Goal: Use online tool/utility: Utilize a website feature to perform a specific function

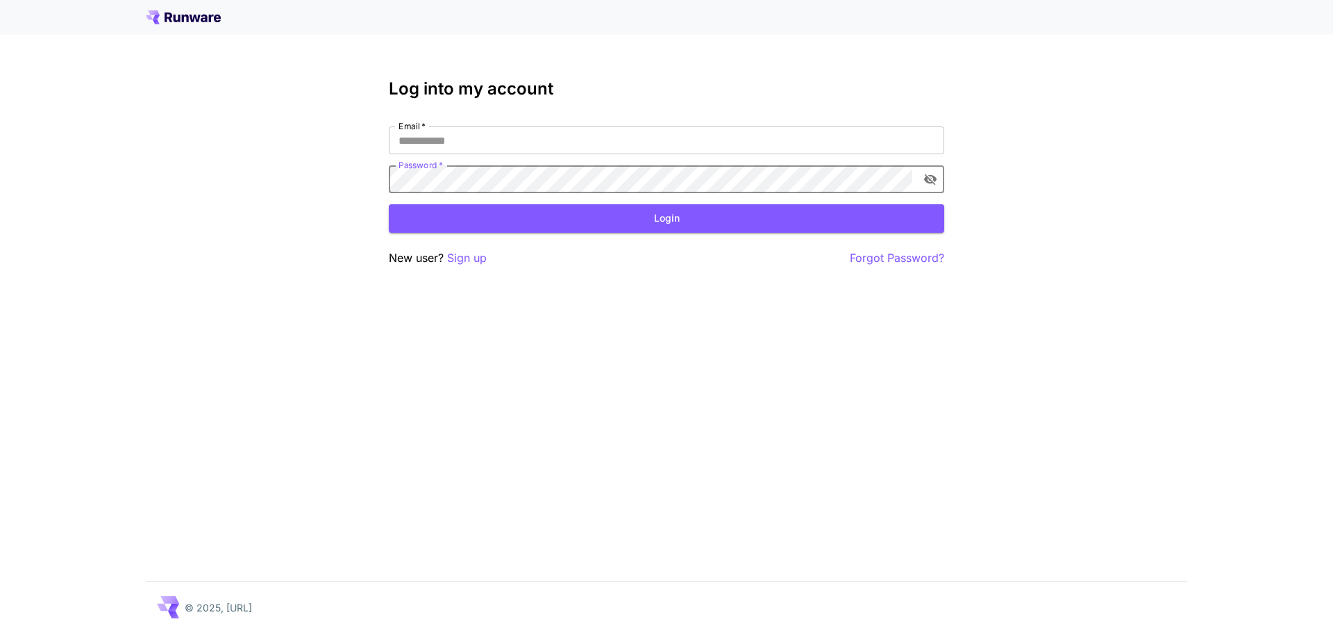
type input "**********"
click at [602, 224] on button "Login" at bounding box center [666, 218] width 555 height 28
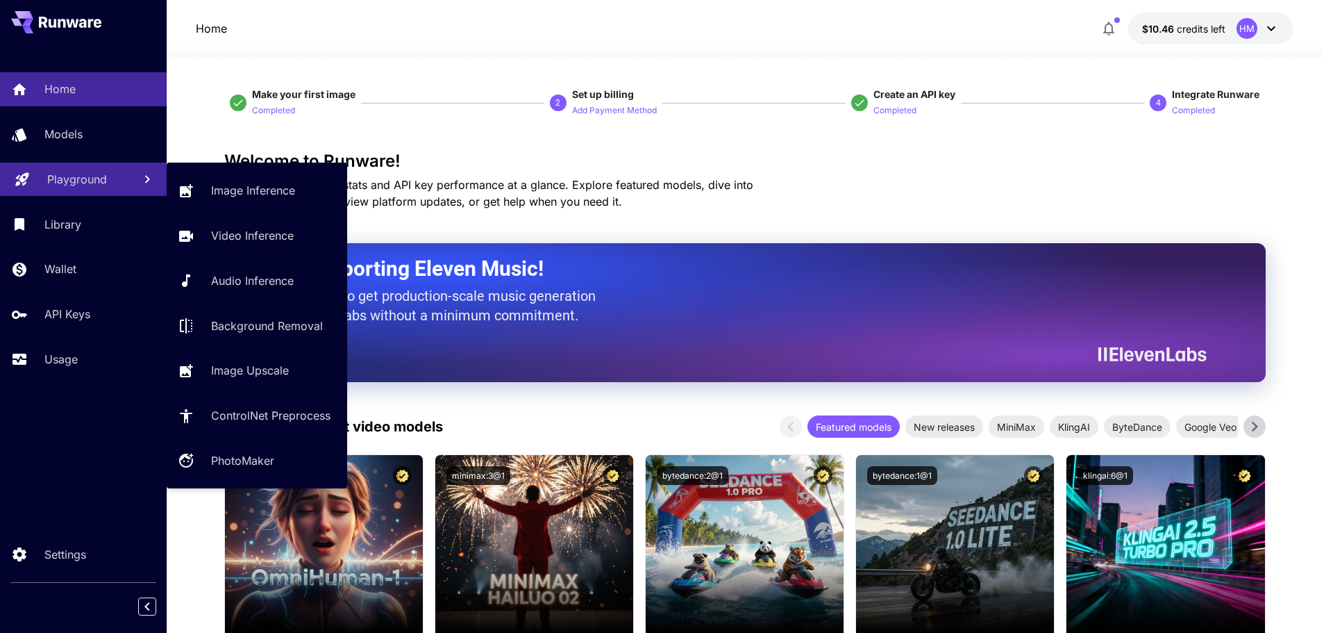
click at [55, 187] on link "Playground" at bounding box center [83, 179] width 167 height 34
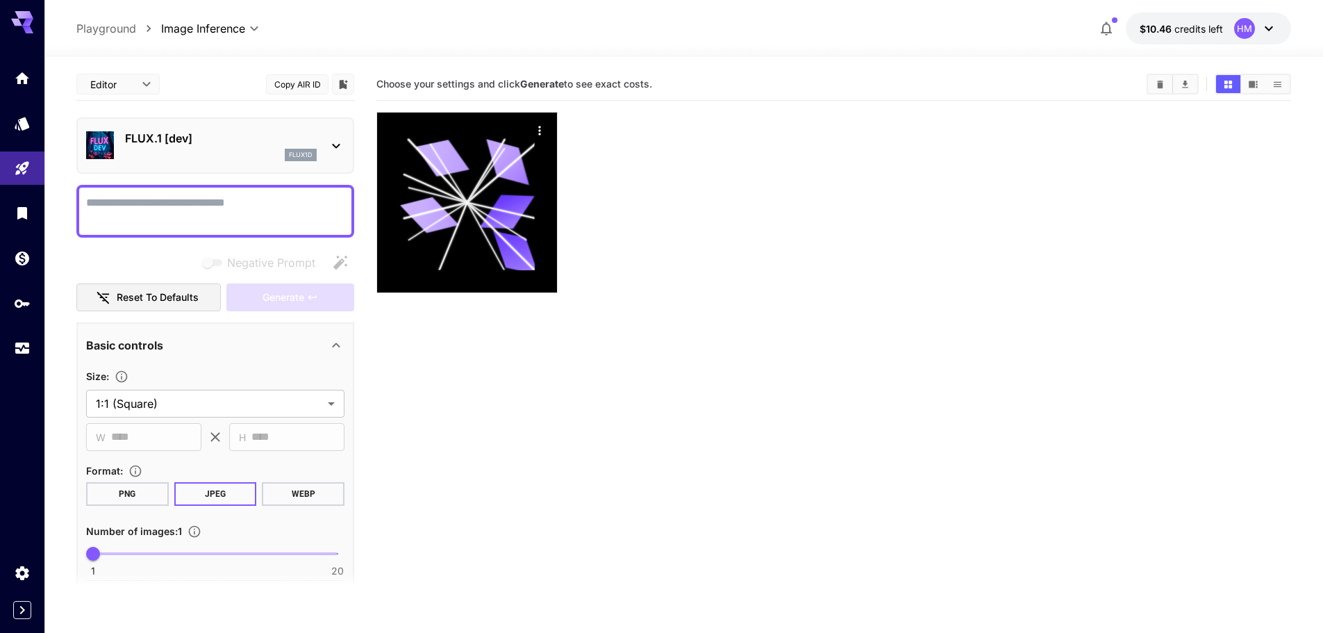
click at [178, 142] on p "FLUX.1 [dev]" at bounding box center [221, 138] width 192 height 17
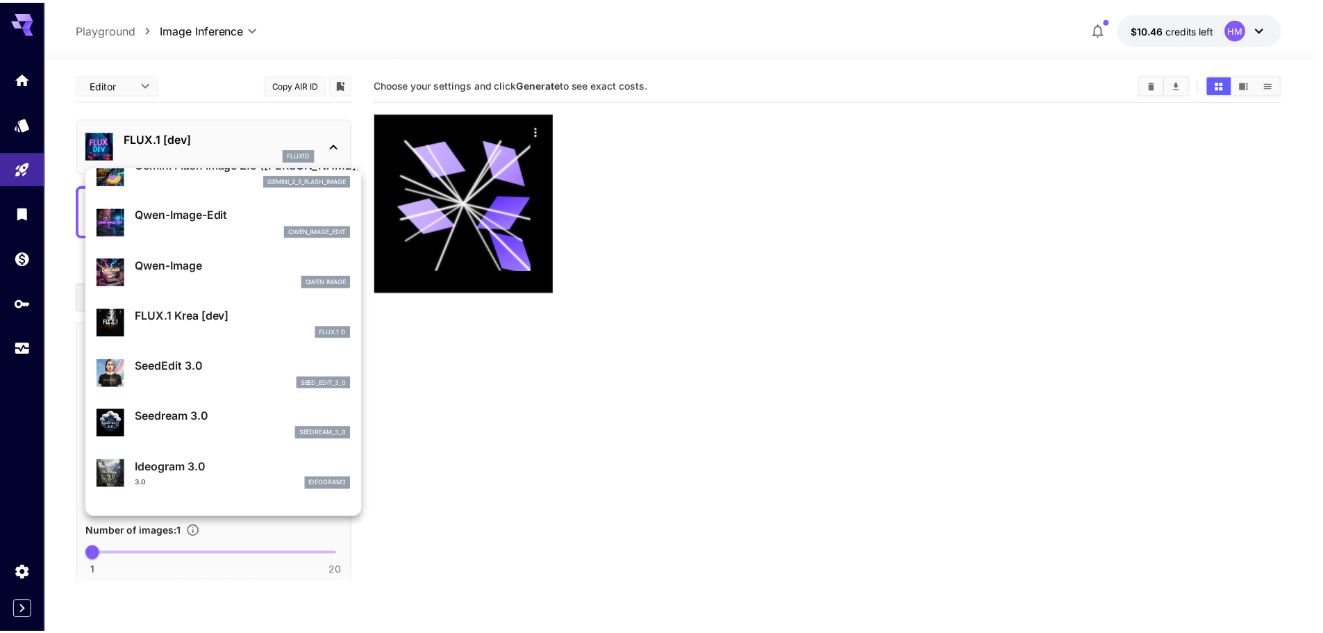
scroll to position [140, 0]
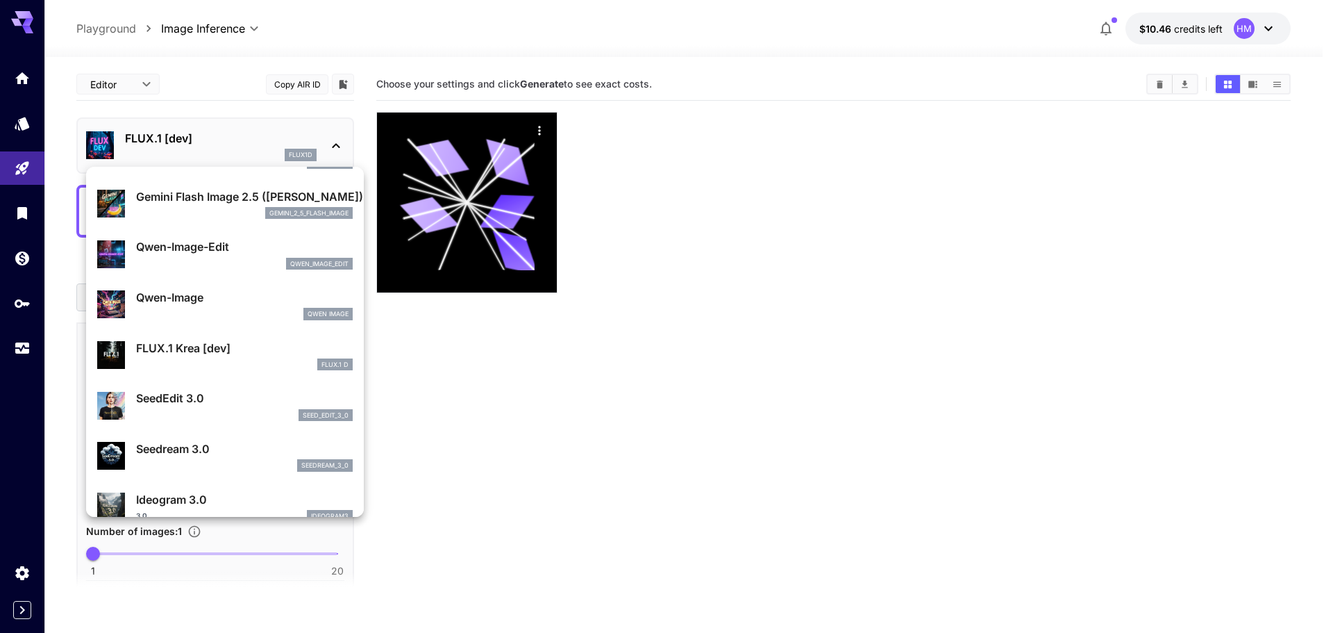
click at [197, 260] on div "qwen_image_edit" at bounding box center [244, 264] width 217 height 12
type input "*"
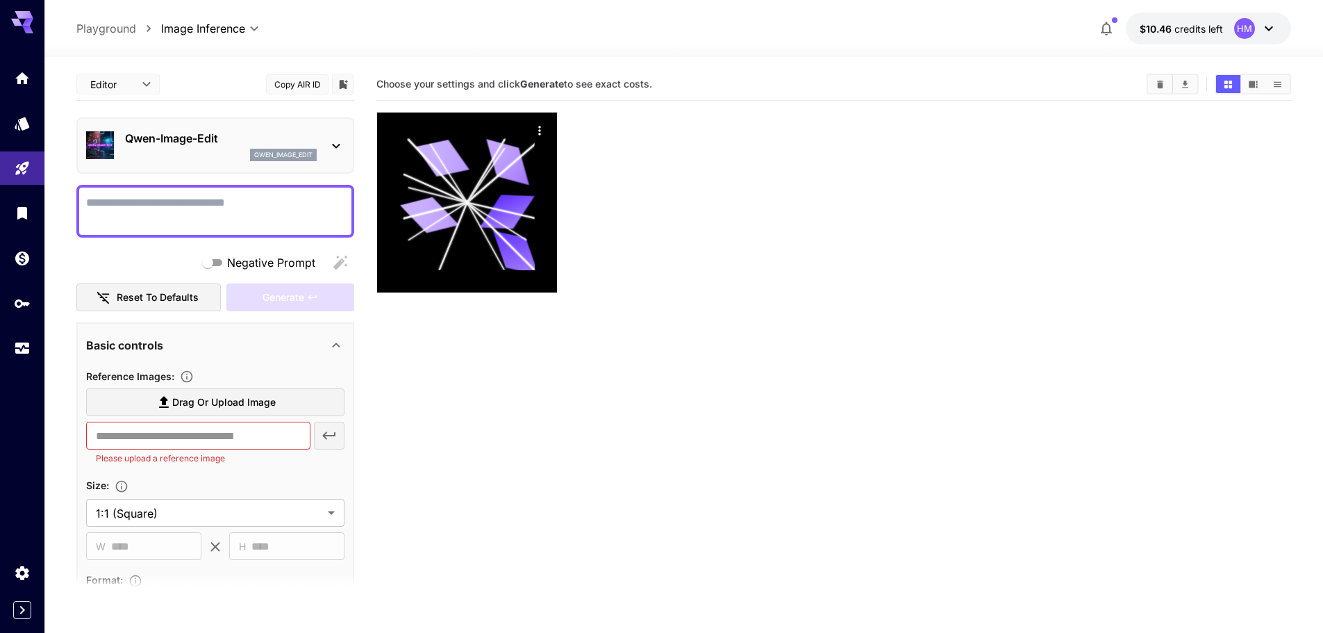
click at [192, 214] on textarea "Negative Prompt" at bounding box center [215, 210] width 258 height 33
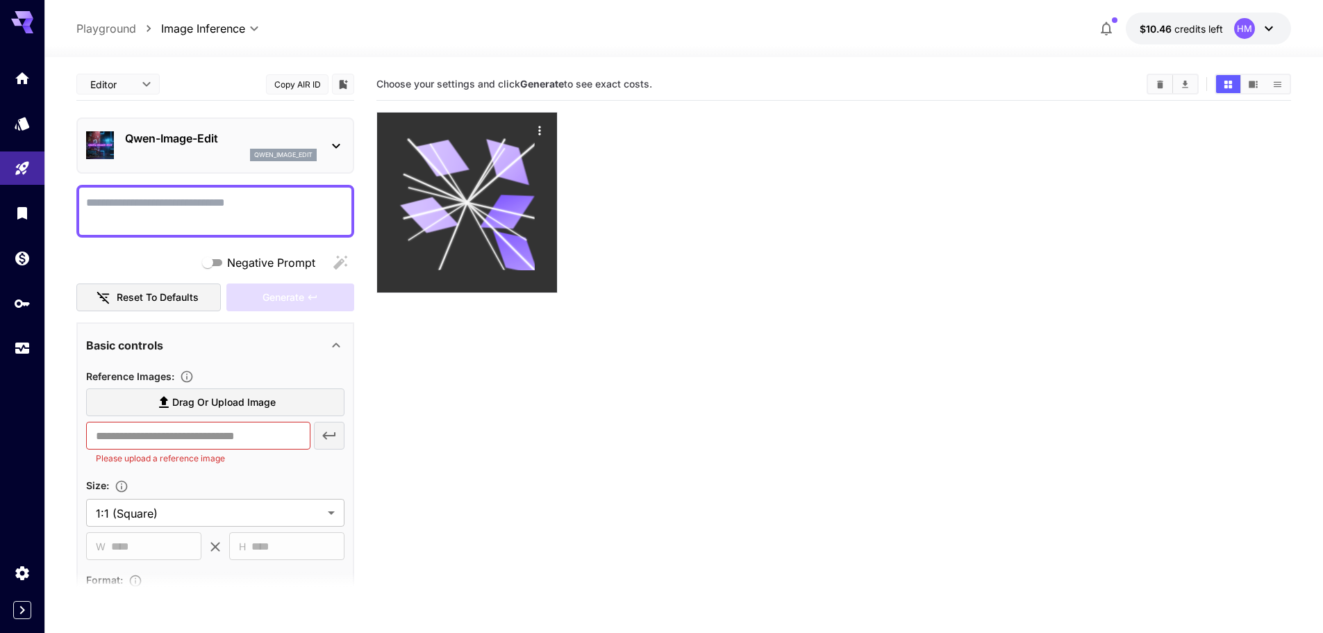
click at [465, 215] on icon at bounding box center [466, 202] width 135 height 135
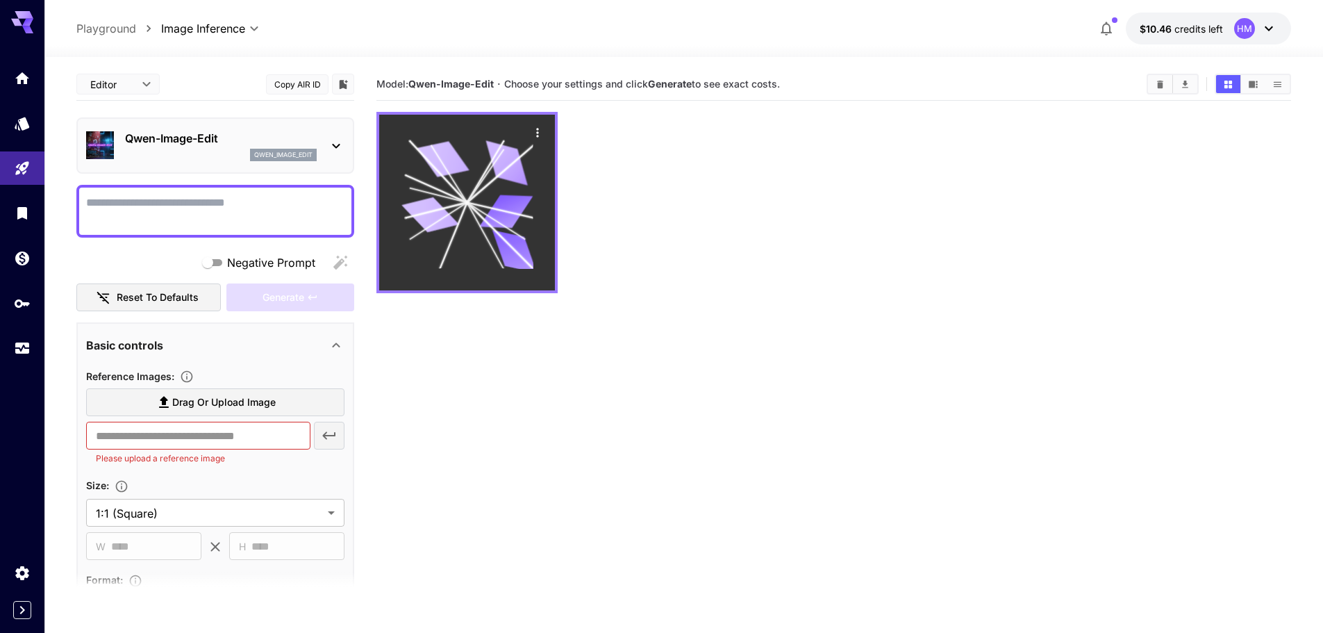
drag, startPoint x: 466, startPoint y: 215, endPoint x: 438, endPoint y: 203, distance: 30.5
click at [438, 203] on icon at bounding box center [430, 214] width 58 height 43
click at [539, 126] on icon "Actions" at bounding box center [537, 133] width 14 height 14
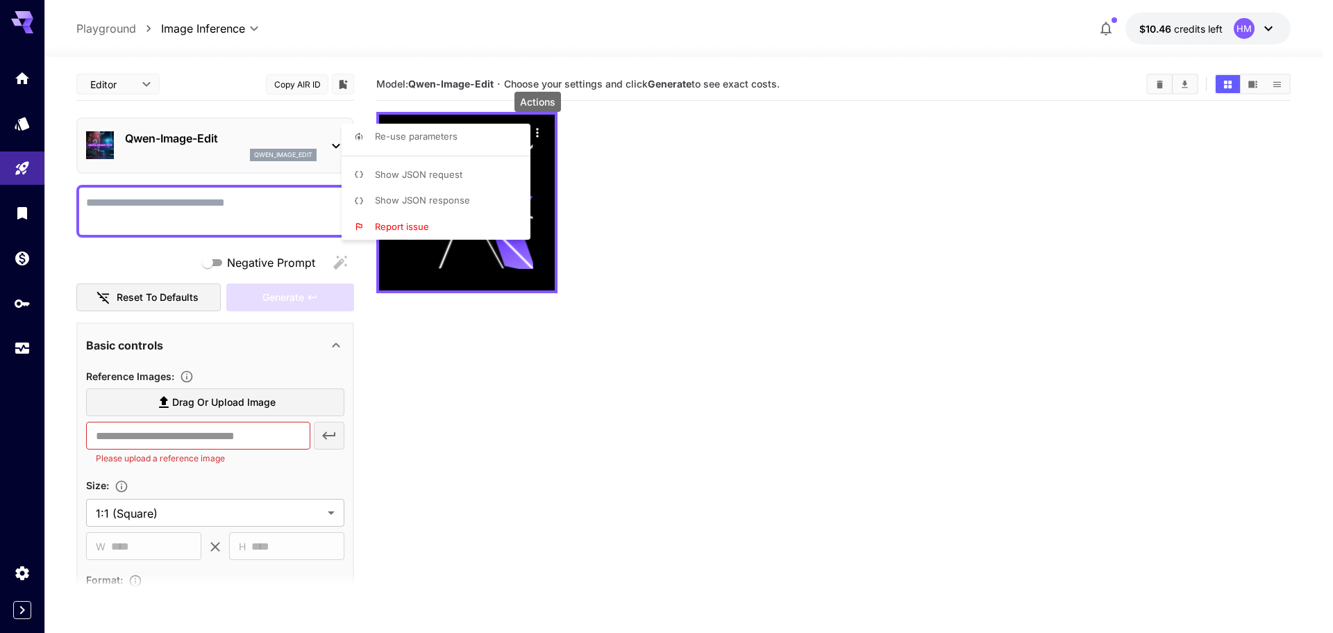
click at [641, 225] on div at bounding box center [666, 316] width 1333 height 633
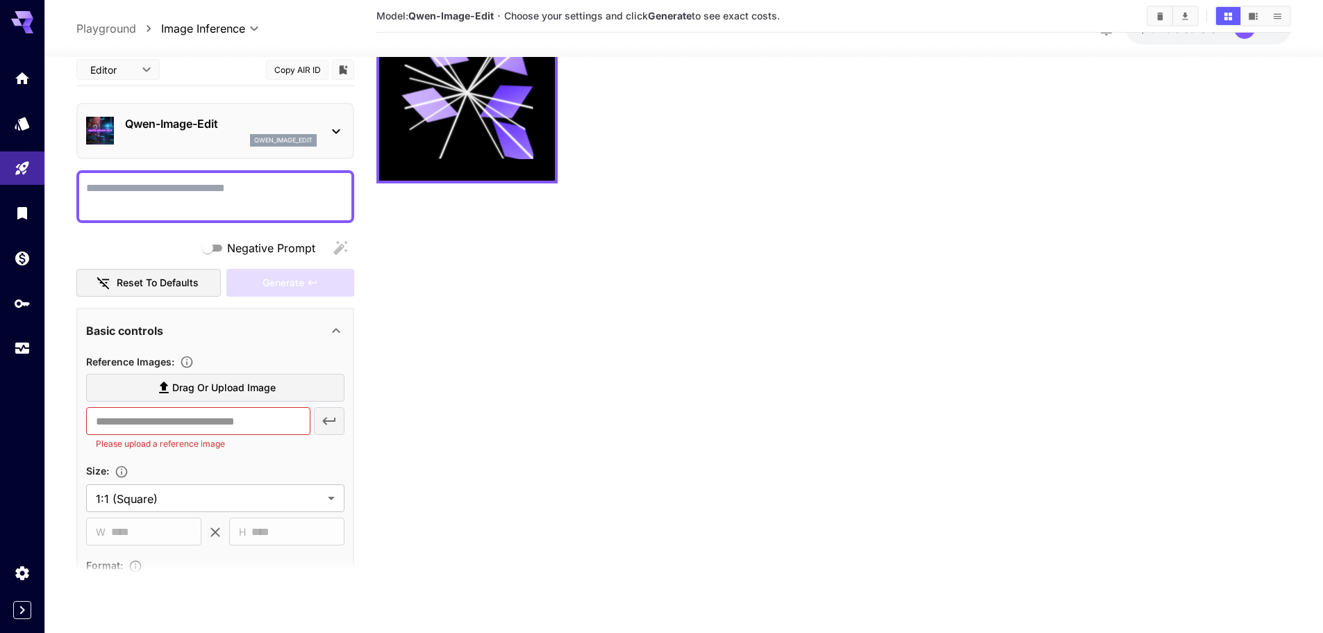
click at [211, 200] on textarea "Negative Prompt" at bounding box center [215, 195] width 258 height 33
click at [288, 207] on textarea "Negative Prompt" at bounding box center [215, 195] width 258 height 33
paste textarea "**********"
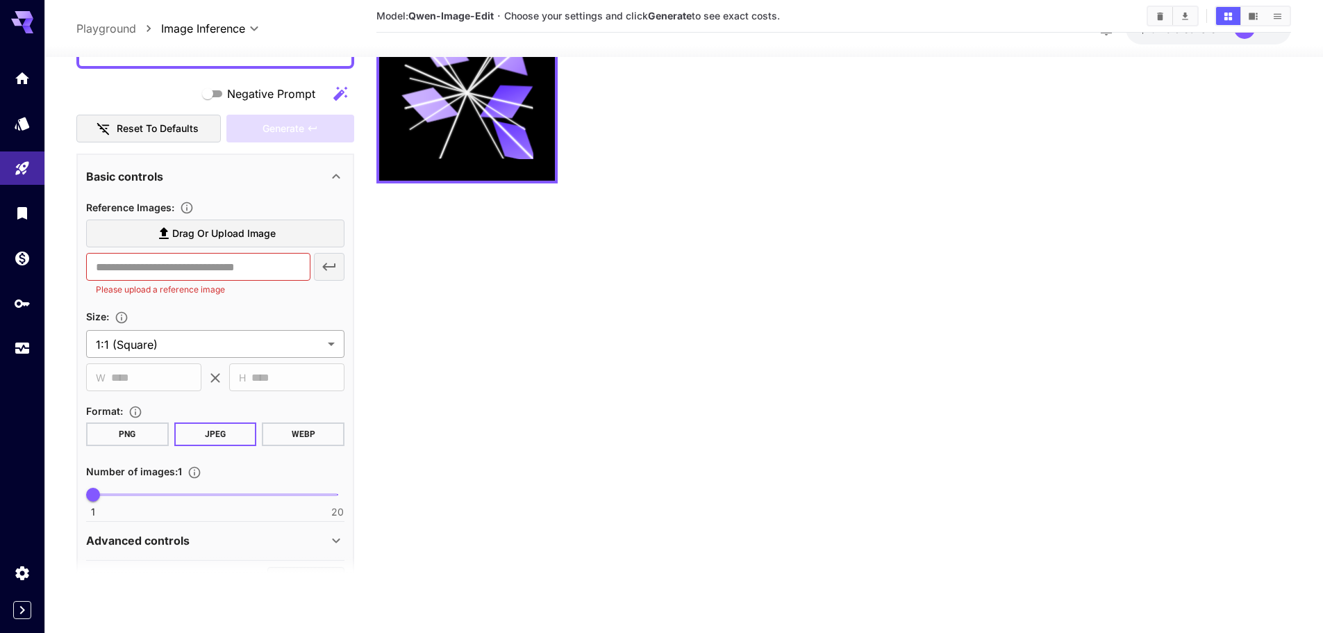
scroll to position [347, 0]
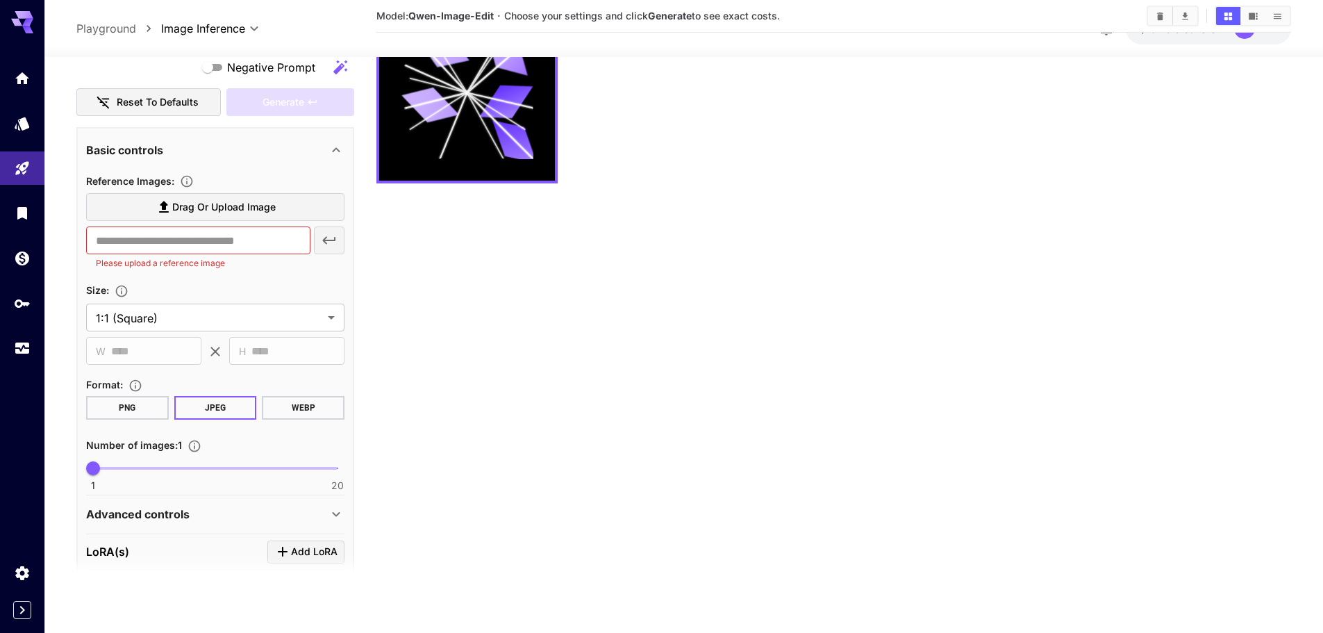
type textarea "**********"
click at [231, 209] on span "Drag or upload image" at bounding box center [223, 207] width 103 height 17
click at [0, 0] on input "Drag or upload image" at bounding box center [0, 0] width 0 height 0
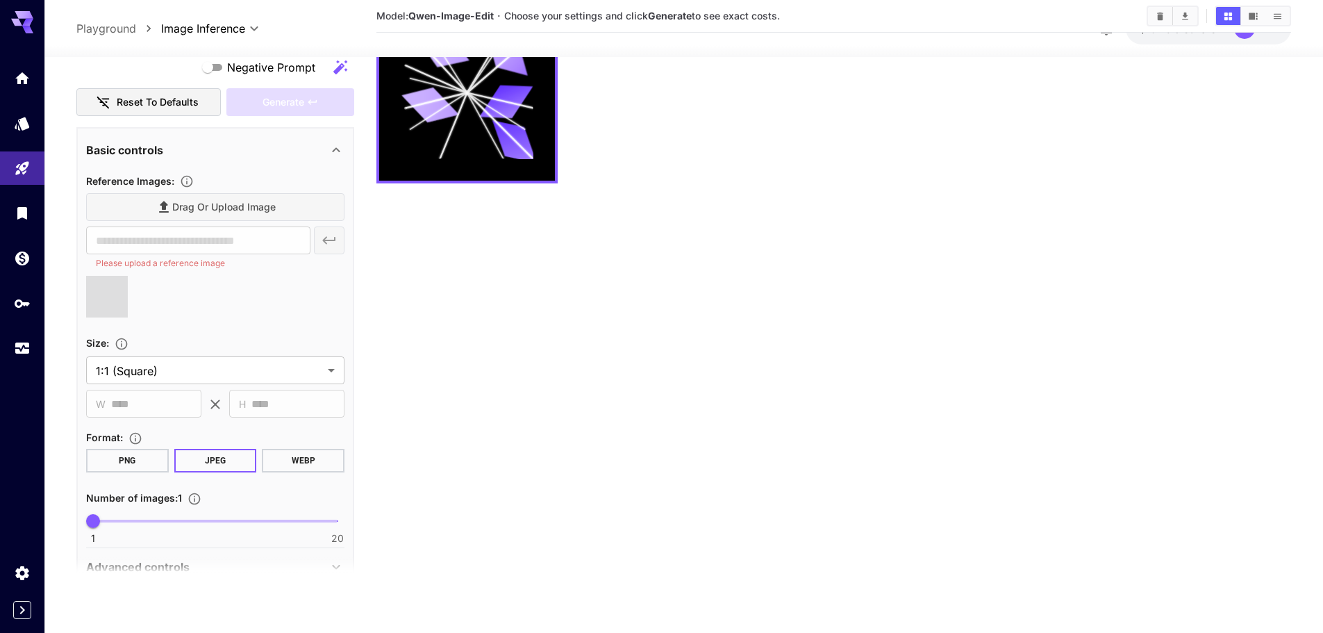
type input "**********"
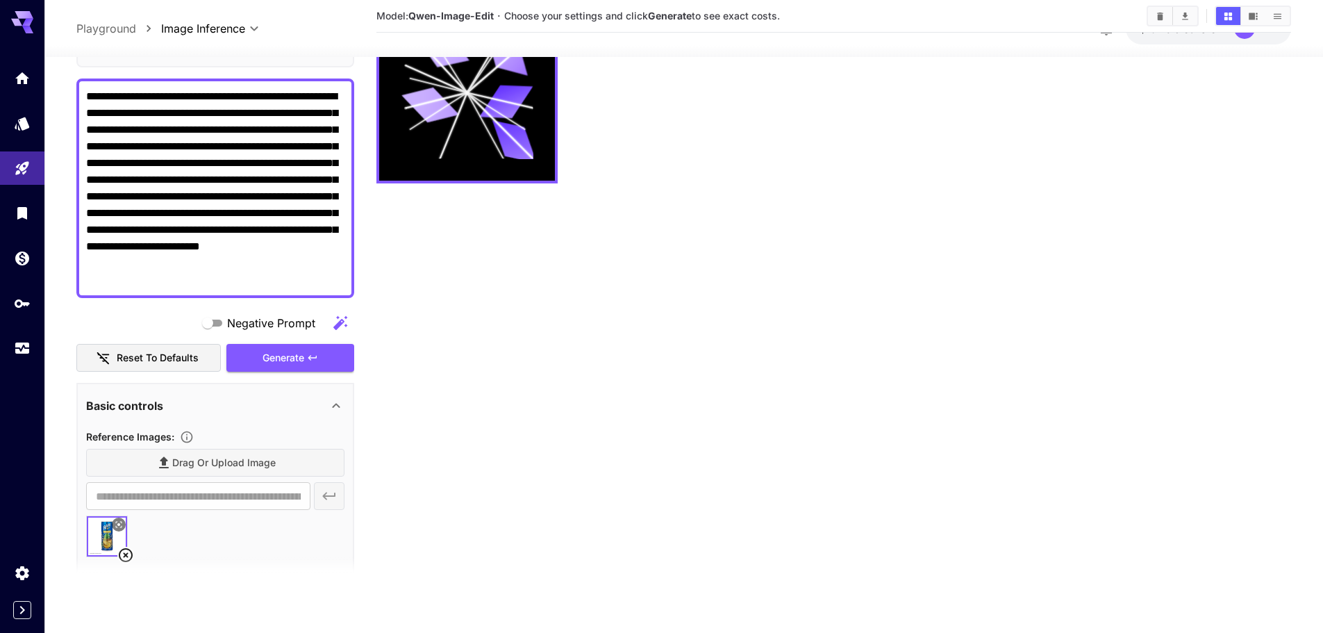
scroll to position [90, 0]
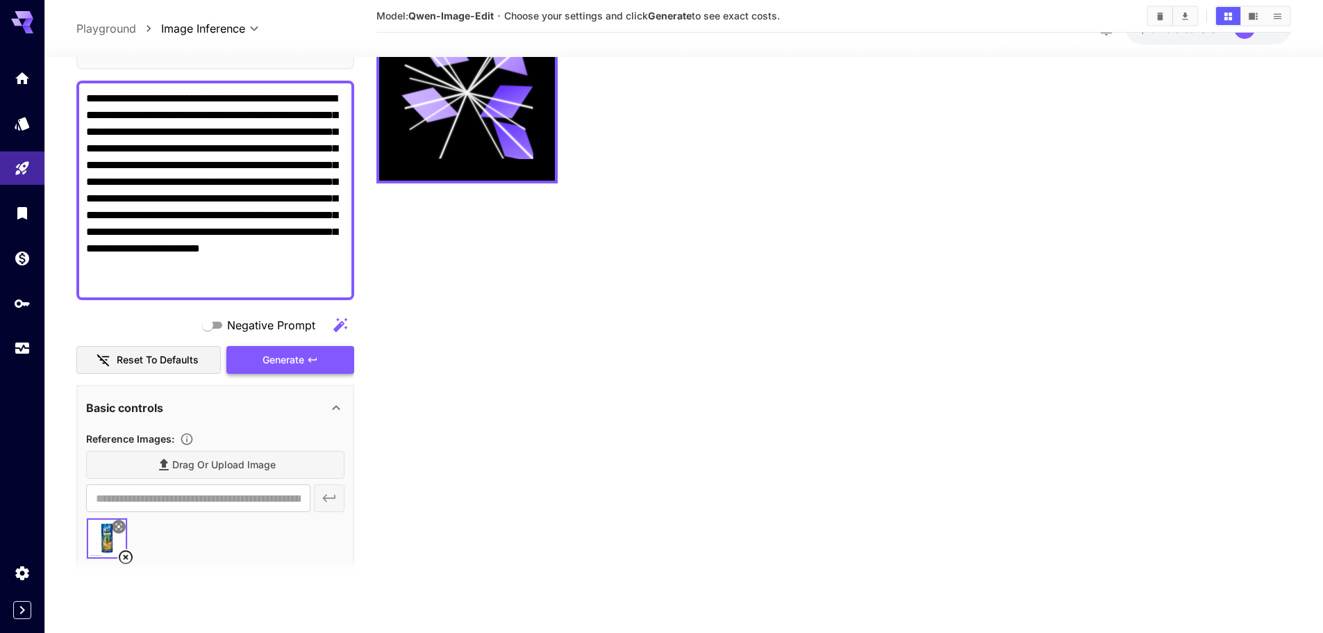
click at [312, 357] on icon "button" at bounding box center [312, 359] width 11 height 11
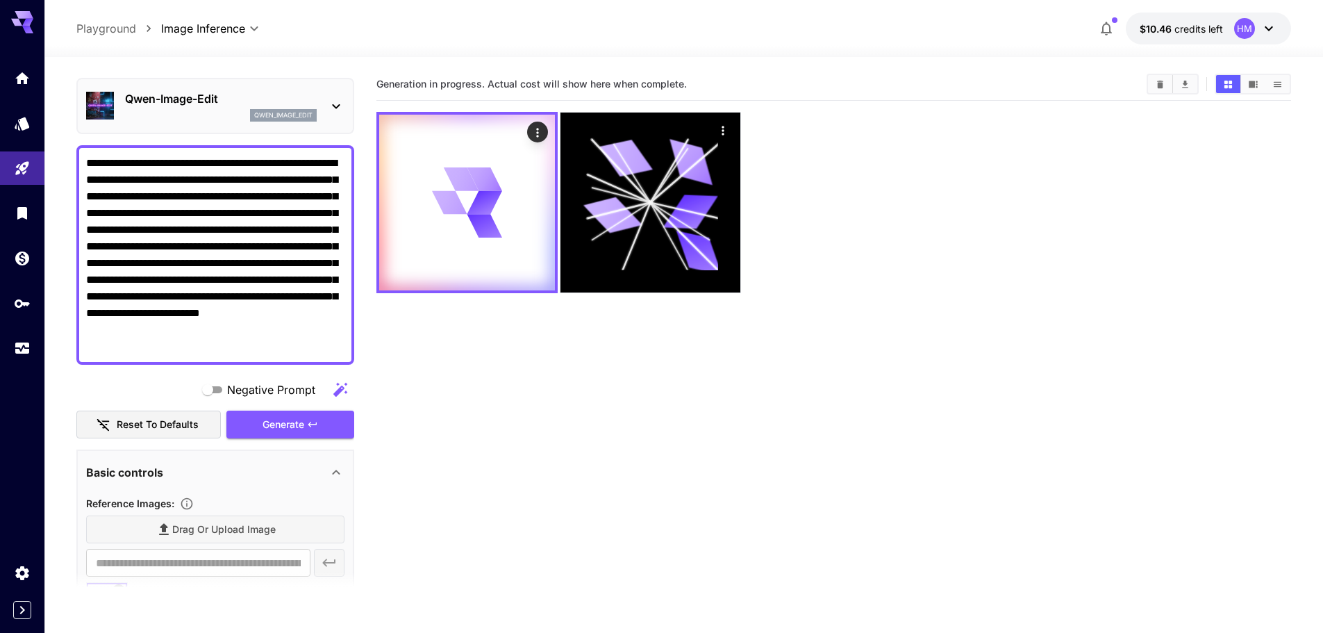
scroll to position [0, 0]
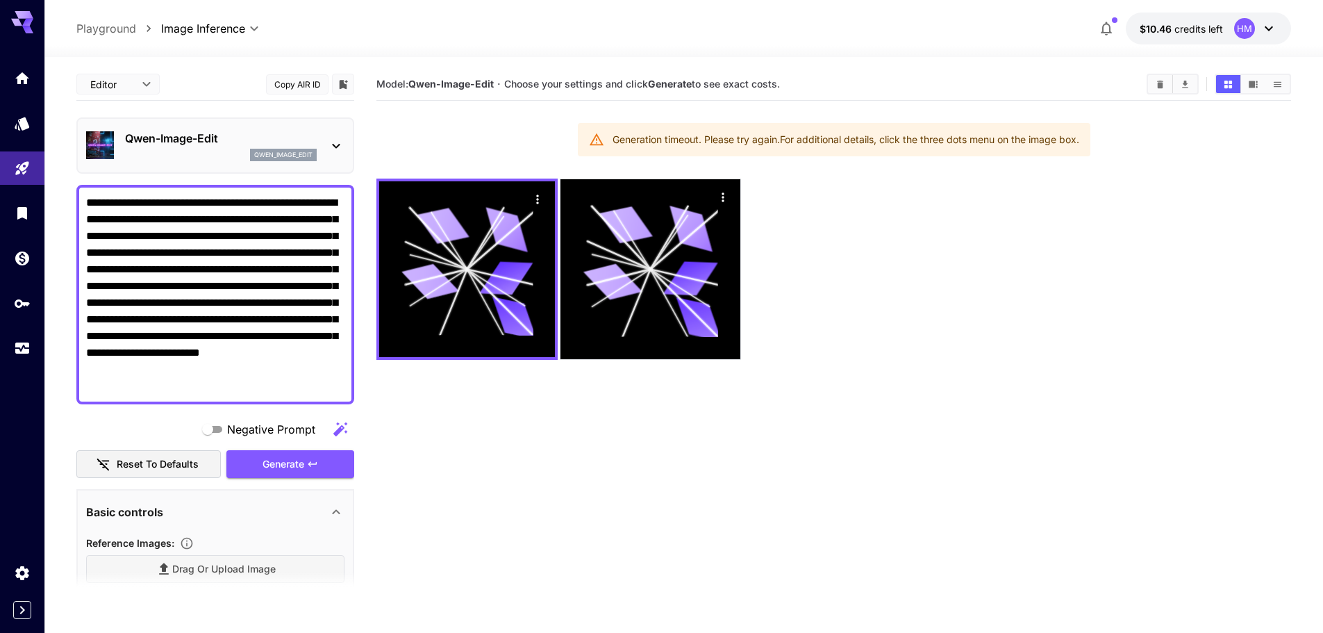
click at [320, 318] on textarea "**********" at bounding box center [215, 294] width 258 height 200
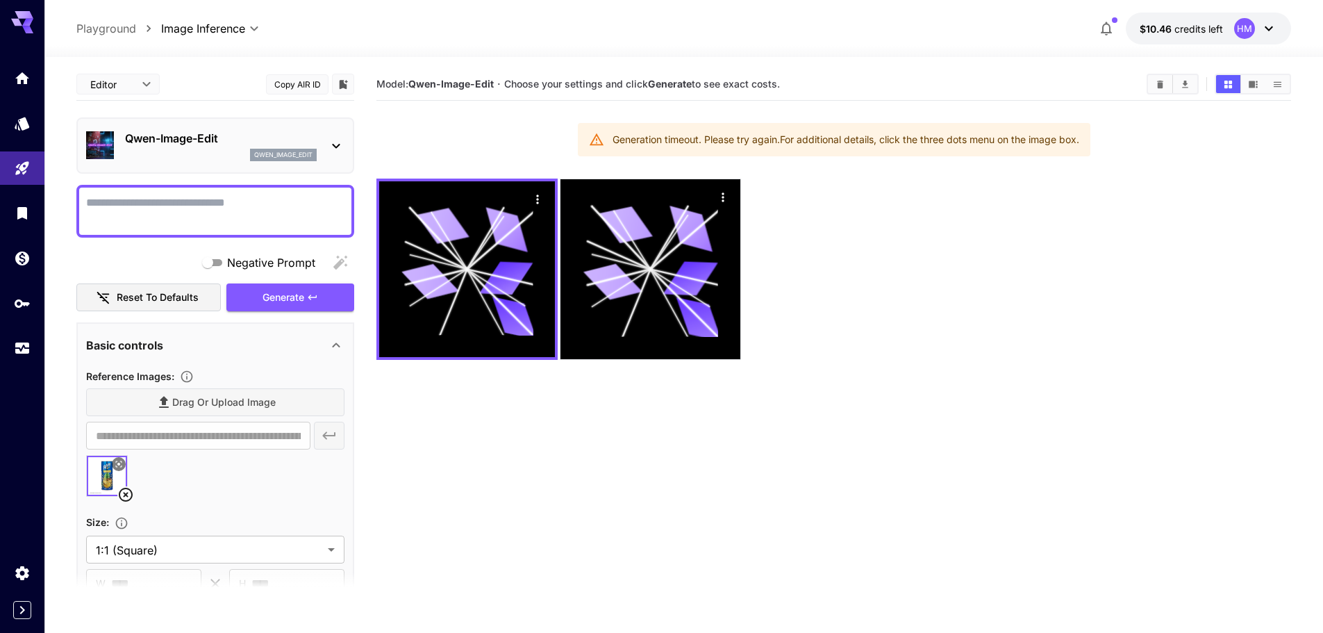
click at [937, 360] on section "Model: Qwen-Image-Edit · Choose your settings and click Generate to see exact c…" at bounding box center [833, 384] width 914 height 633
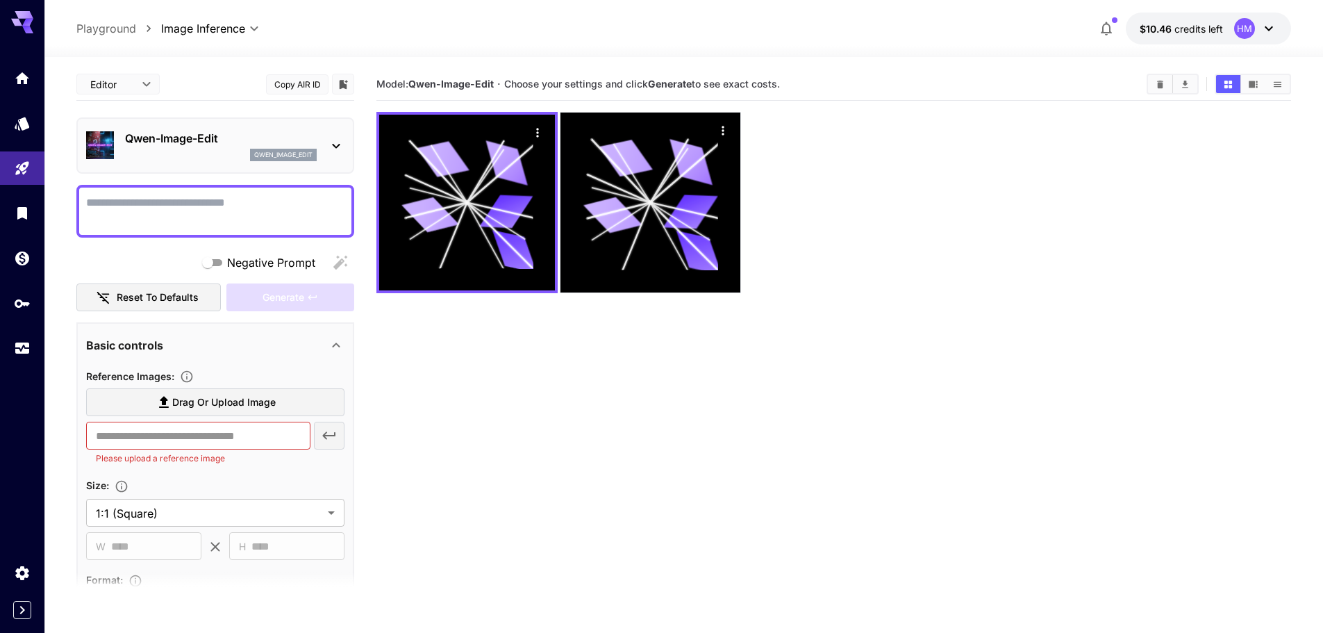
click at [278, 201] on textarea "Negative Prompt" at bounding box center [215, 210] width 258 height 33
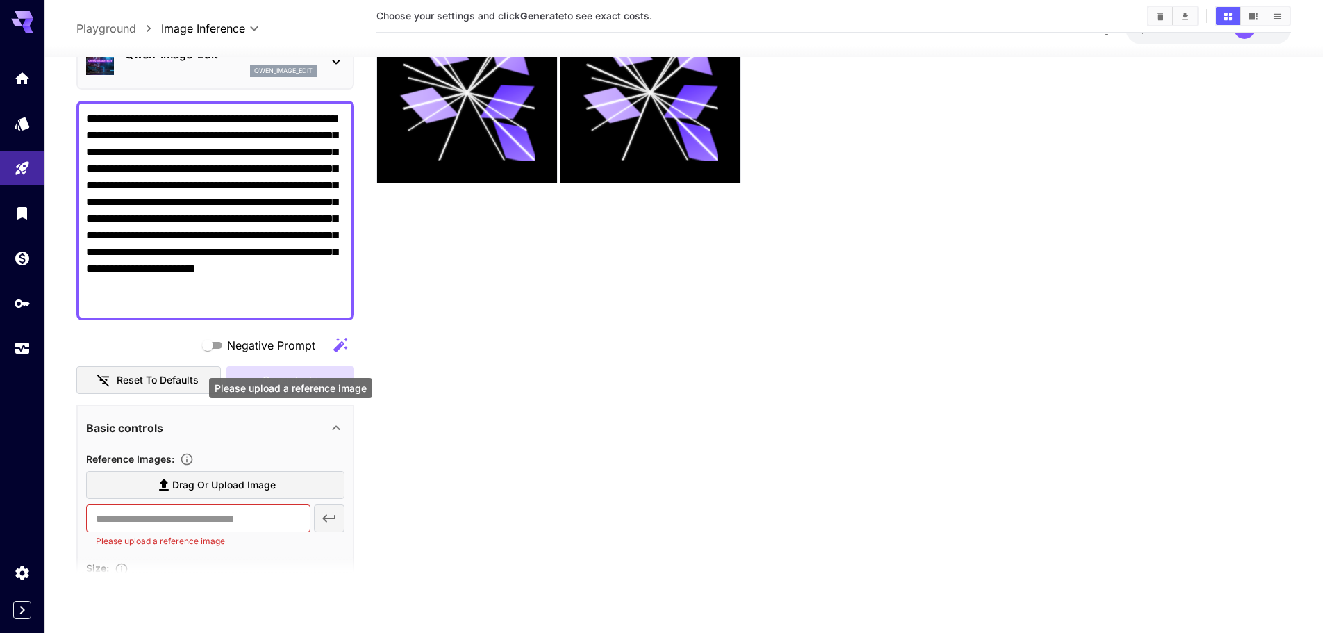
scroll to position [208, 0]
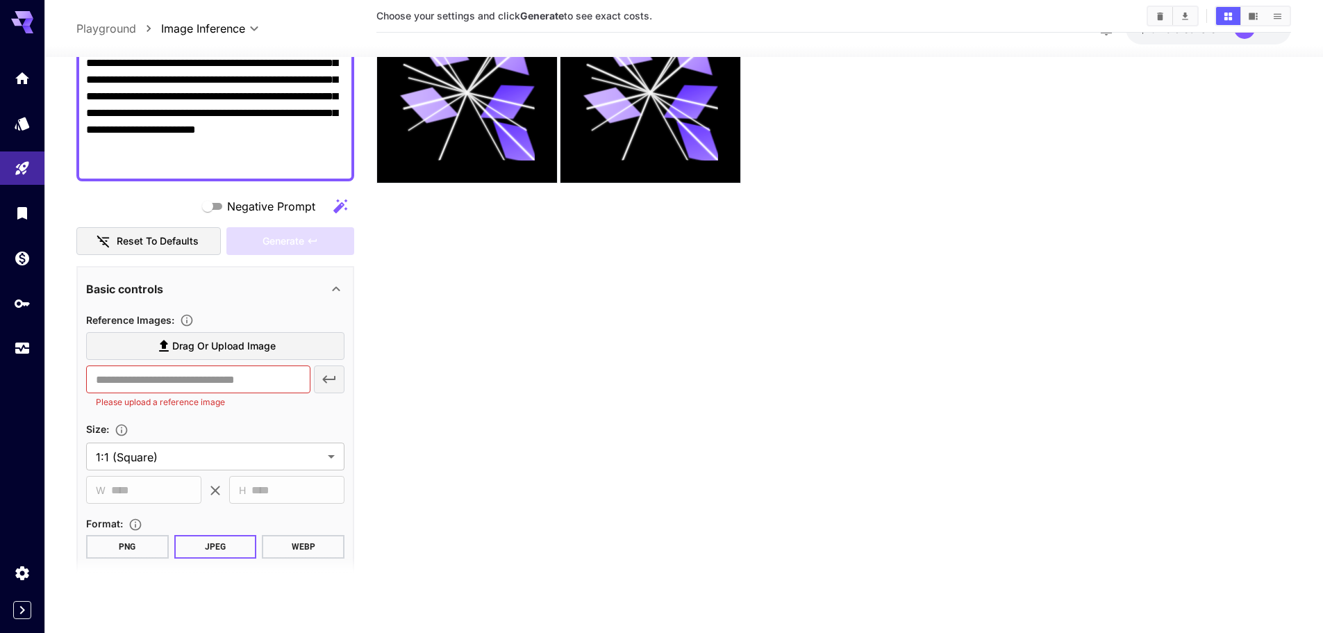
type textarea "**********"
click at [217, 350] on span "Drag or upload image" at bounding box center [223, 345] width 103 height 17
click at [0, 0] on input "Drag or upload image" at bounding box center [0, 0] width 0 height 0
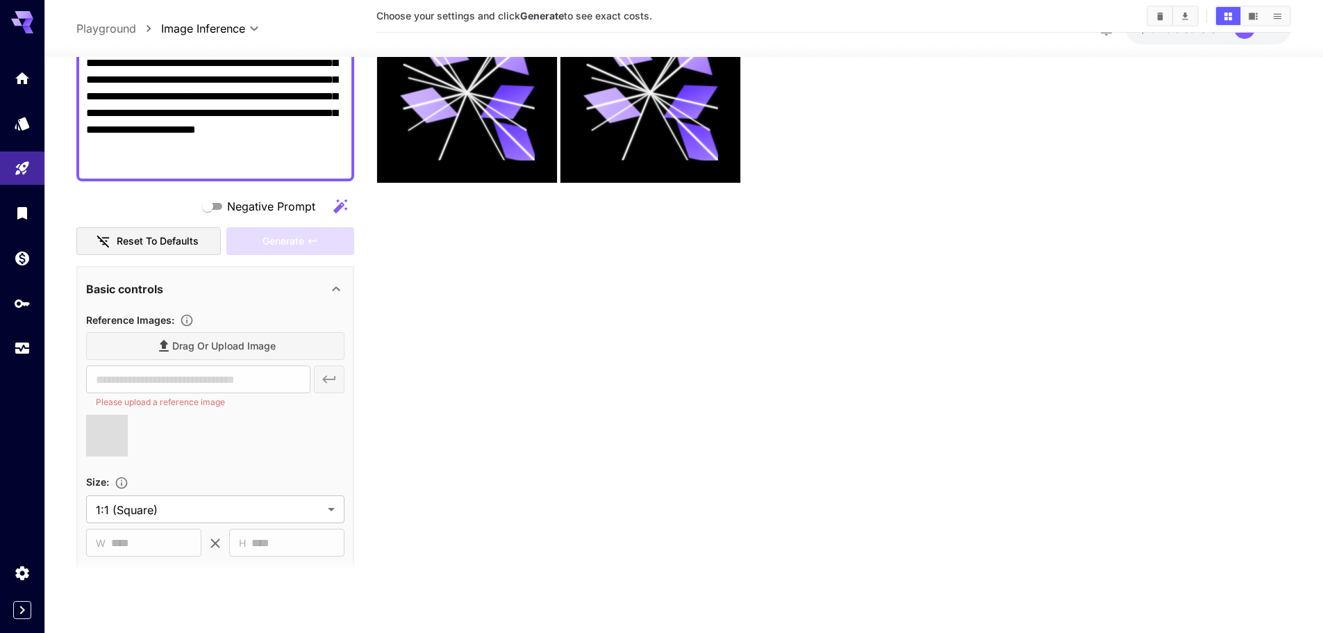
type input "**********"
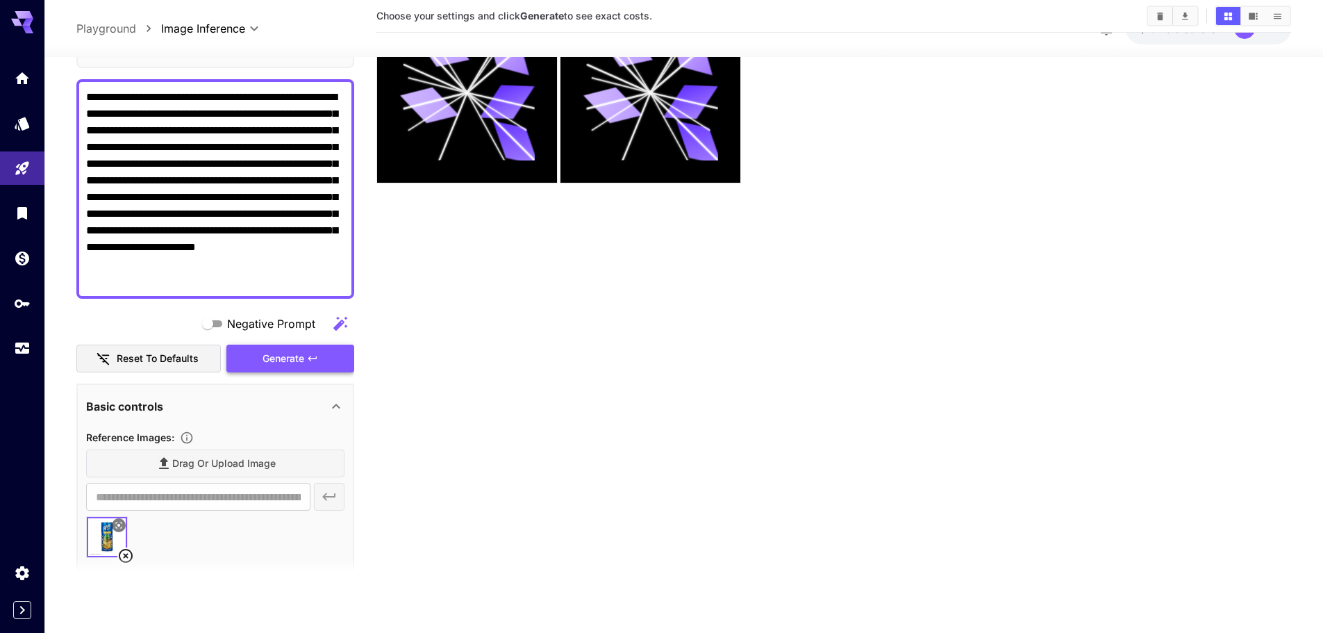
scroll to position [90, 0]
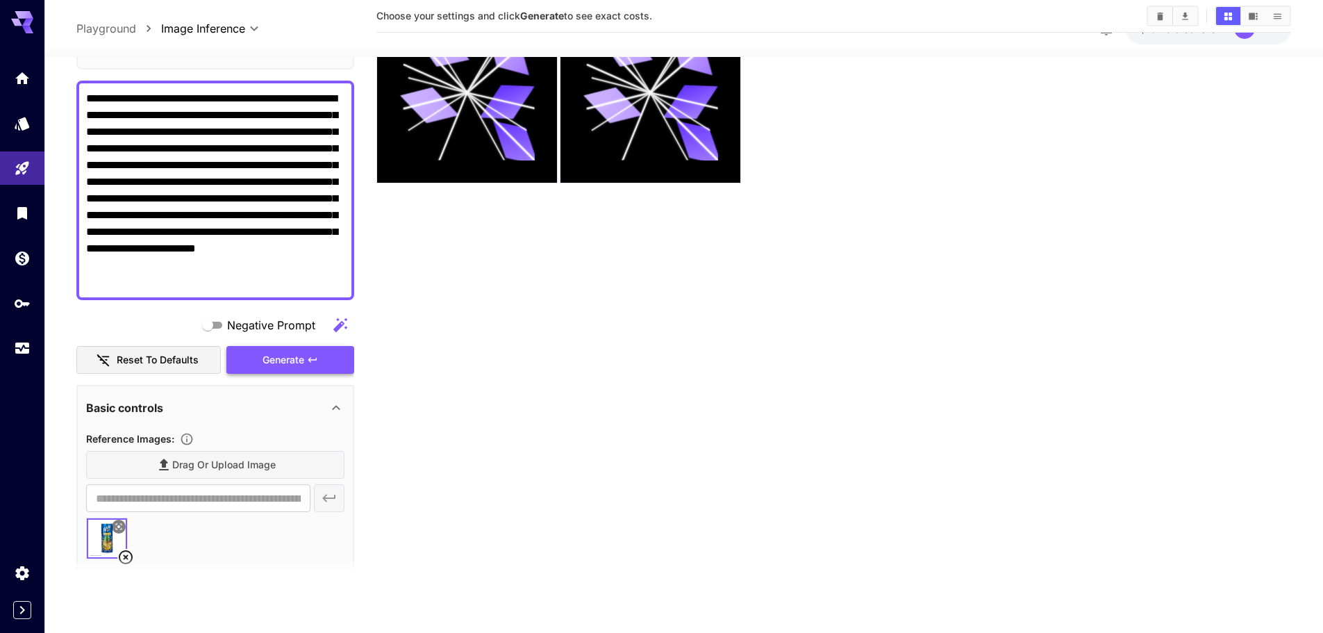
click at [281, 359] on span "Generate" at bounding box center [283, 359] width 42 height 17
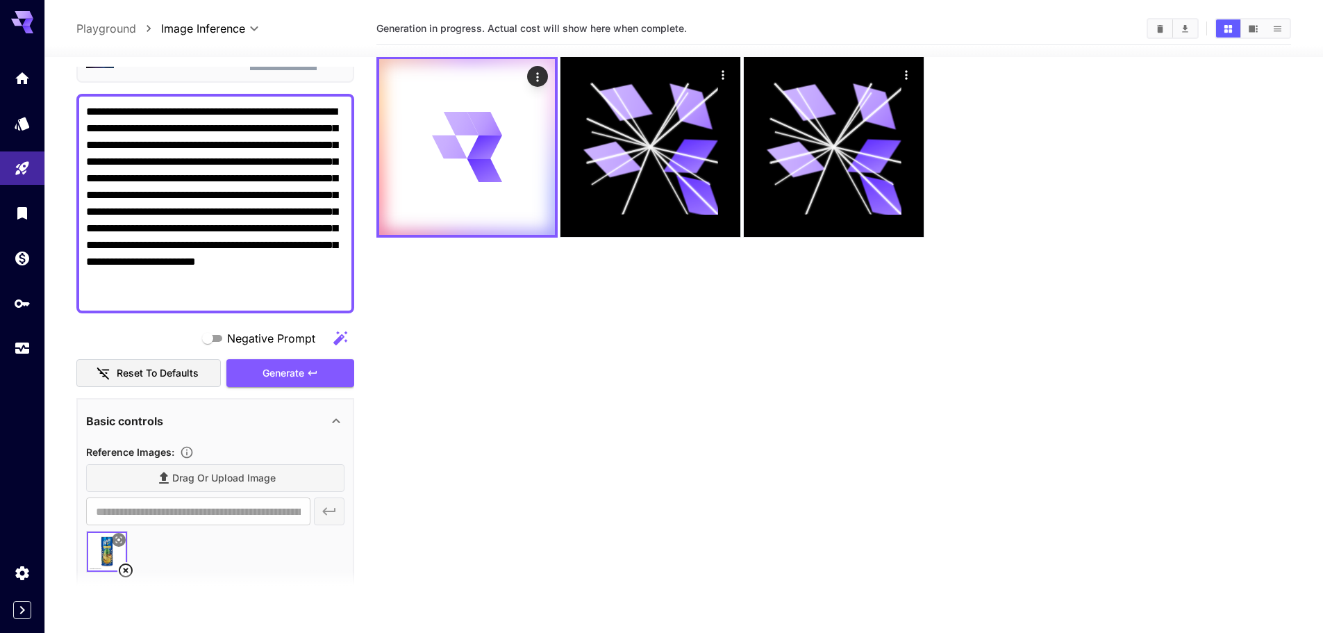
scroll to position [0, 0]
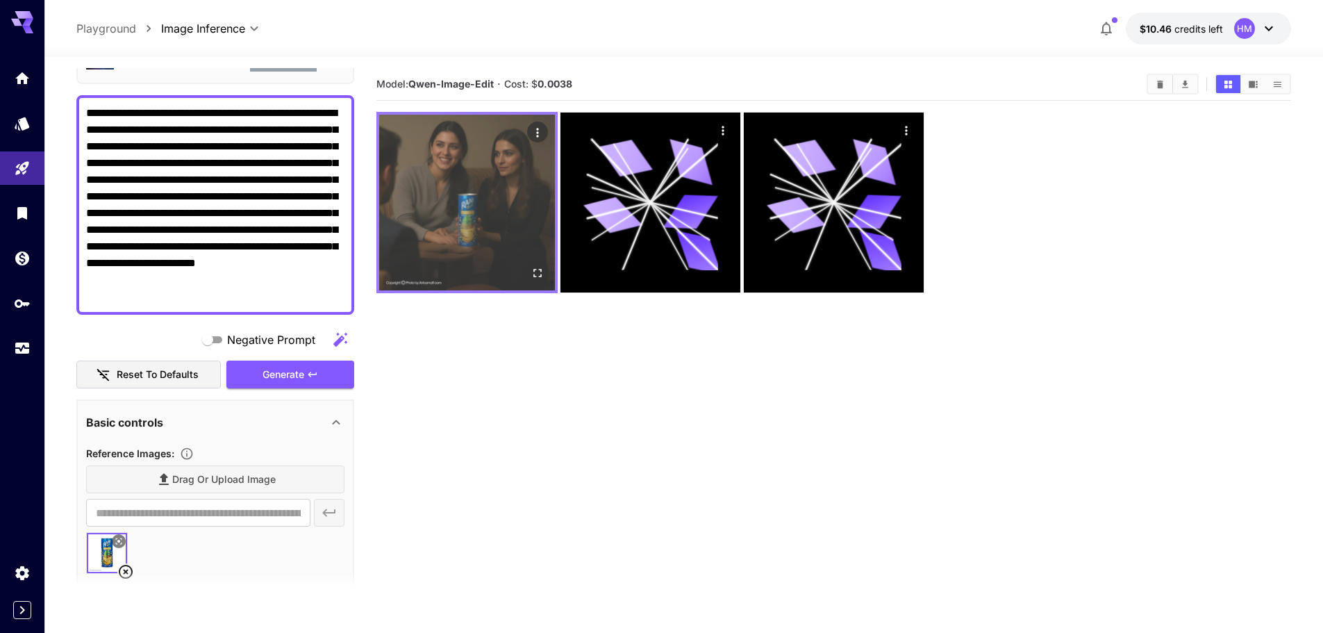
click at [494, 216] on img at bounding box center [467, 203] width 176 height 176
click at [469, 187] on img at bounding box center [467, 203] width 176 height 176
click at [540, 274] on icon "Open in fullscreen" at bounding box center [537, 273] width 8 height 8
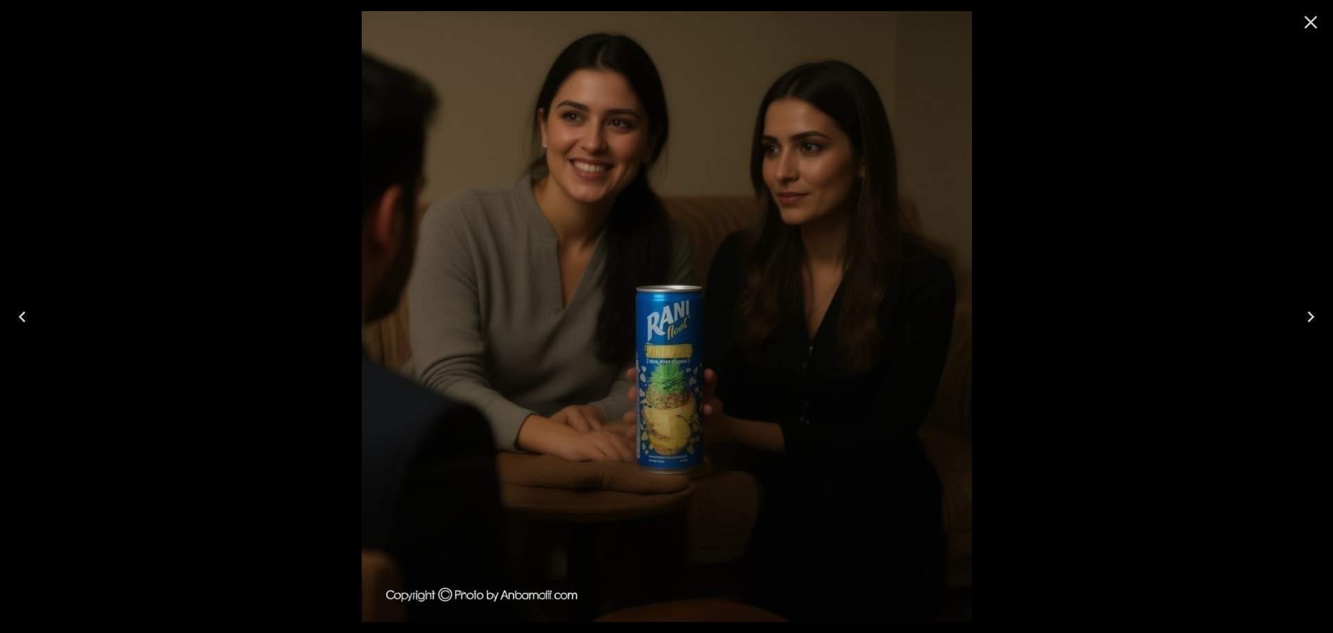
click at [1313, 24] on icon "Close" at bounding box center [1311, 22] width 13 height 13
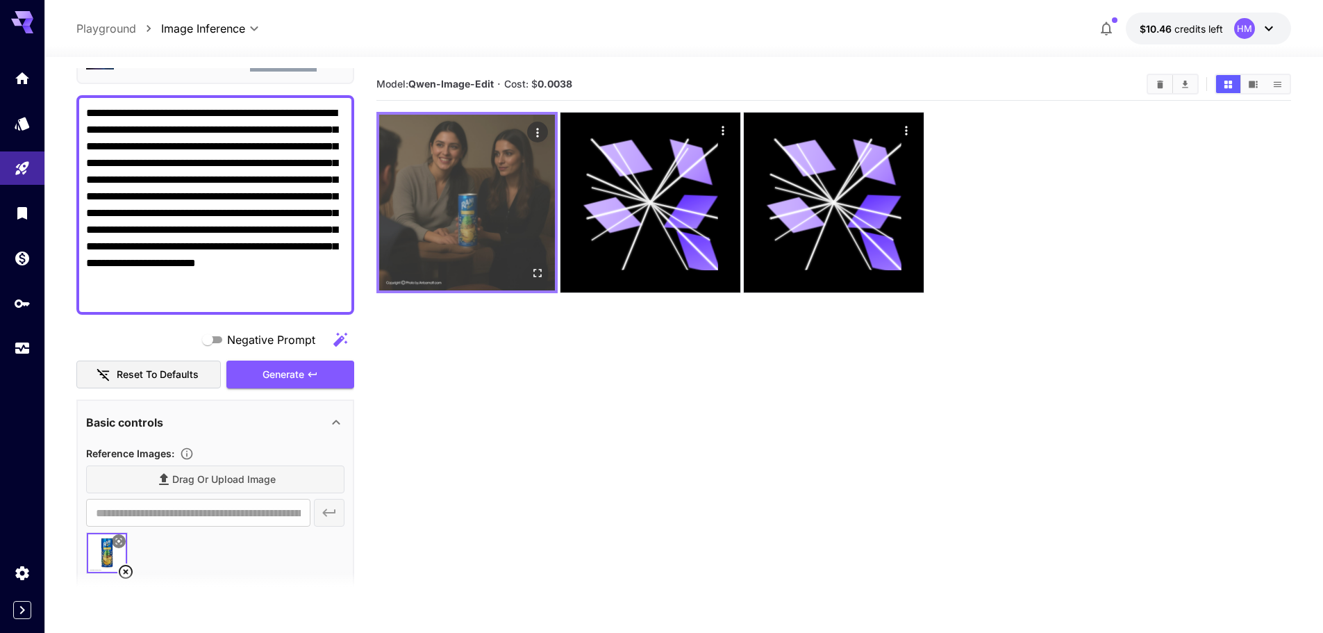
click at [545, 274] on button "Open in fullscreen" at bounding box center [537, 272] width 21 height 21
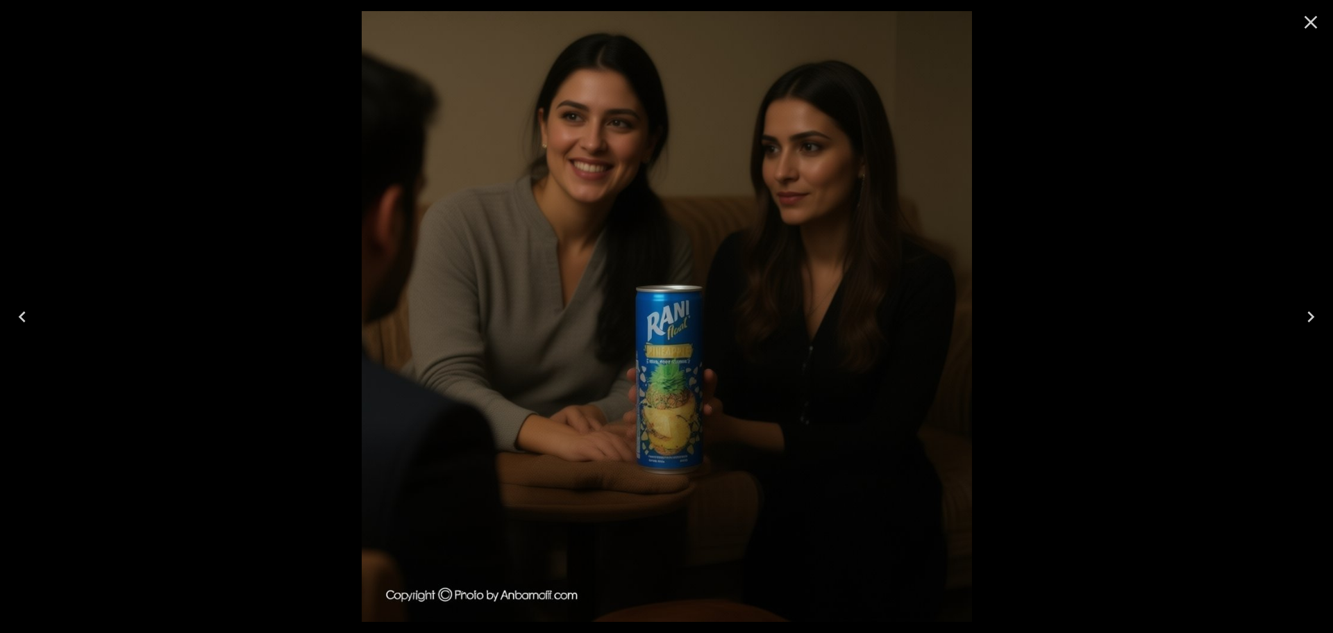
click at [1303, 33] on icon "Close" at bounding box center [1311, 22] width 22 height 22
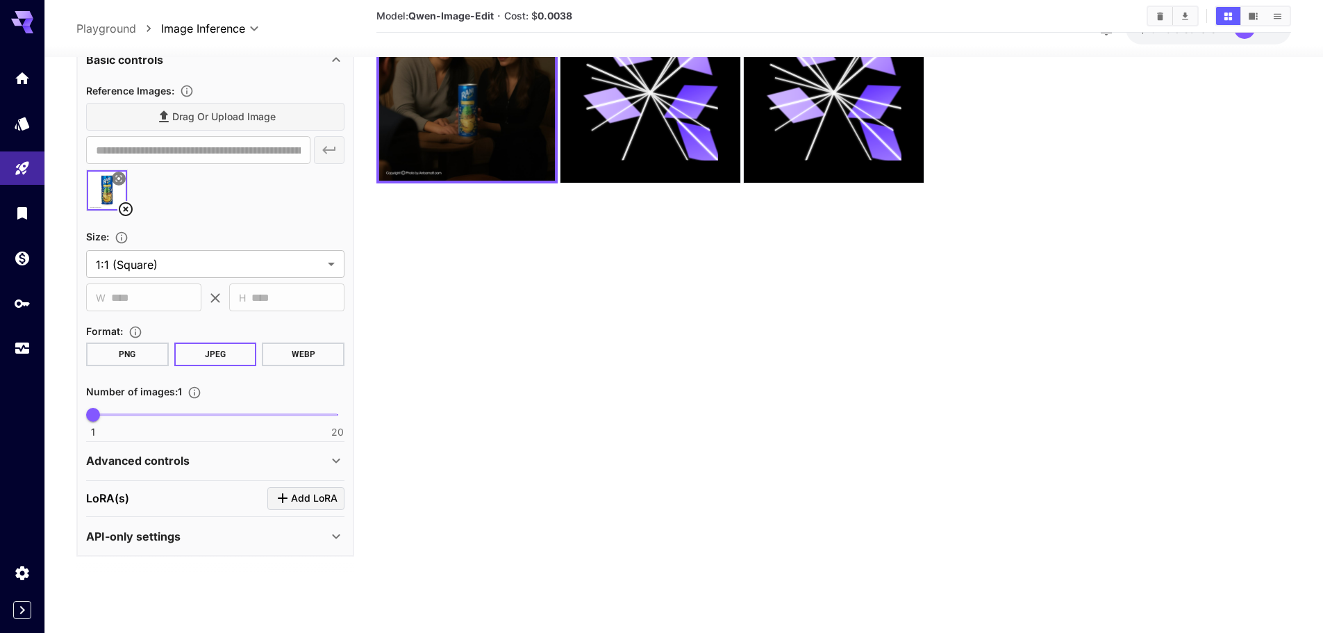
scroll to position [437, 0]
click at [116, 470] on div "Advanced controls" at bounding box center [215, 460] width 258 height 33
click at [126, 462] on p "Advanced controls" at bounding box center [137, 461] width 103 height 17
click at [181, 533] on div "API-only settings" at bounding box center [207, 536] width 242 height 17
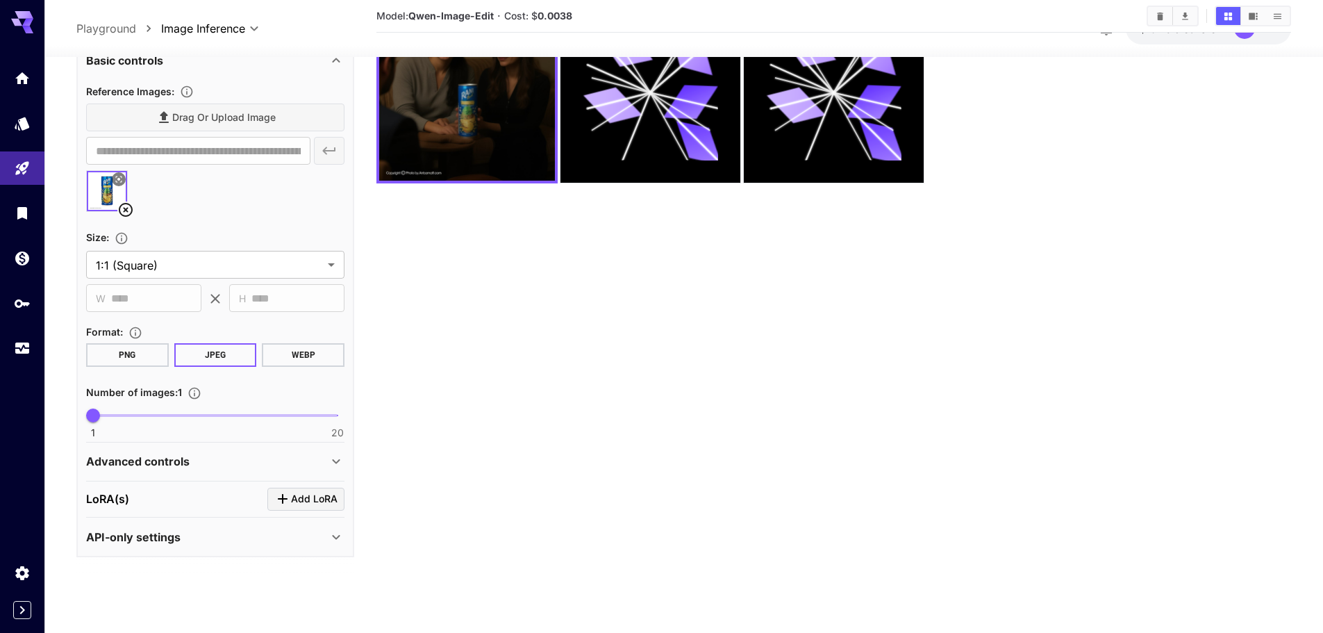
click at [181, 465] on p "Advanced controls" at bounding box center [137, 461] width 103 height 17
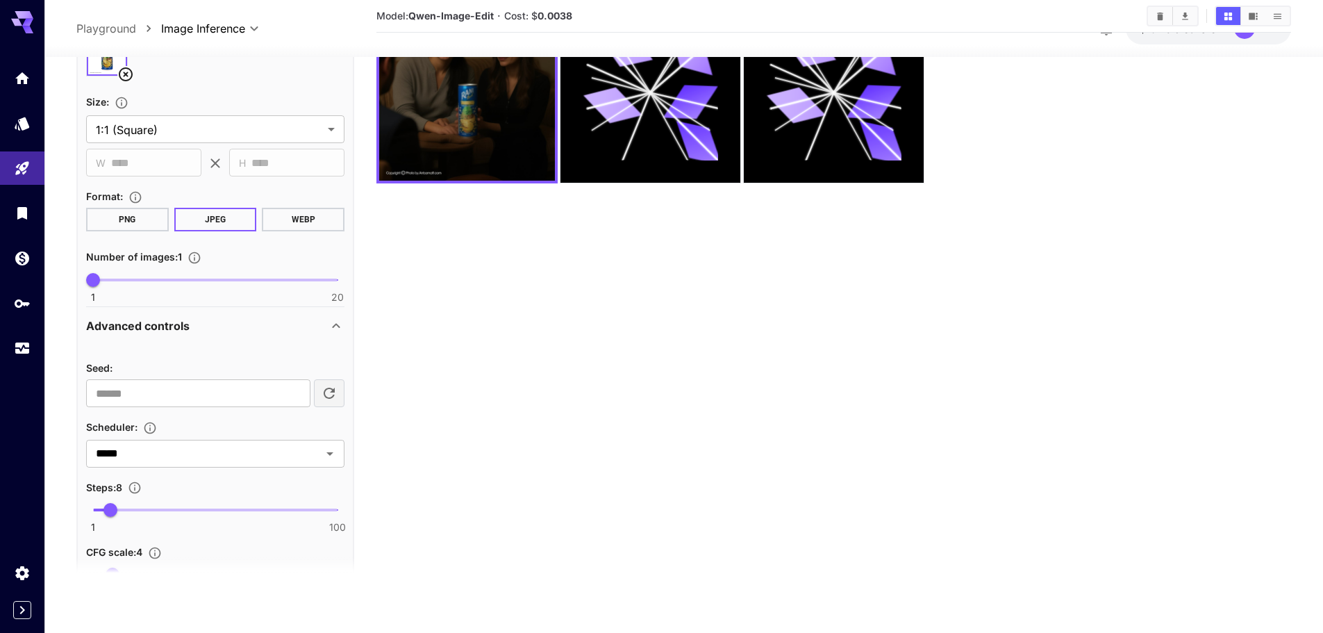
scroll to position [702, 0]
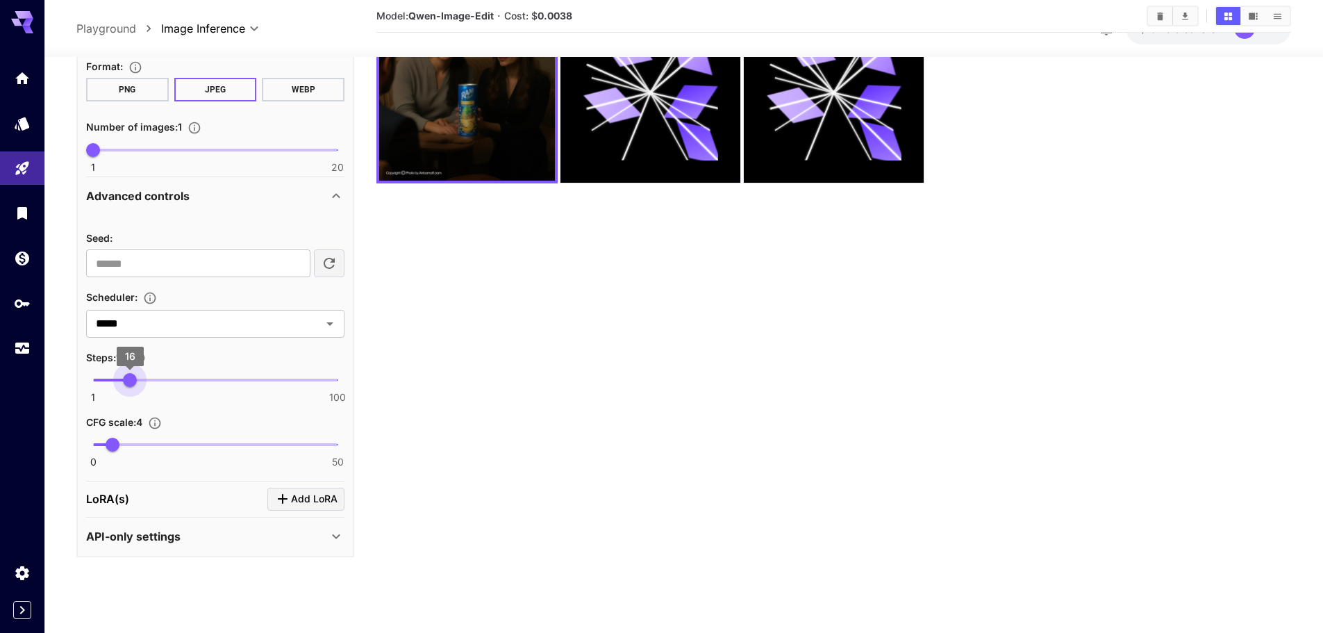
drag, startPoint x: 119, startPoint y: 383, endPoint x: 130, endPoint y: 385, distance: 11.3
click at [130, 385] on span "16" at bounding box center [130, 380] width 14 height 14
click at [522, 451] on section "Model: [PERSON_NAME]-Image-Edit · Cost: $ 0.0038" at bounding box center [833, 274] width 914 height 633
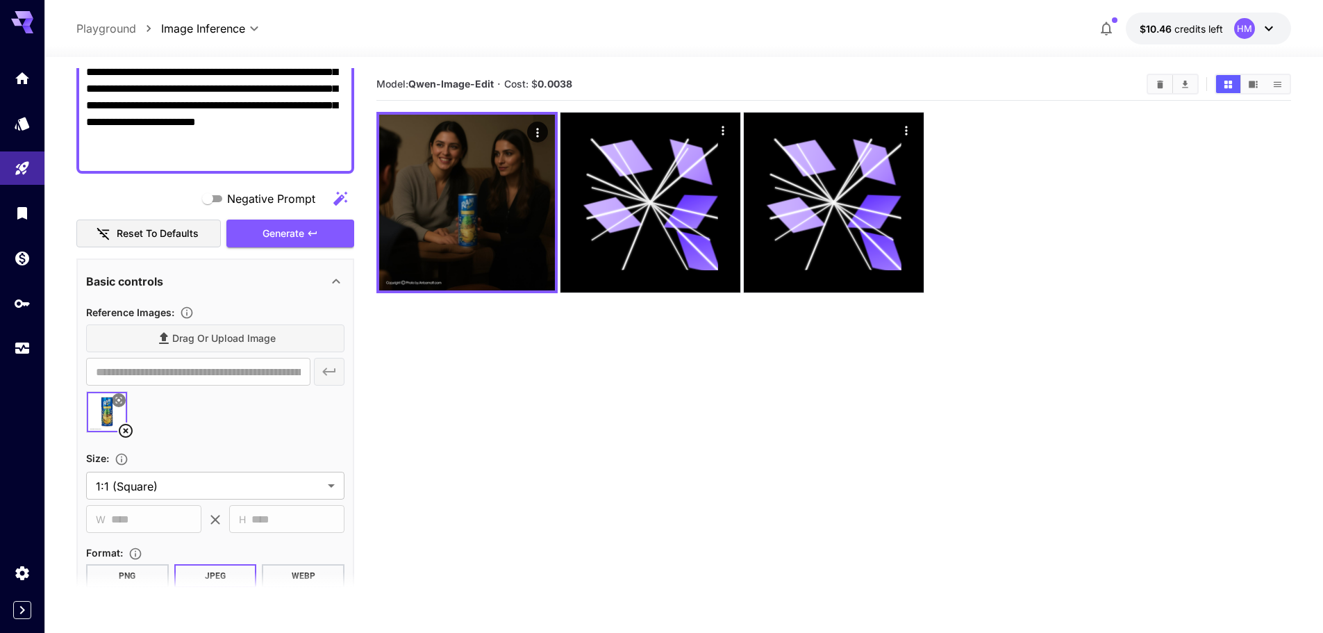
scroll to position [77, 0]
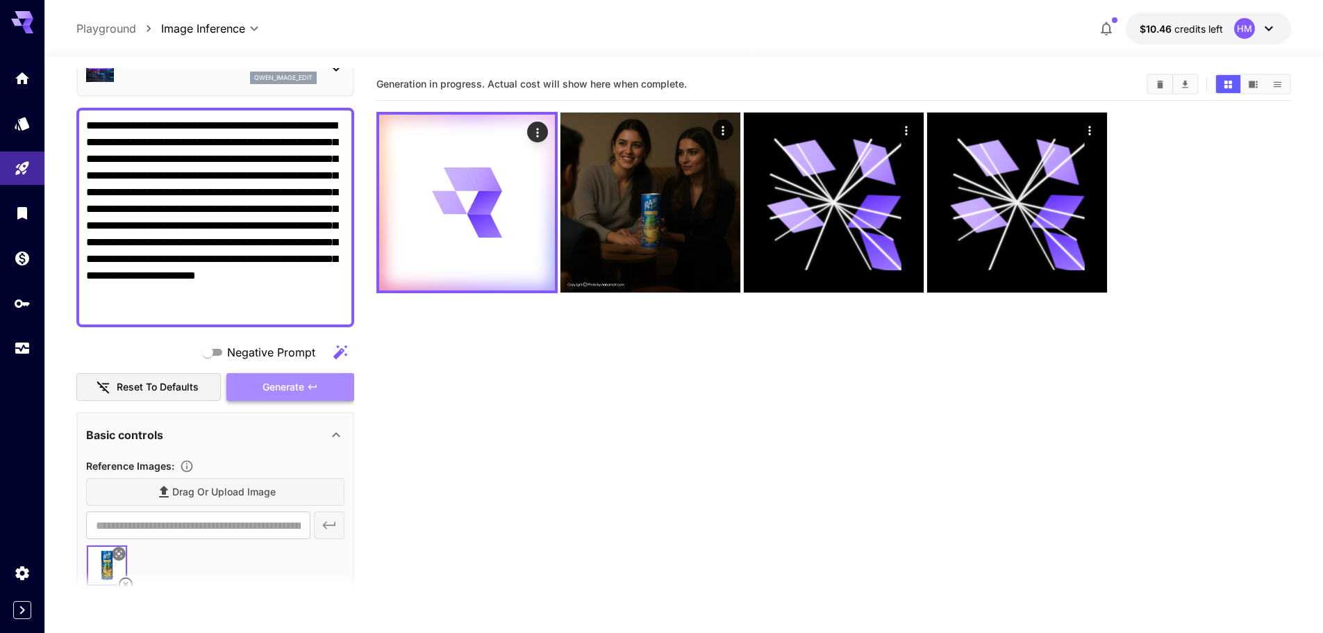
click at [288, 383] on span "Generate" at bounding box center [283, 386] width 42 height 17
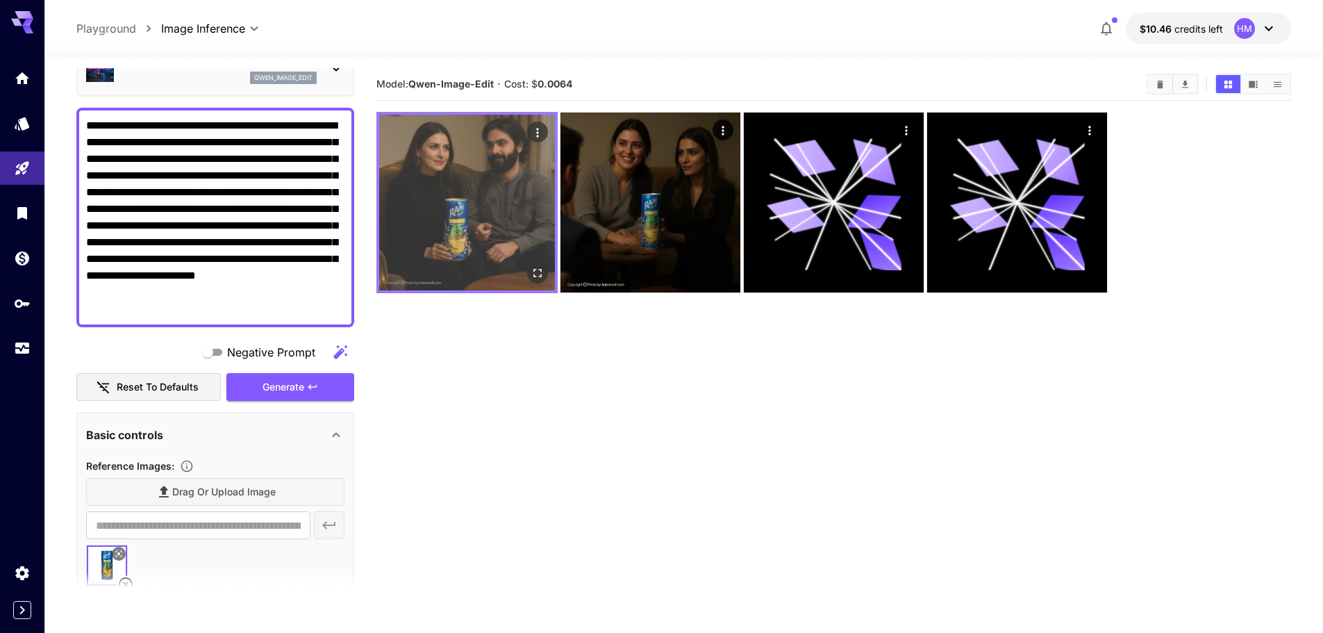
click at [455, 239] on img at bounding box center [467, 203] width 176 height 176
click at [536, 278] on icon "Open in fullscreen" at bounding box center [537, 273] width 14 height 14
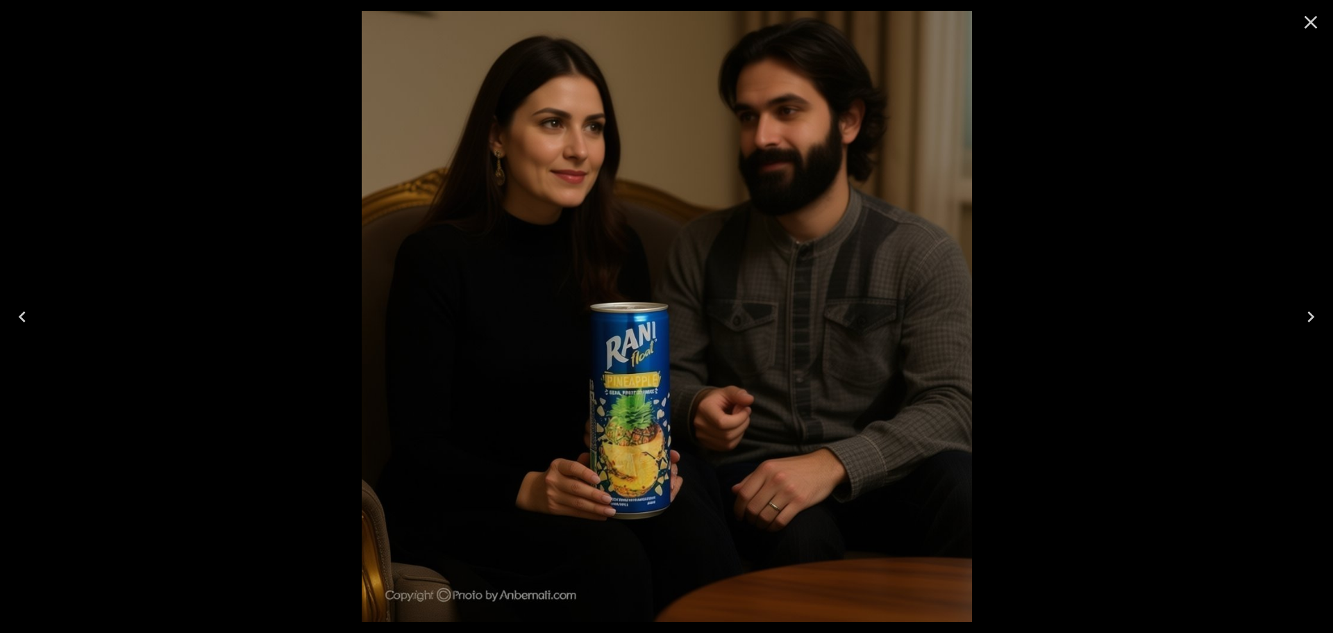
click at [1310, 24] on icon "Close" at bounding box center [1311, 22] width 13 height 13
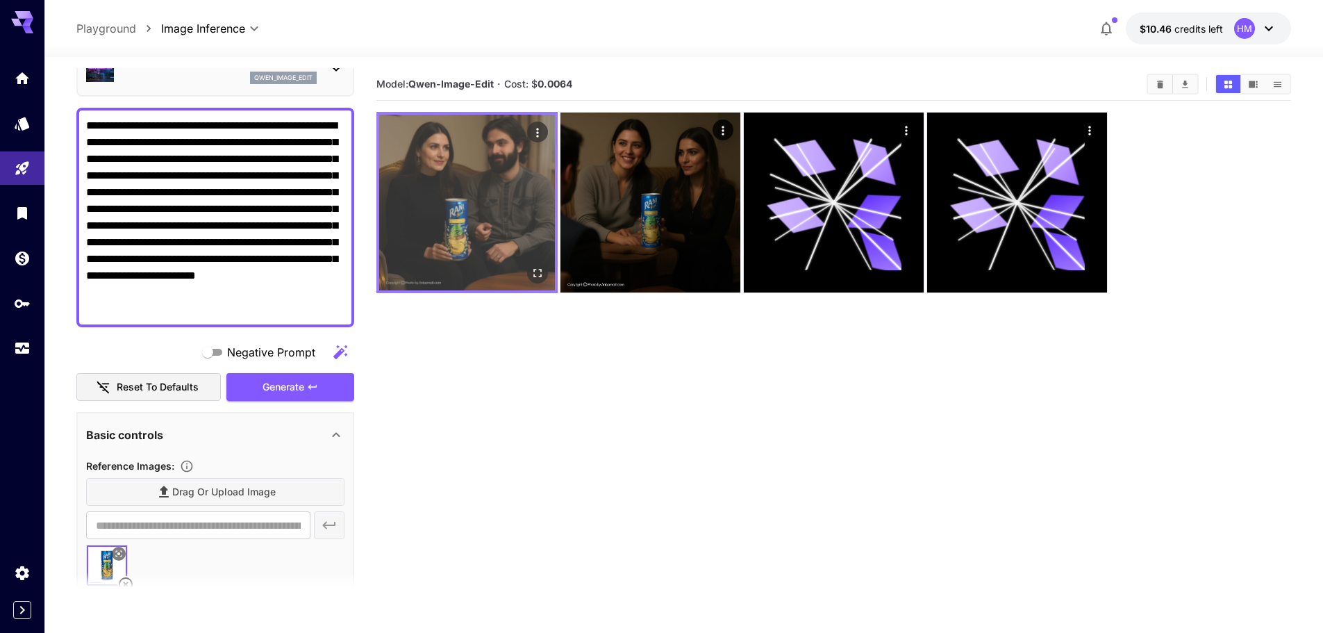
click at [451, 231] on img at bounding box center [467, 203] width 176 height 176
click at [539, 268] on icon "Open in fullscreen" at bounding box center [537, 273] width 14 height 14
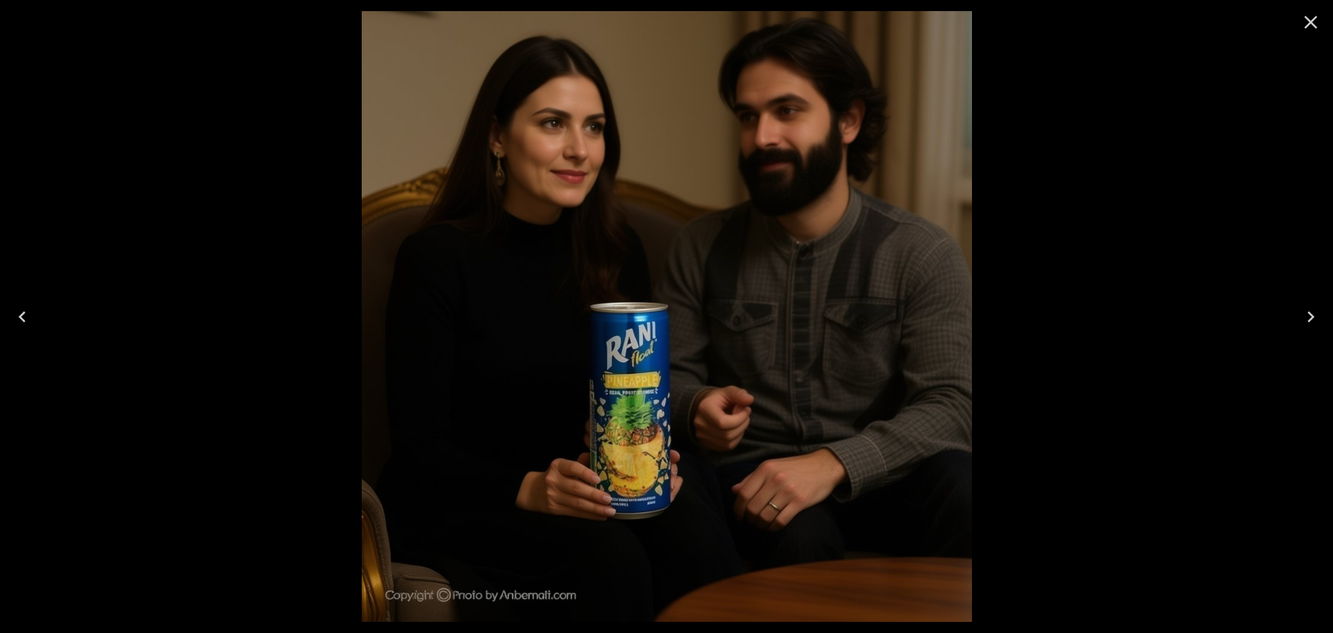
click at [1102, 363] on div at bounding box center [666, 316] width 1333 height 633
click at [1306, 30] on icon "Close" at bounding box center [1311, 22] width 22 height 22
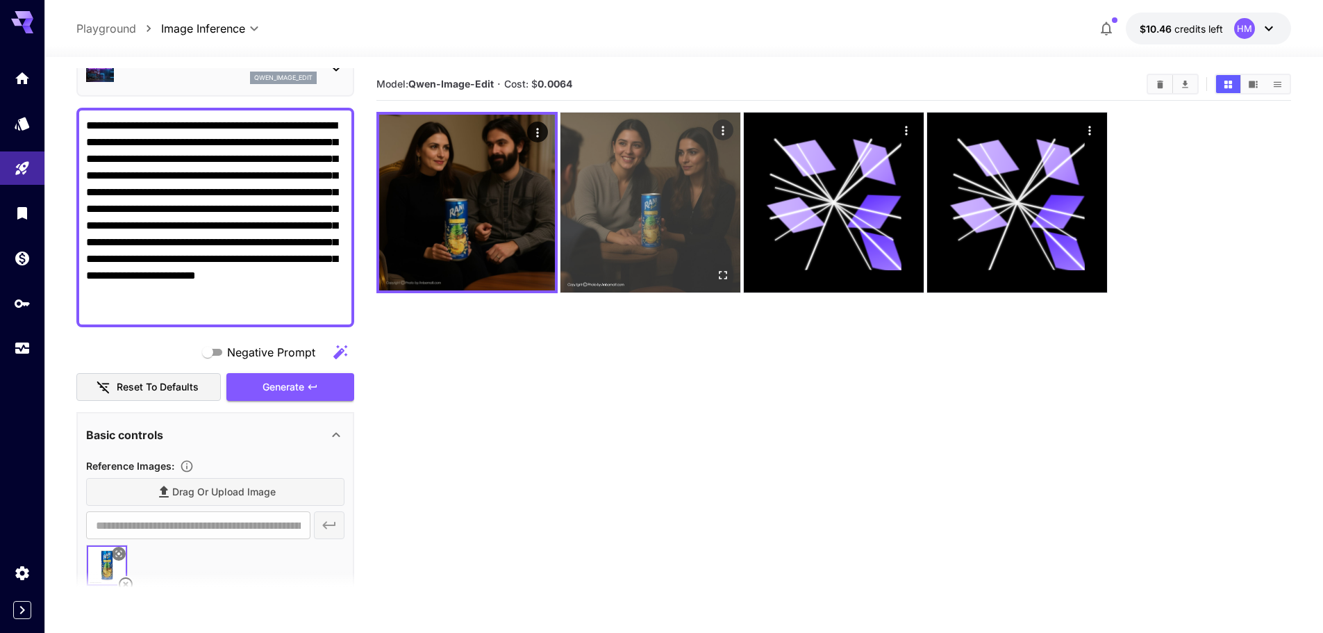
click at [585, 236] on img at bounding box center [650, 202] width 180 height 180
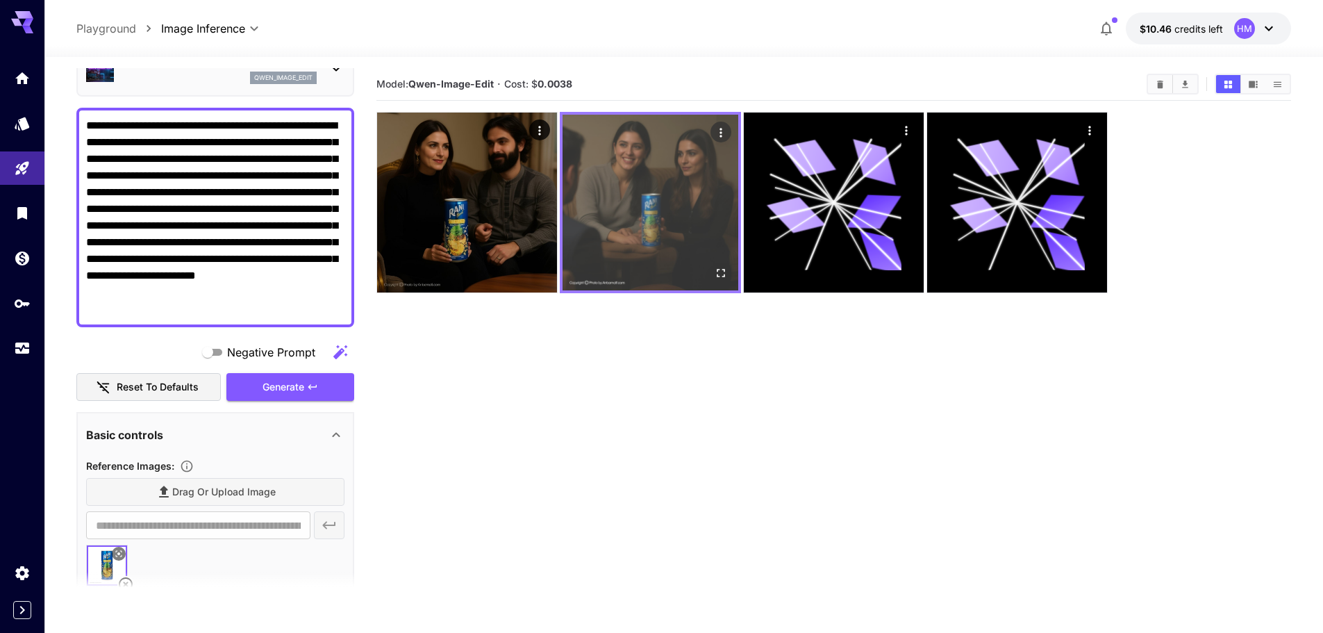
click at [715, 273] on icon "Open in fullscreen" at bounding box center [721, 273] width 14 height 14
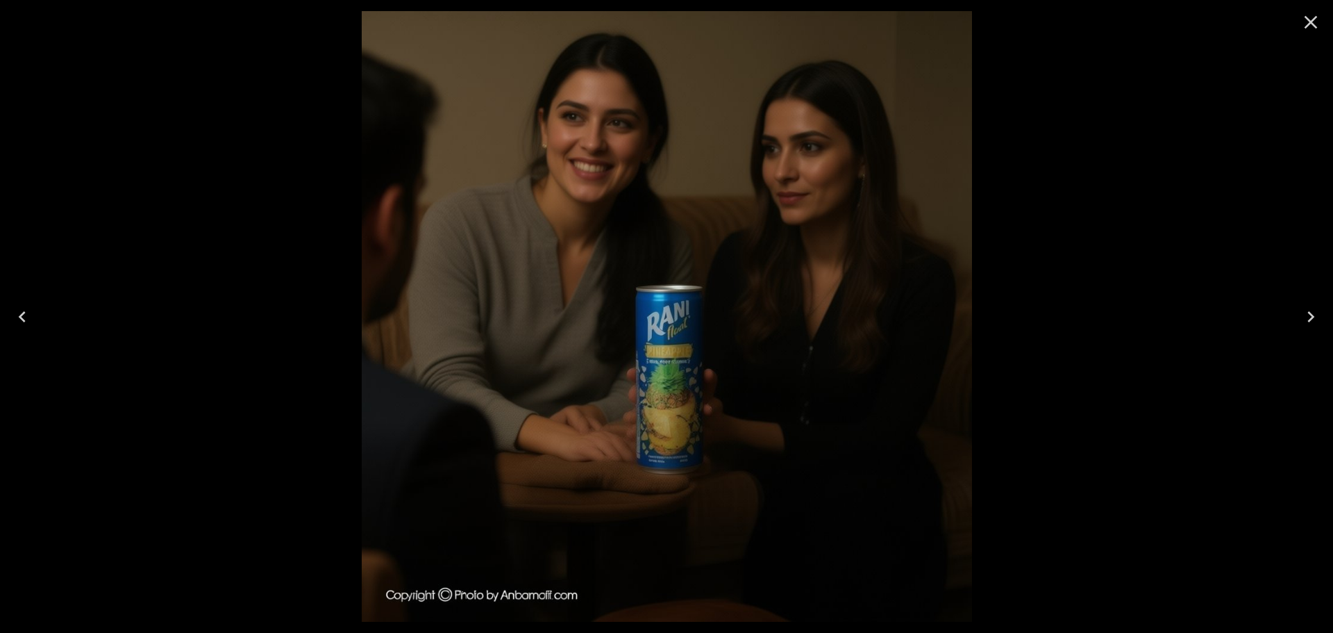
click at [1307, 24] on icon "Close" at bounding box center [1311, 22] width 22 height 22
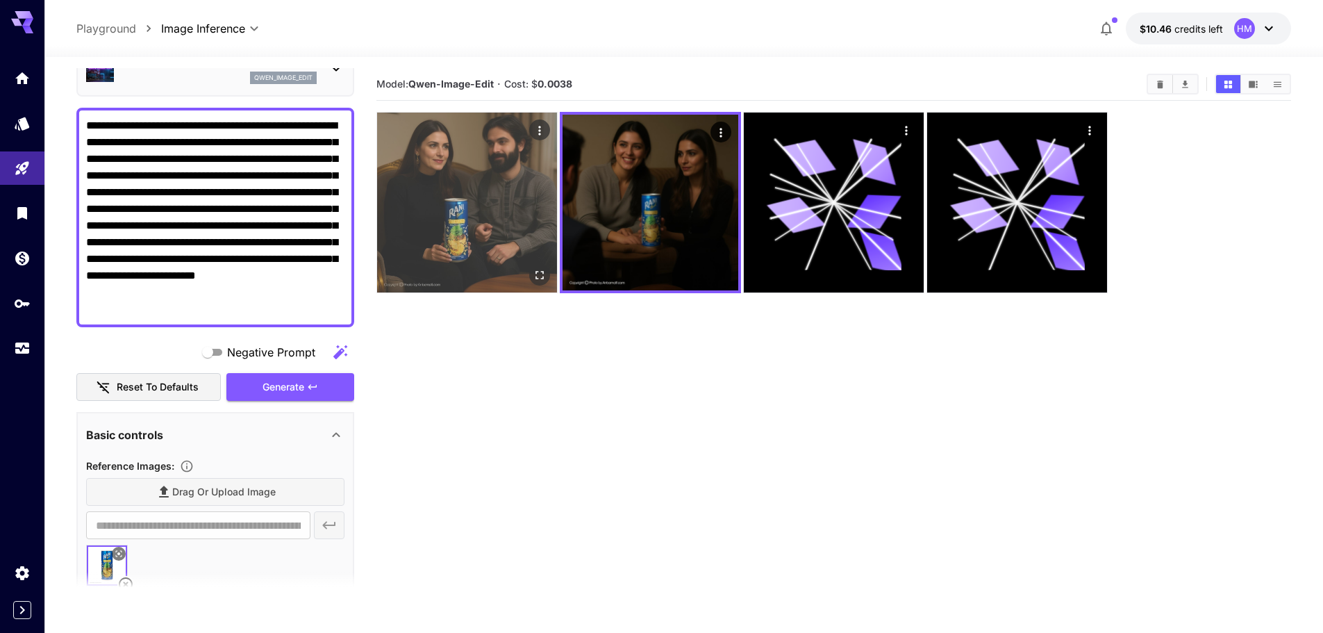
click at [474, 174] on img at bounding box center [467, 202] width 180 height 180
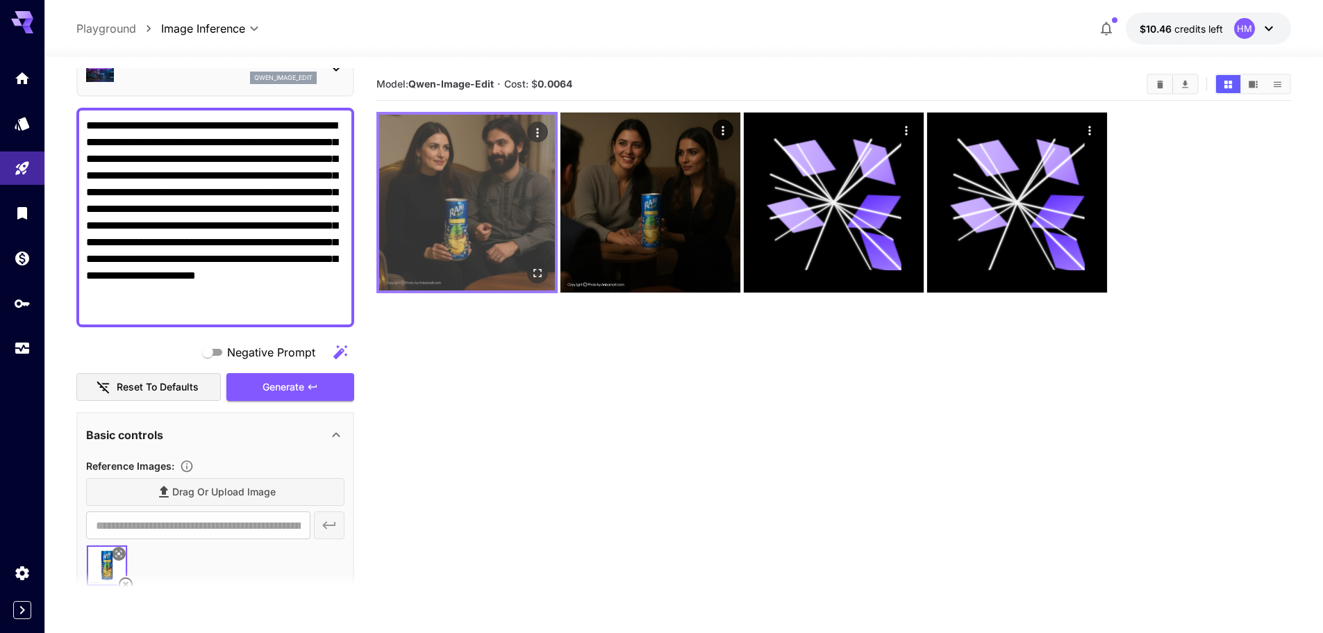
click at [534, 275] on icon "Open in fullscreen" at bounding box center [537, 273] width 8 height 8
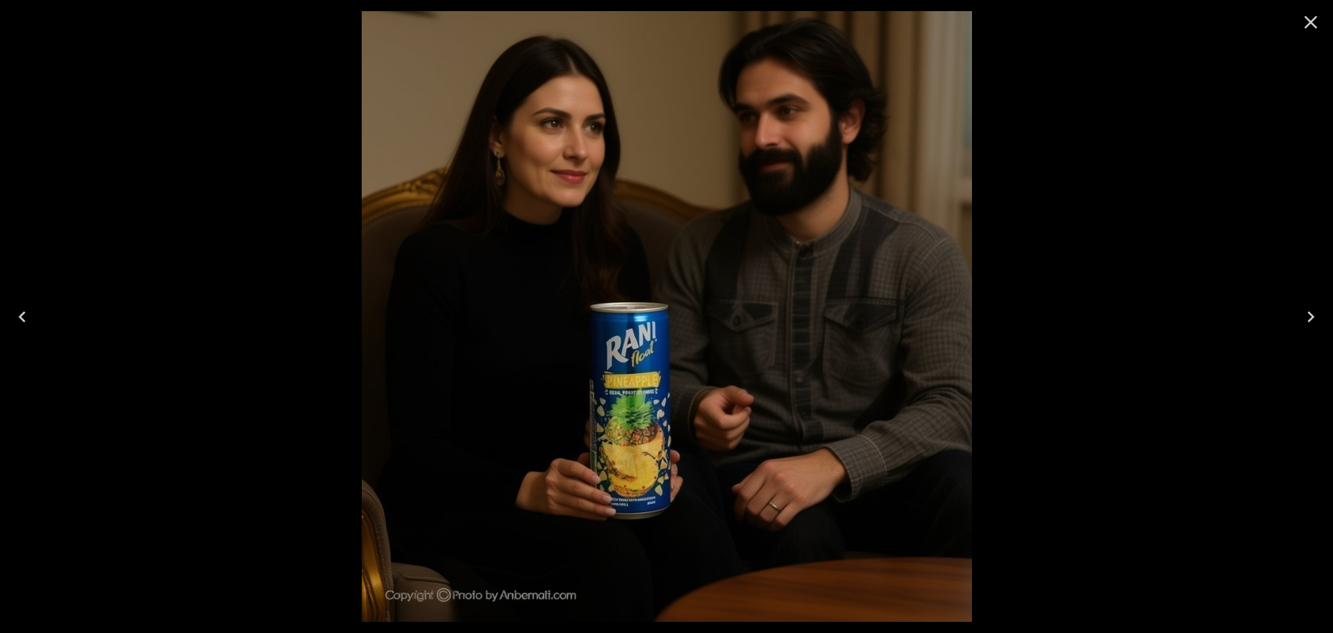
click at [1304, 34] on button "Close" at bounding box center [1310, 22] width 33 height 33
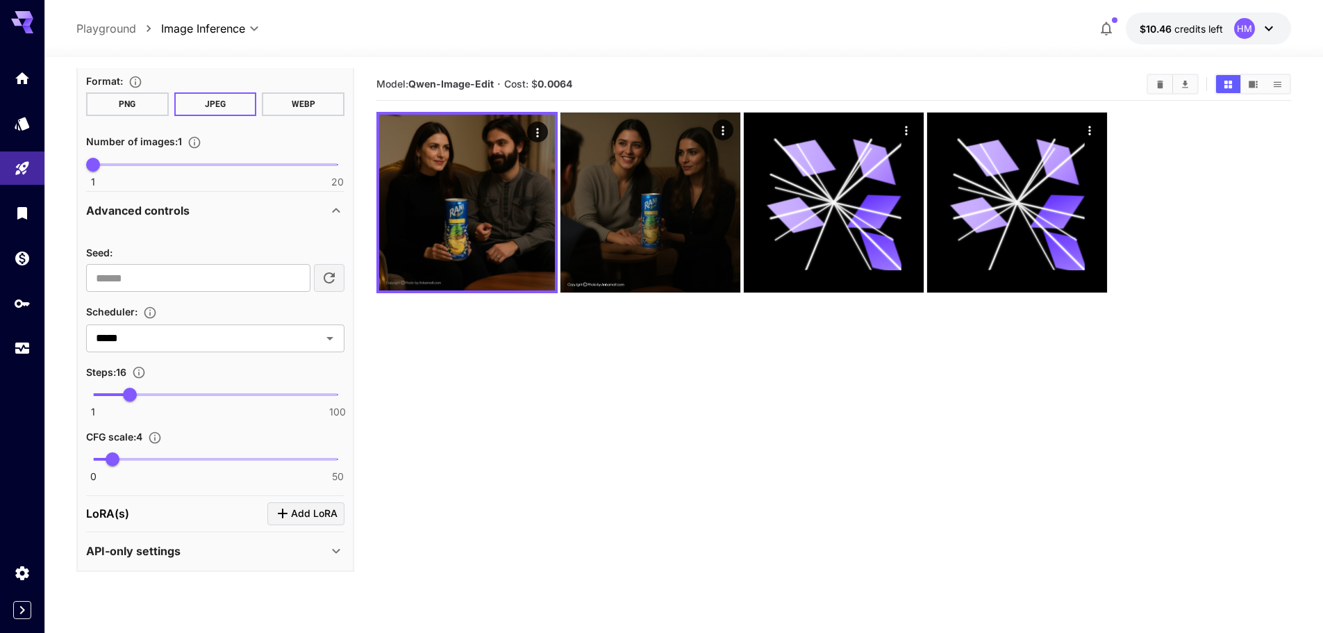
scroll to position [703, 0]
click at [126, 564] on div "API-only settings" at bounding box center [215, 549] width 258 height 33
click at [126, 551] on p "API-only settings" at bounding box center [133, 550] width 94 height 17
click at [111, 551] on p "API-only settings" at bounding box center [133, 550] width 94 height 17
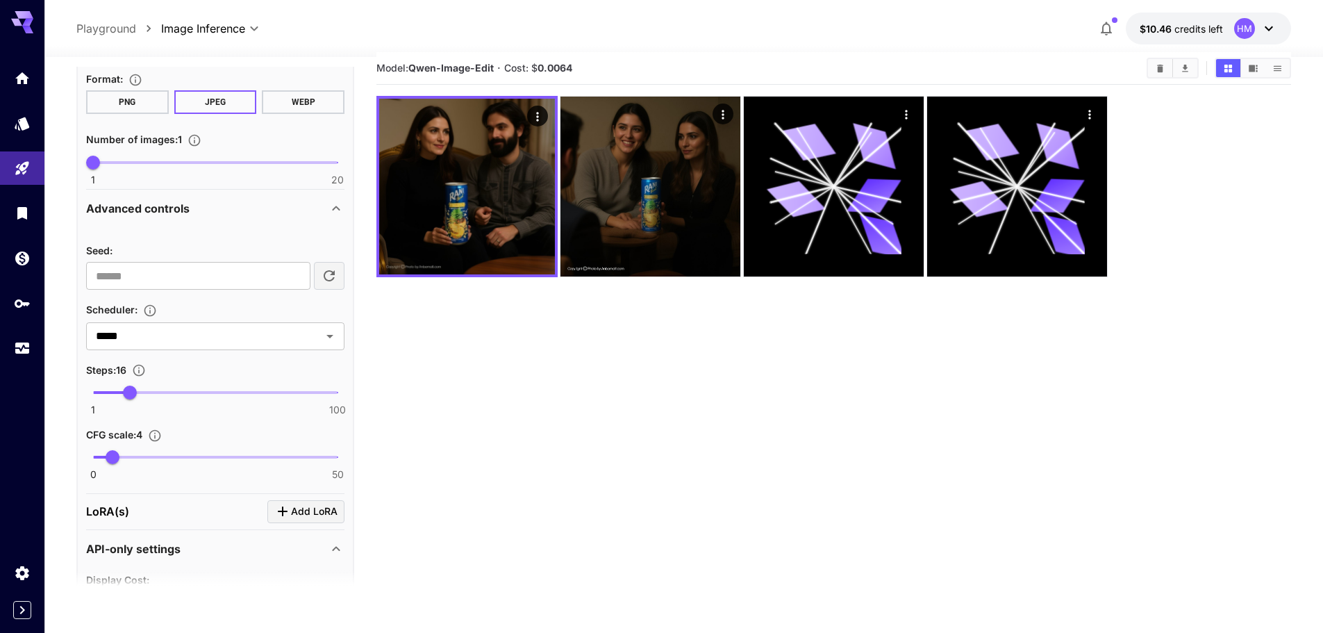
scroll to position [110, 0]
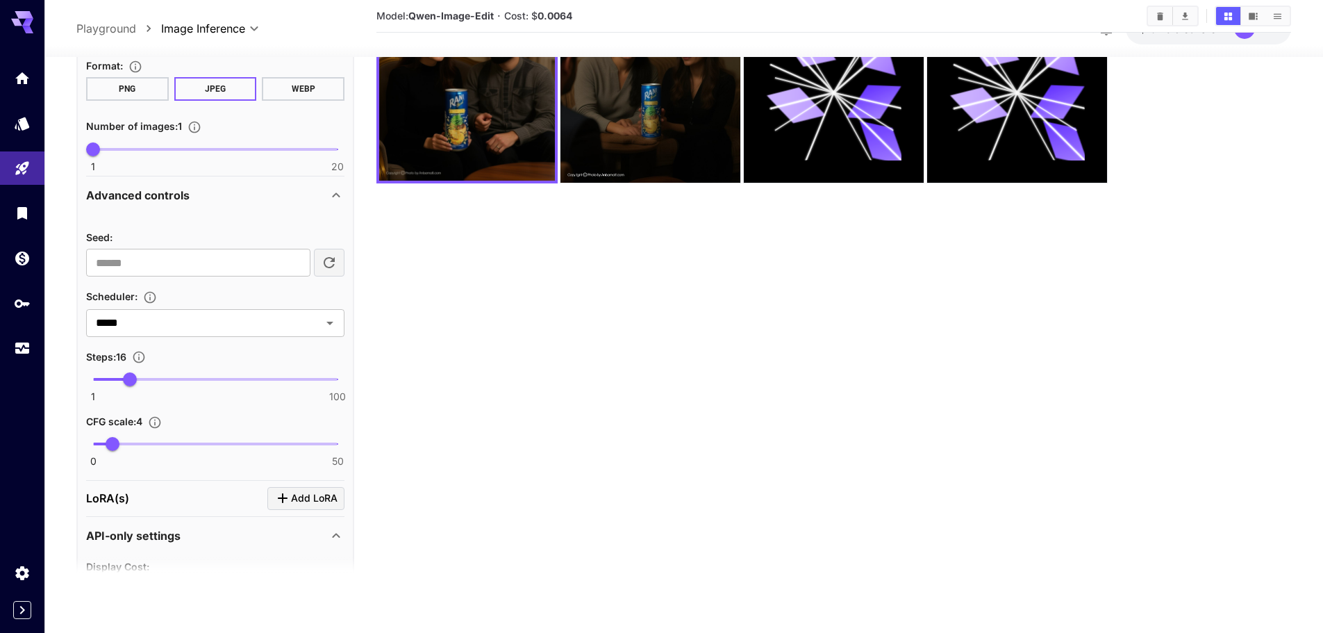
click at [101, 524] on div "API-only settings" at bounding box center [215, 535] width 258 height 33
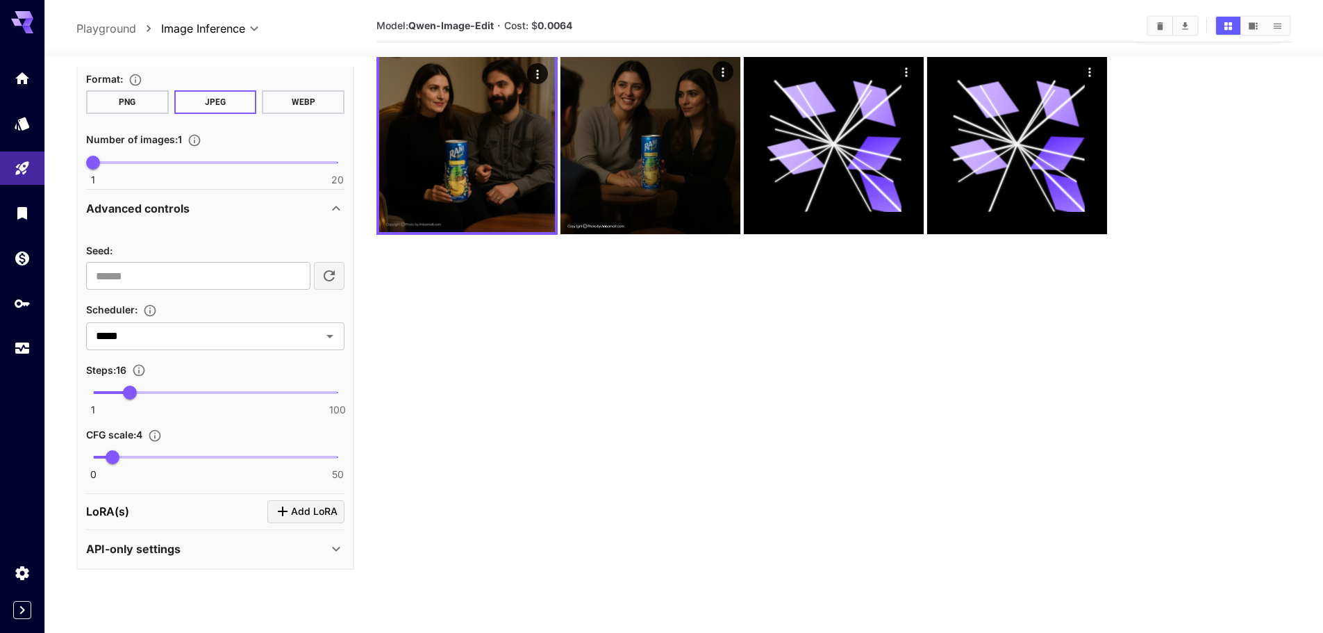
scroll to position [0, 0]
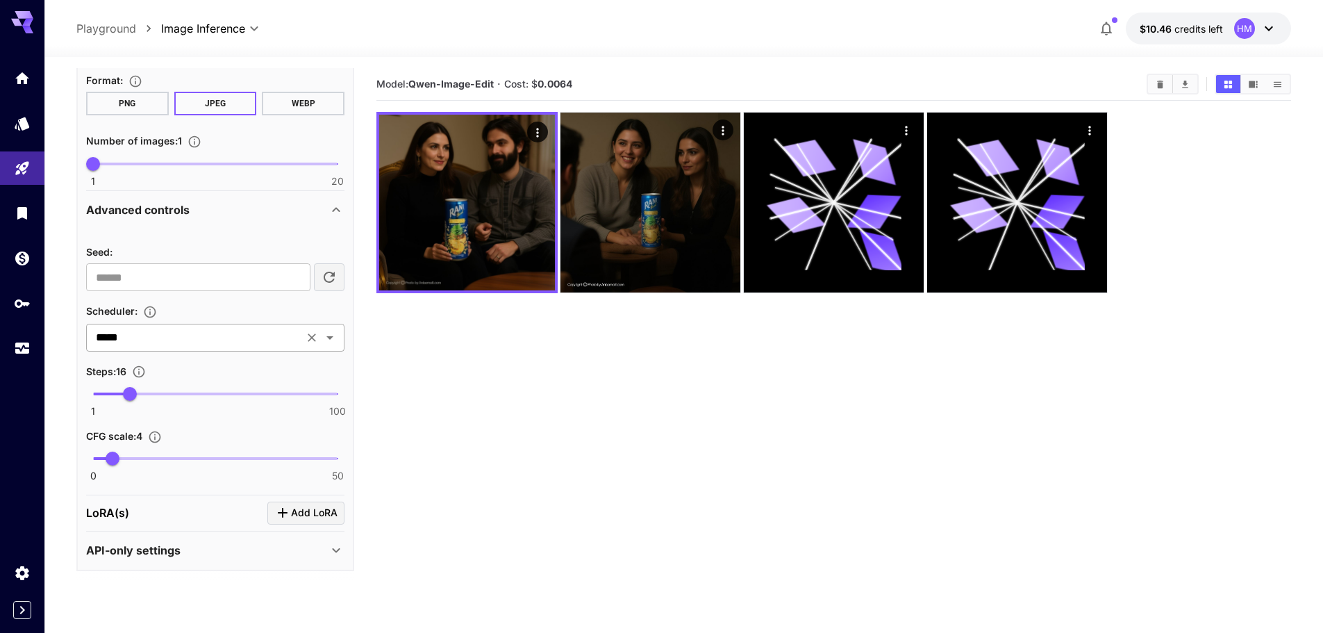
click at [94, 335] on input "*****" at bounding box center [194, 337] width 209 height 19
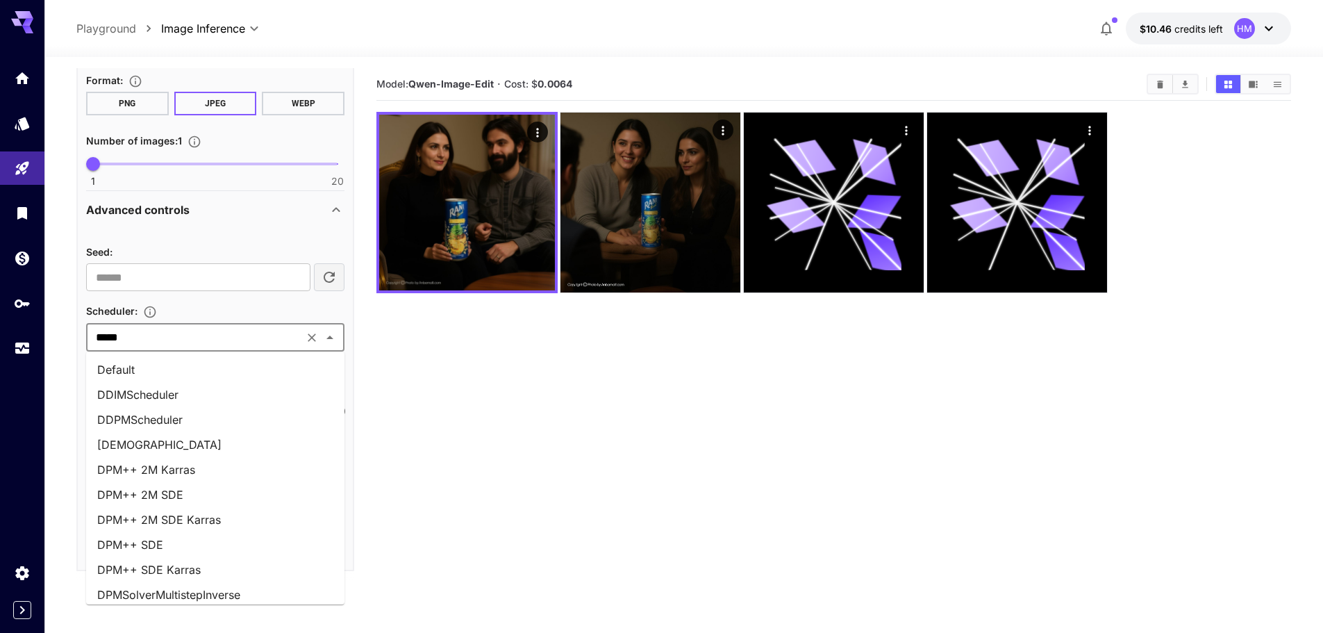
scroll to position [478, 0]
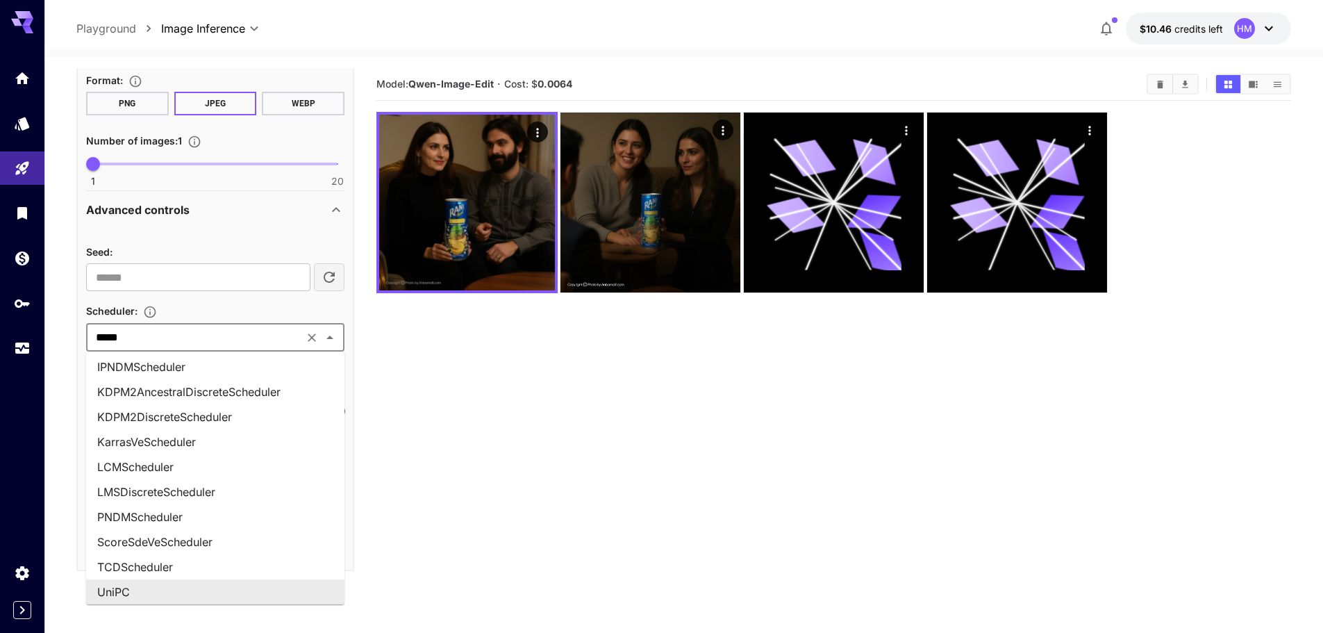
click at [65, 358] on section "**********" at bounding box center [683, 399] width 1278 height 685
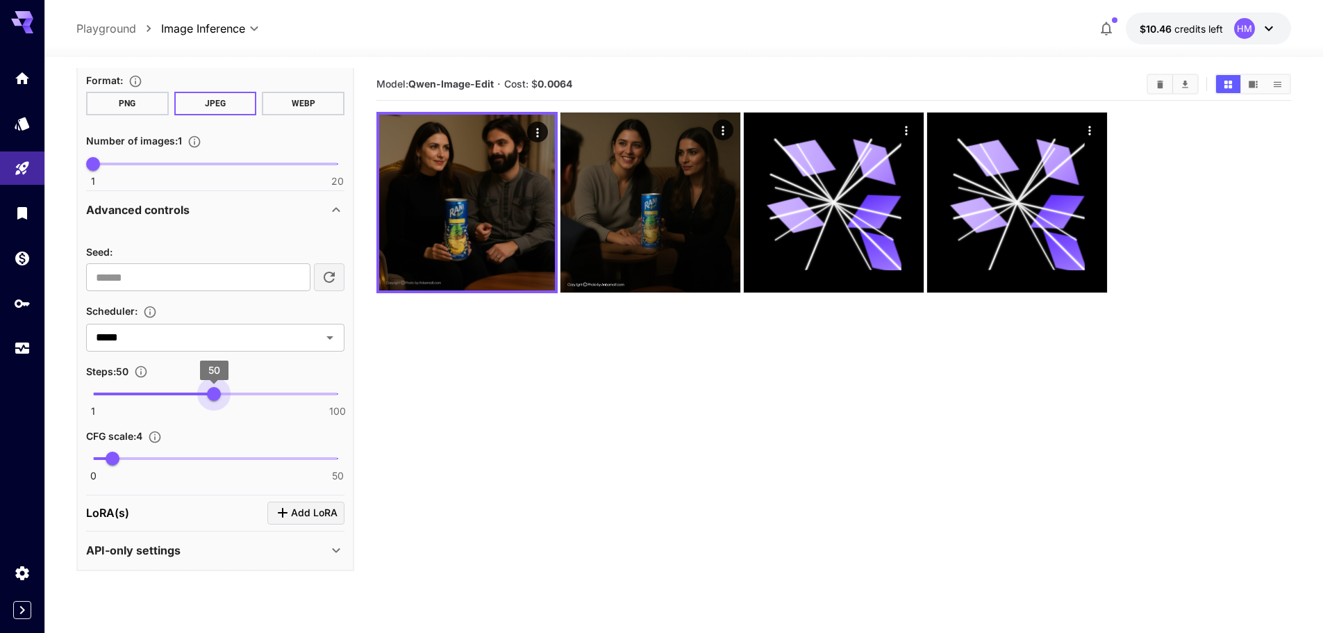
drag, startPoint x: 131, startPoint y: 399, endPoint x: 214, endPoint y: 407, distance: 83.0
click at [214, 401] on span "50" at bounding box center [214, 394] width 14 height 14
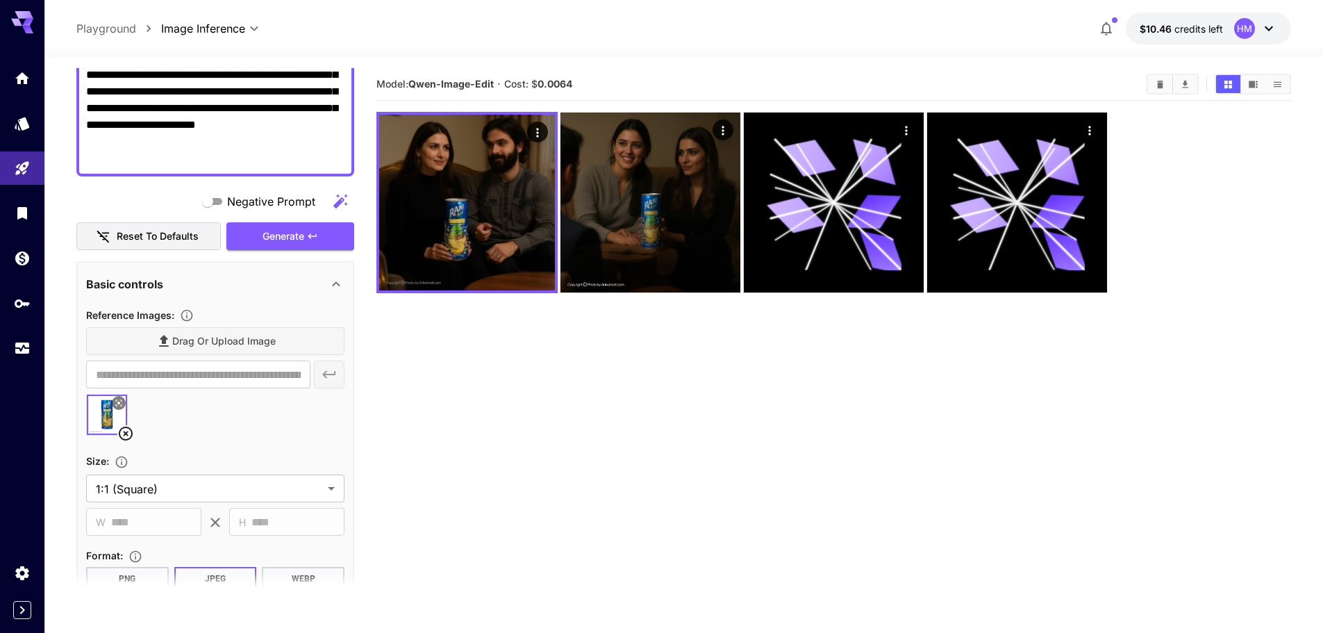
scroll to position [217, 0]
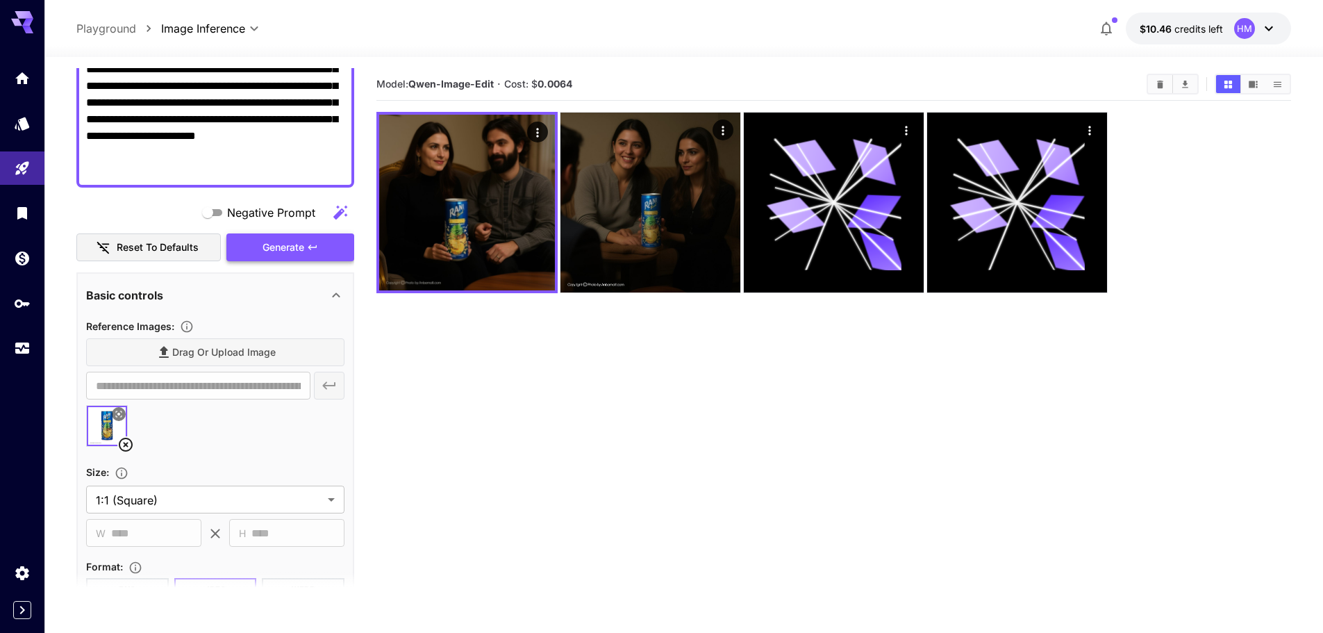
click at [299, 241] on span "Generate" at bounding box center [283, 247] width 42 height 17
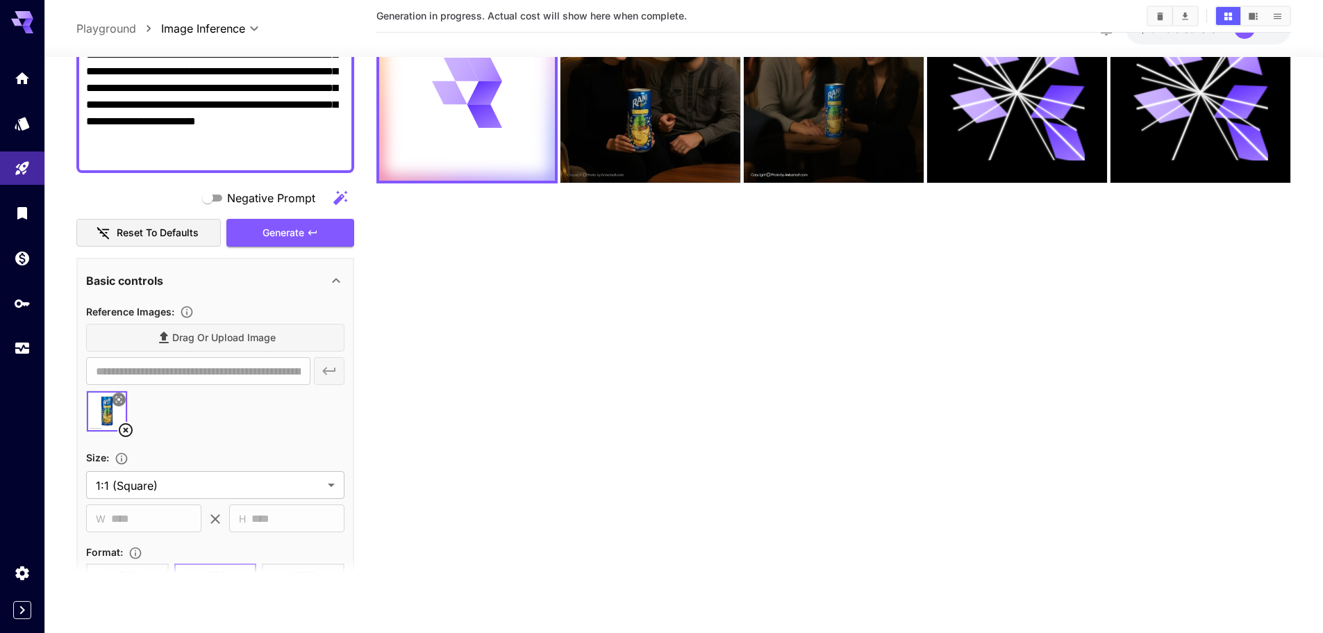
scroll to position [0, 0]
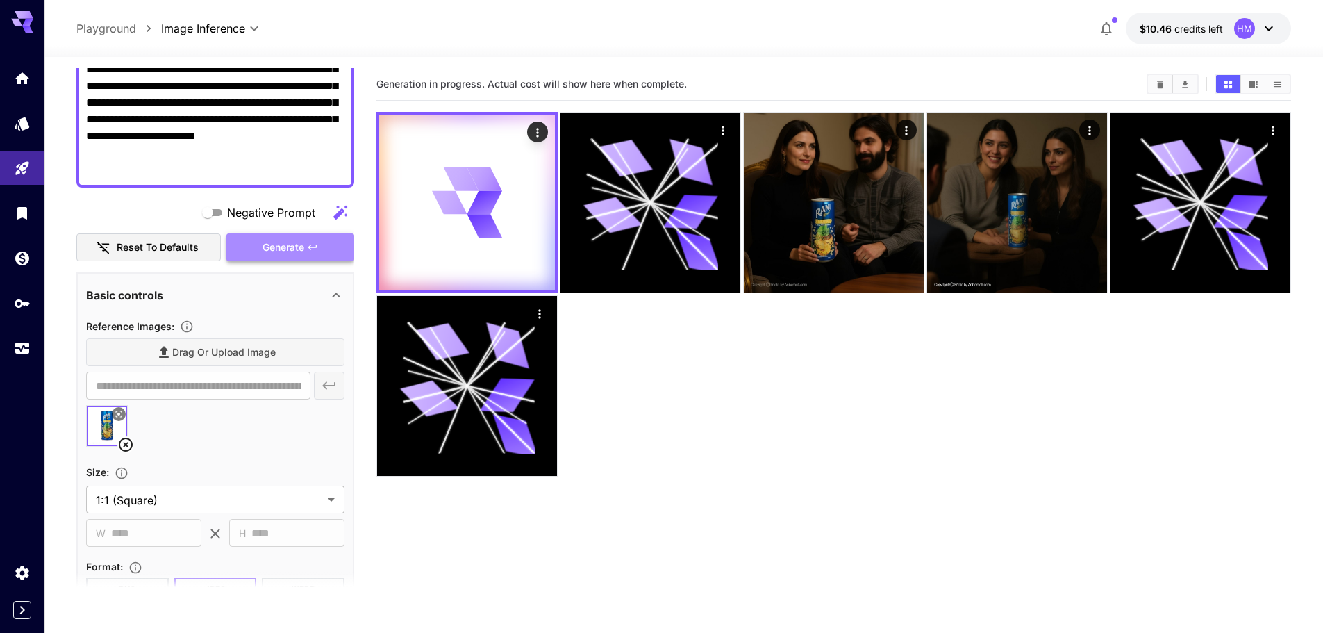
click at [283, 251] on span "Generate" at bounding box center [283, 247] width 42 height 17
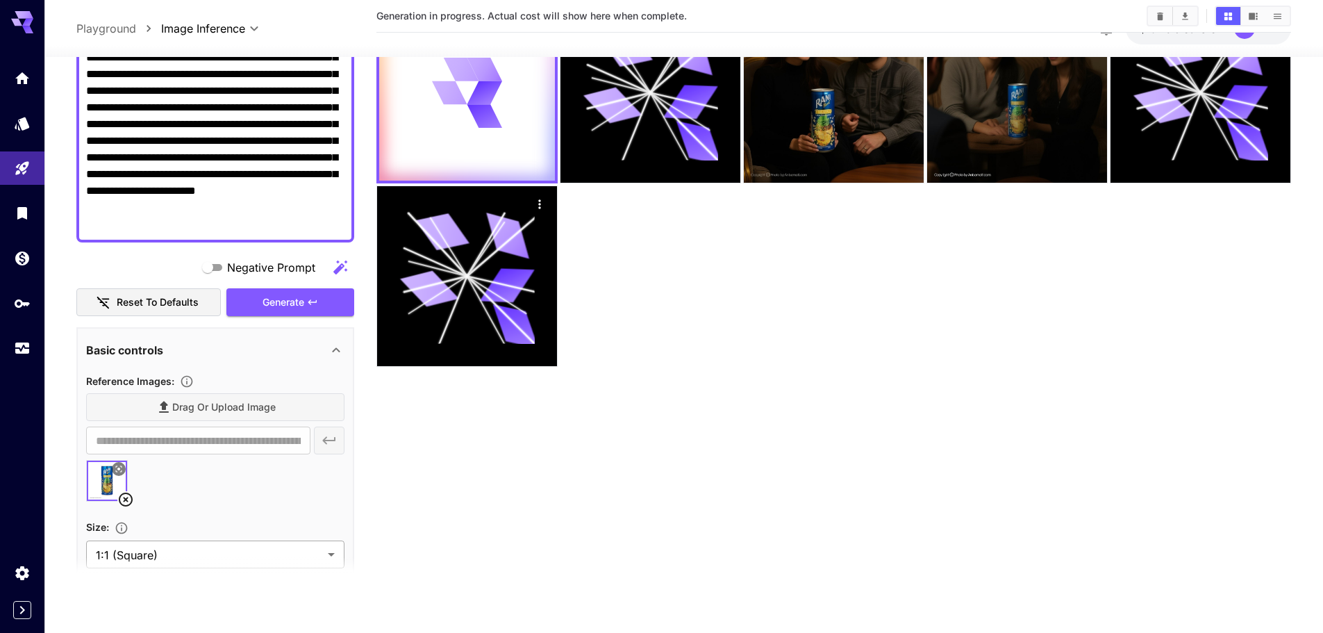
scroll to position [8, 0]
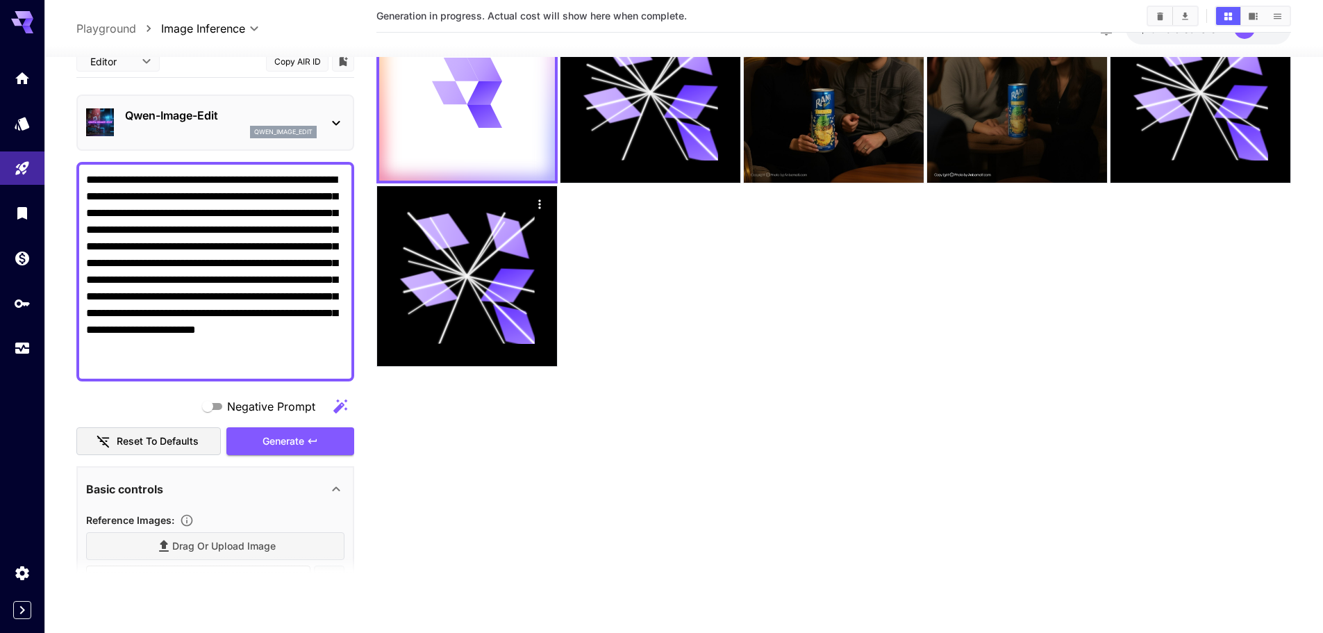
click at [196, 112] on p "Qwen-Image-Edit" at bounding box center [221, 115] width 192 height 17
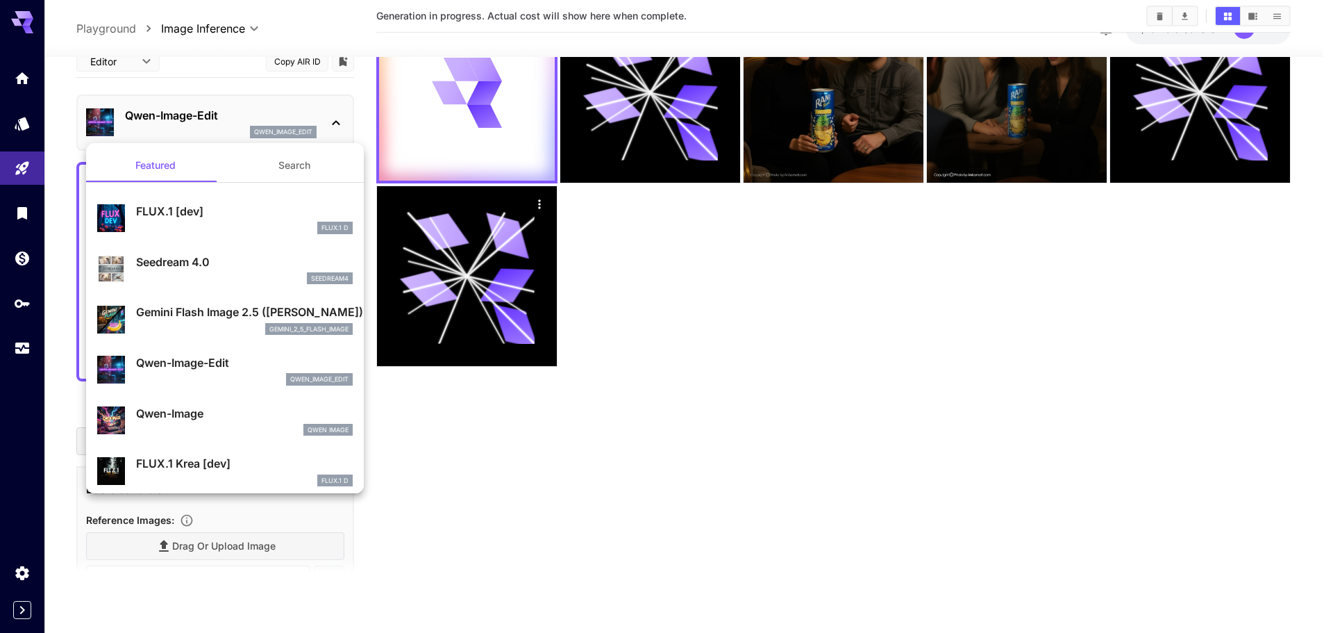
click at [730, 419] on div at bounding box center [666, 316] width 1333 height 633
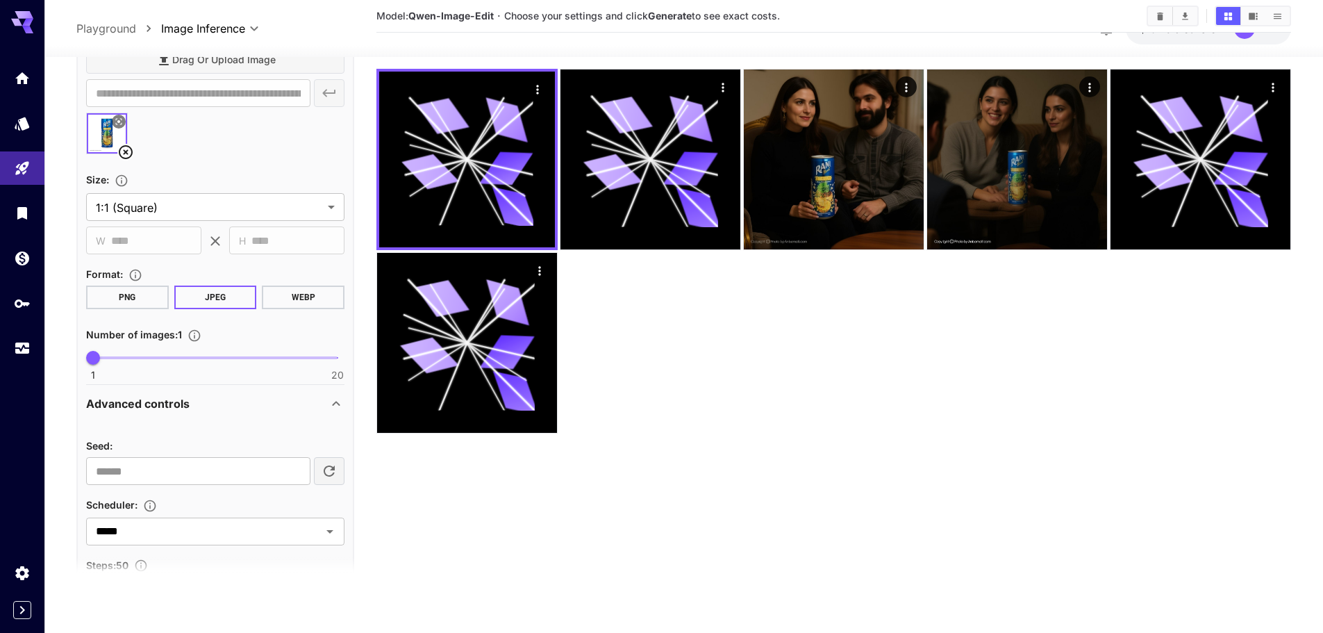
scroll to position [702, 0]
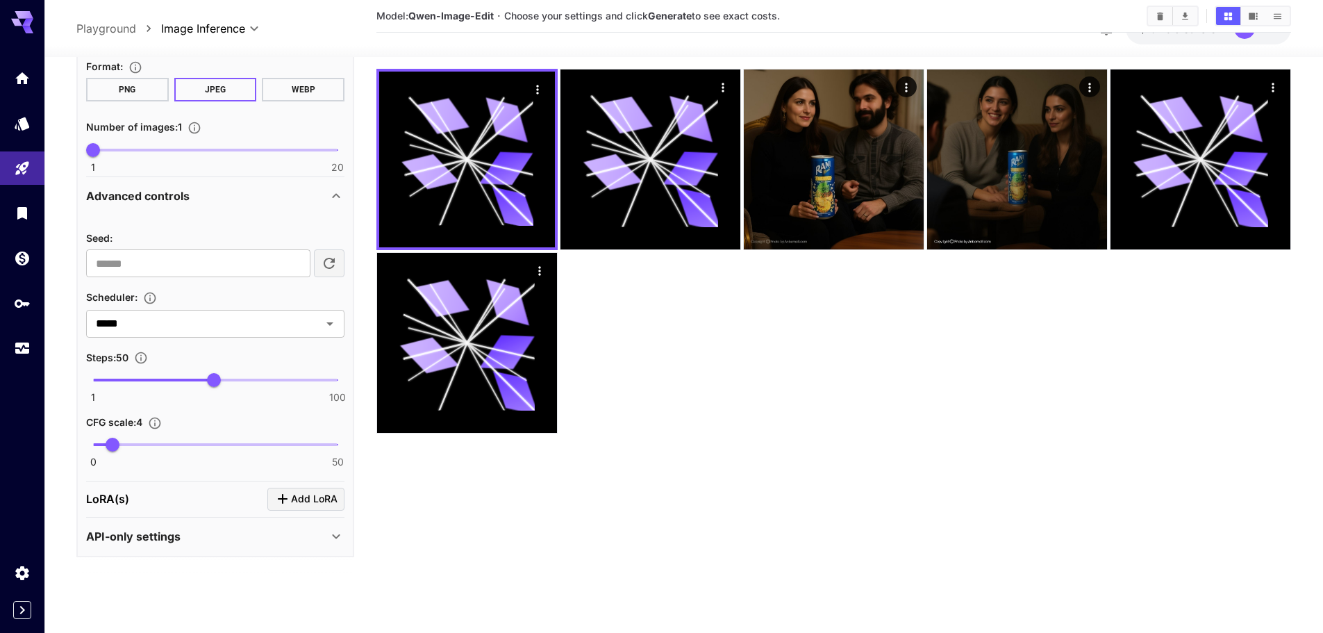
click at [141, 87] on button "PNG" at bounding box center [127, 90] width 83 height 24
drag, startPoint x: 193, startPoint y: 385, endPoint x: 153, endPoint y: 382, distance: 40.4
click at [153, 382] on span "25" at bounding box center [152, 380] width 14 height 14
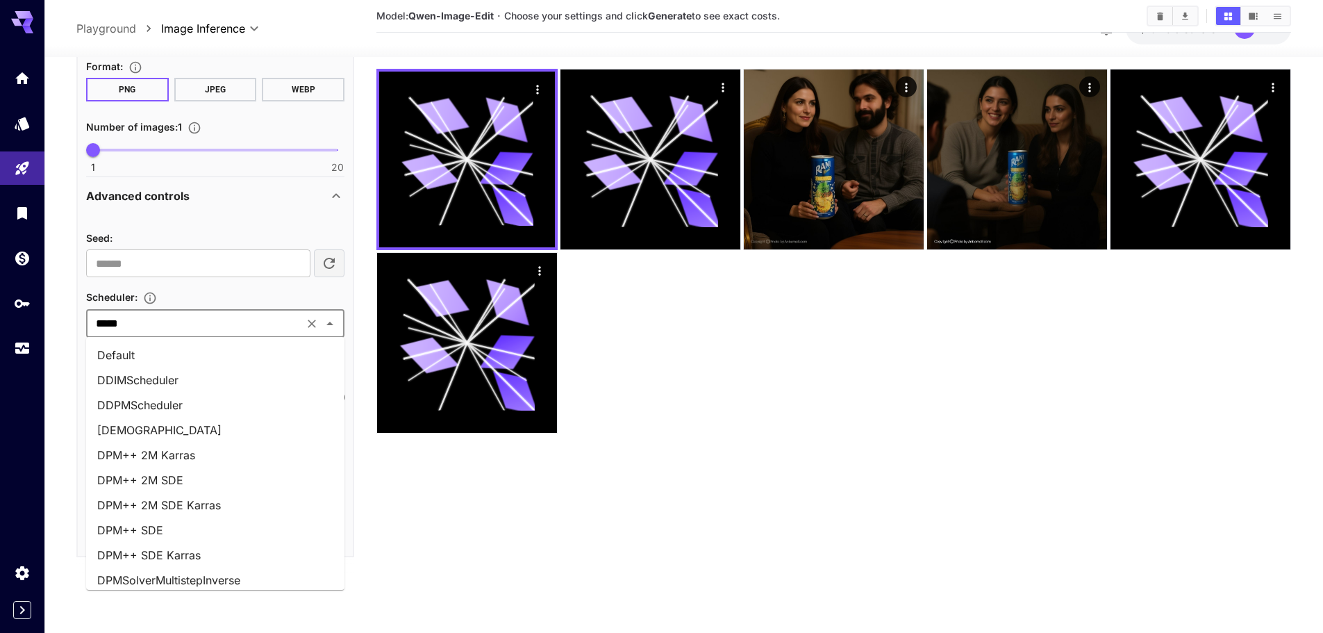
click at [184, 319] on input "*****" at bounding box center [194, 322] width 209 height 19
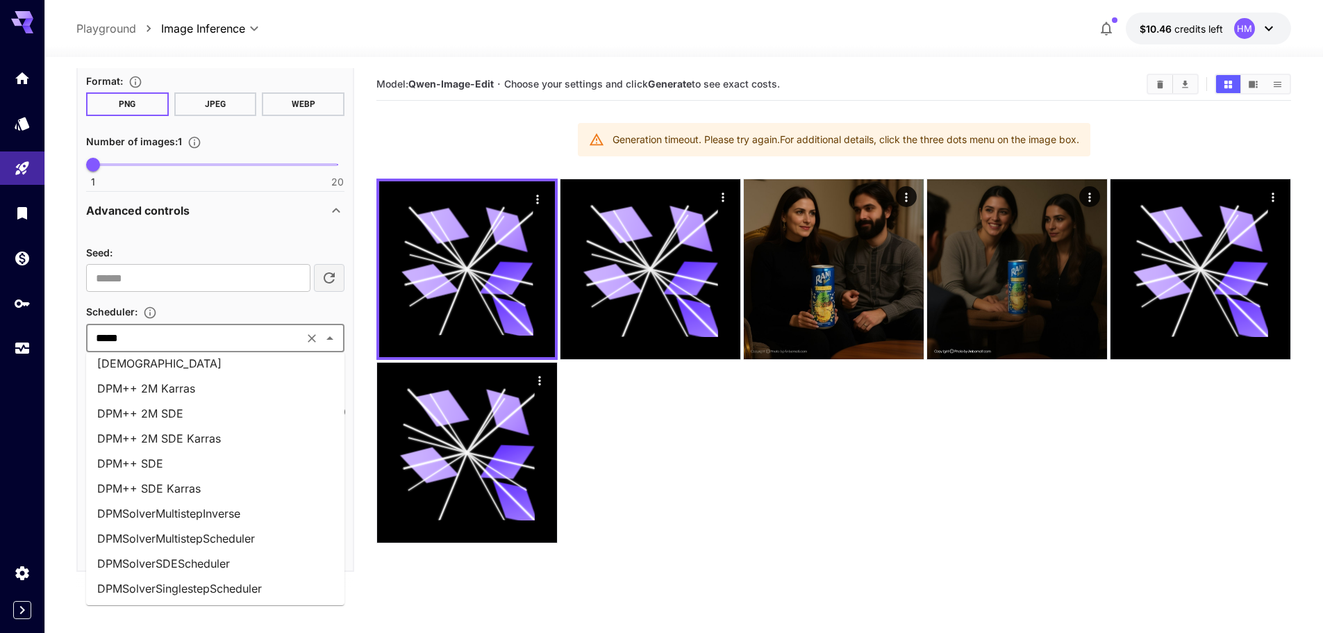
scroll to position [0, 0]
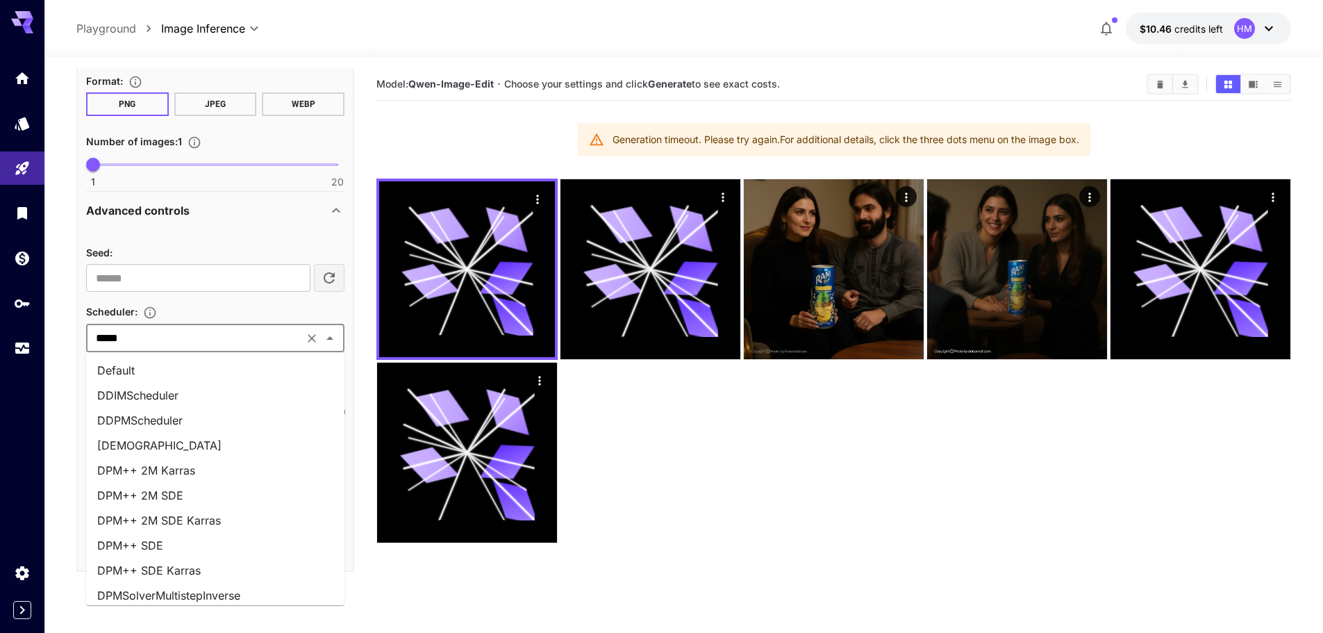
click at [56, 509] on section "**********" at bounding box center [683, 399] width 1278 height 685
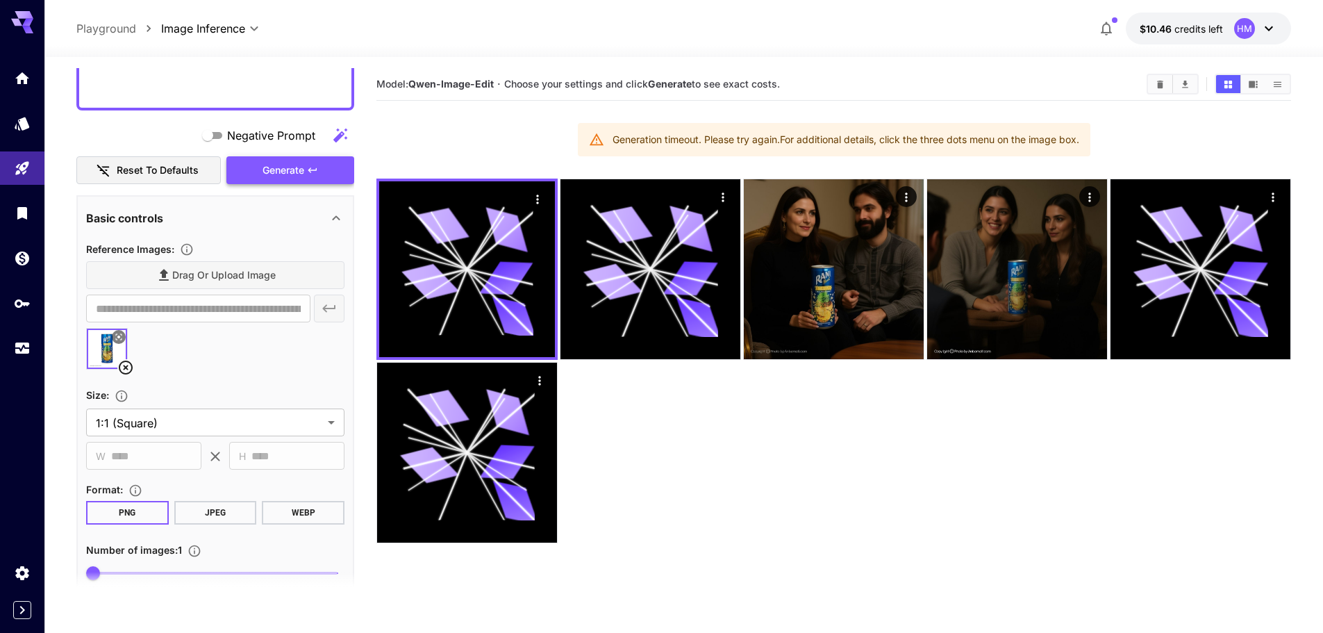
scroll to position [216, 0]
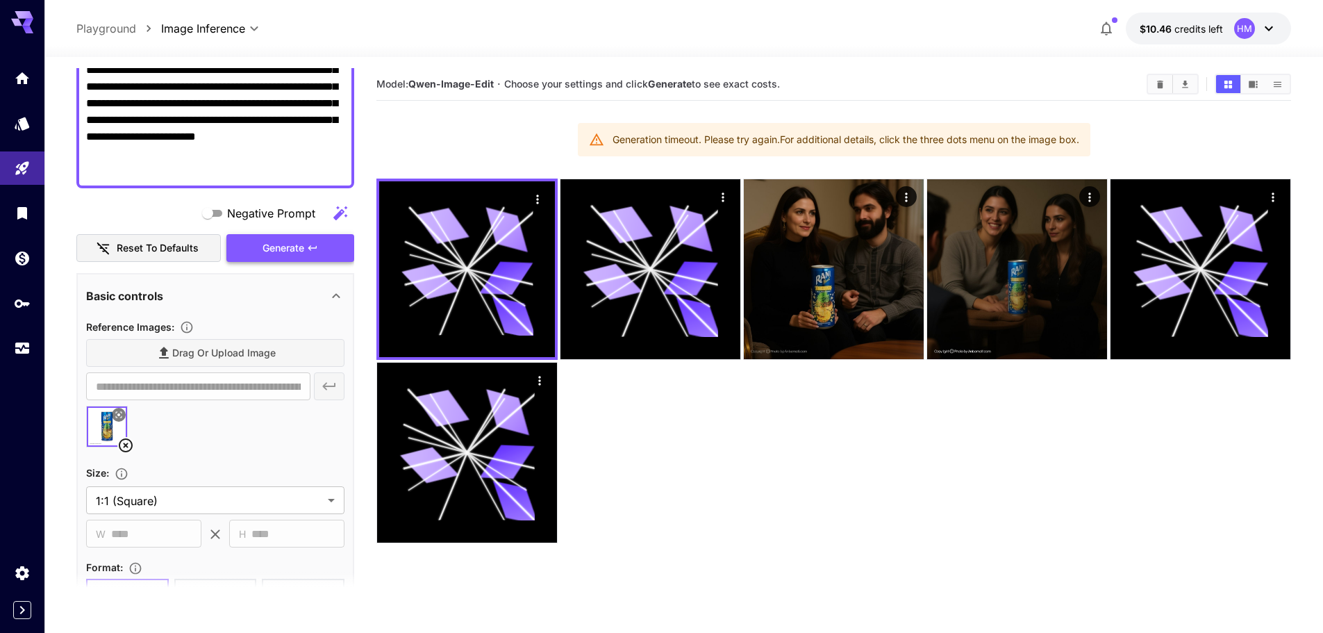
click at [284, 249] on span "Generate" at bounding box center [283, 248] width 42 height 17
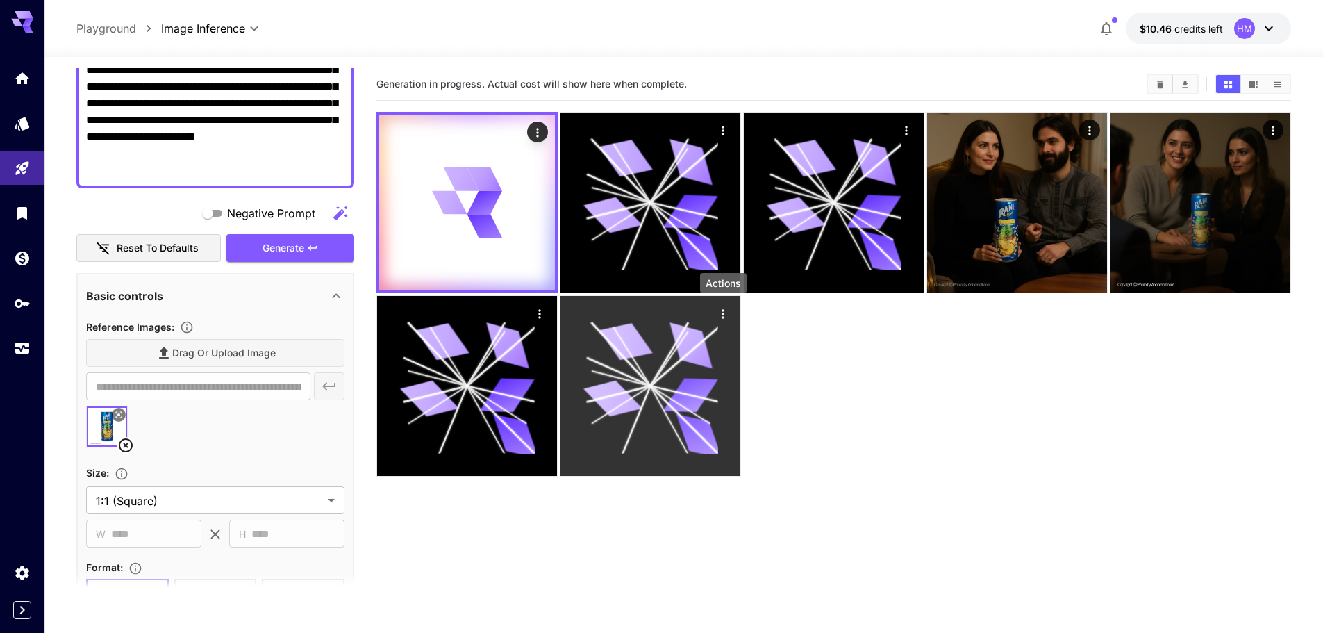
click at [725, 308] on icon "Actions" at bounding box center [723, 314] width 14 height 14
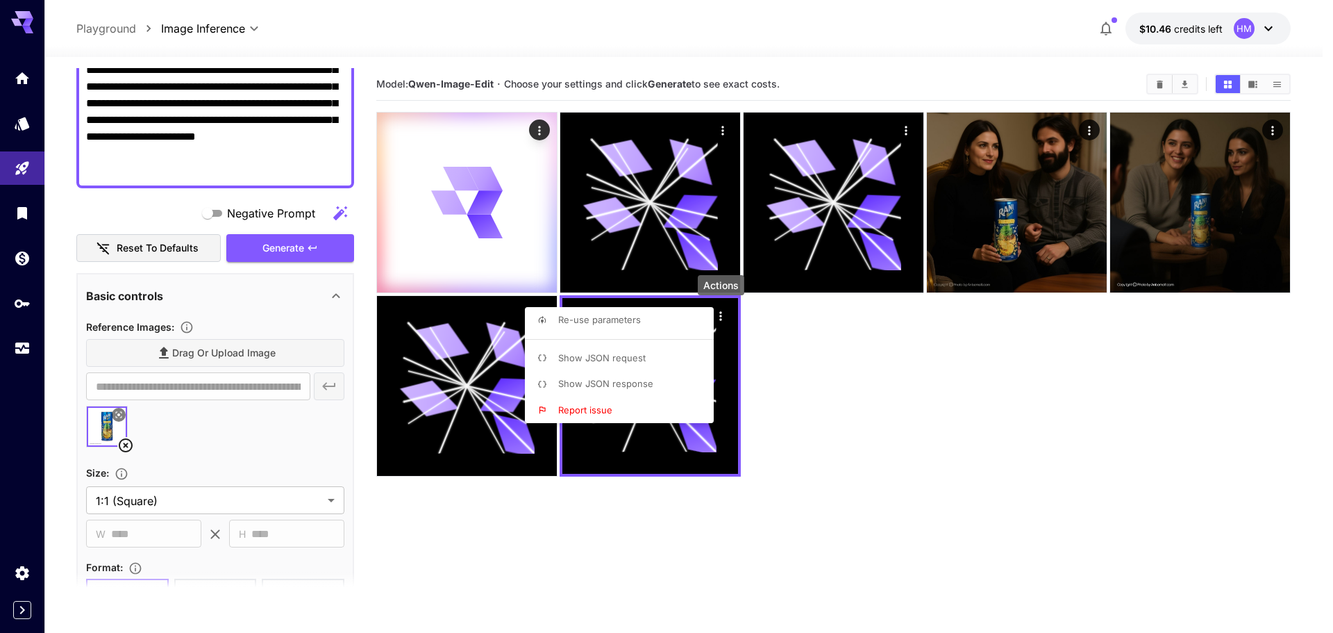
click at [821, 398] on div at bounding box center [666, 316] width 1333 height 633
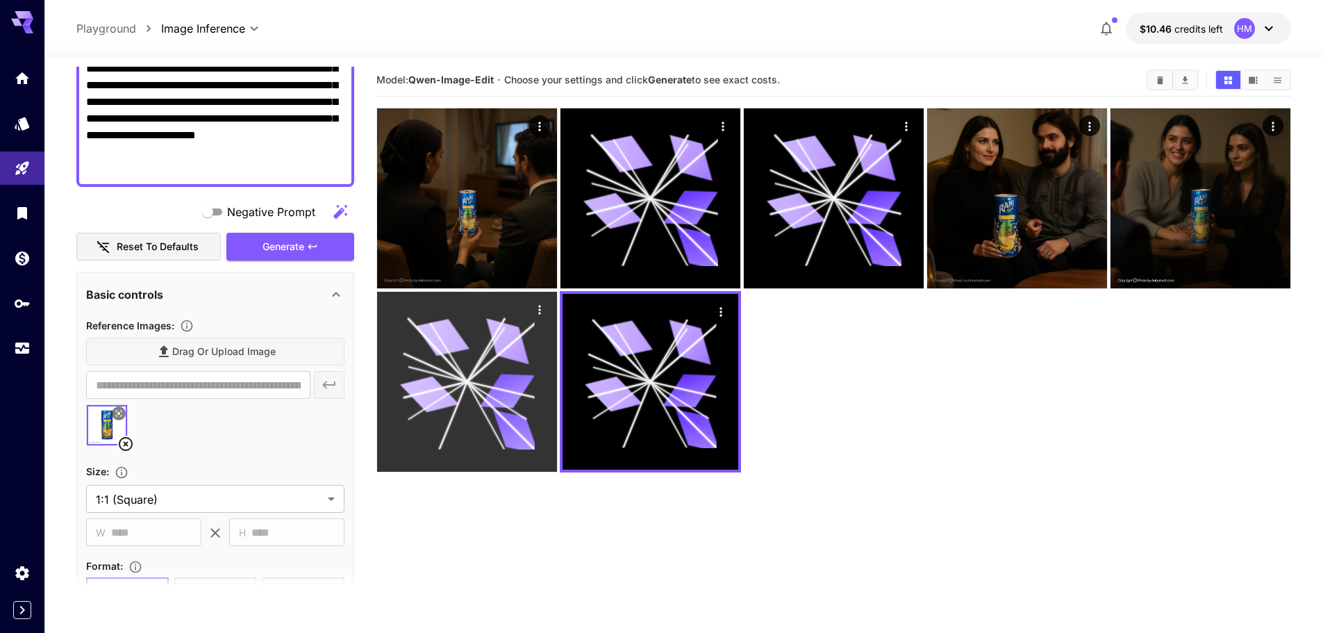
scroll to position [0, 0]
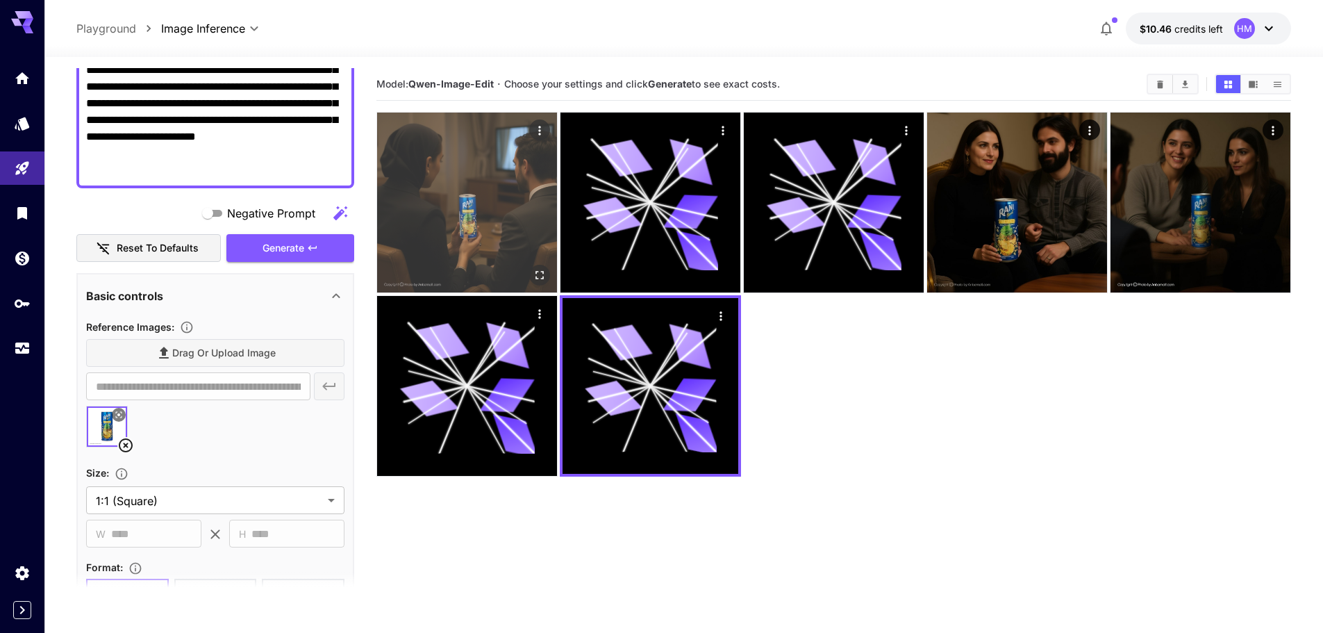
click at [460, 233] on img at bounding box center [467, 202] width 180 height 180
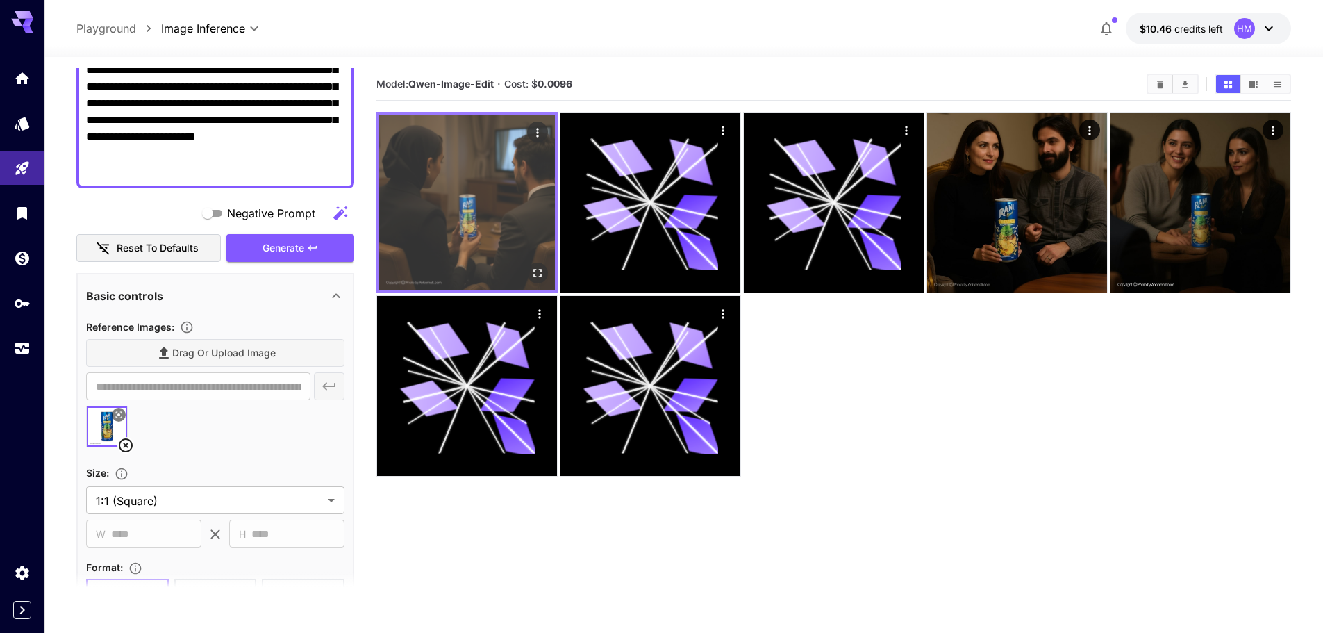
click at [487, 191] on img at bounding box center [467, 203] width 176 height 176
click at [536, 276] on icon "Open in fullscreen" at bounding box center [537, 273] width 8 height 8
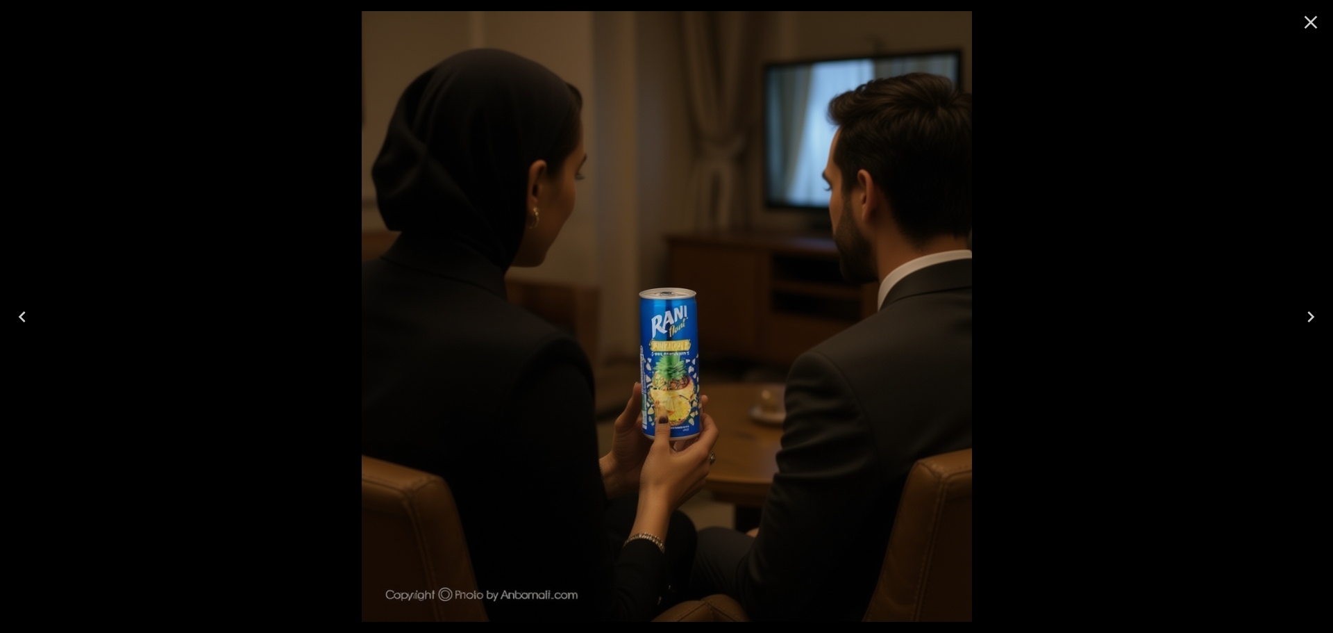
click at [1307, 28] on icon "Close" at bounding box center [1311, 22] width 22 height 22
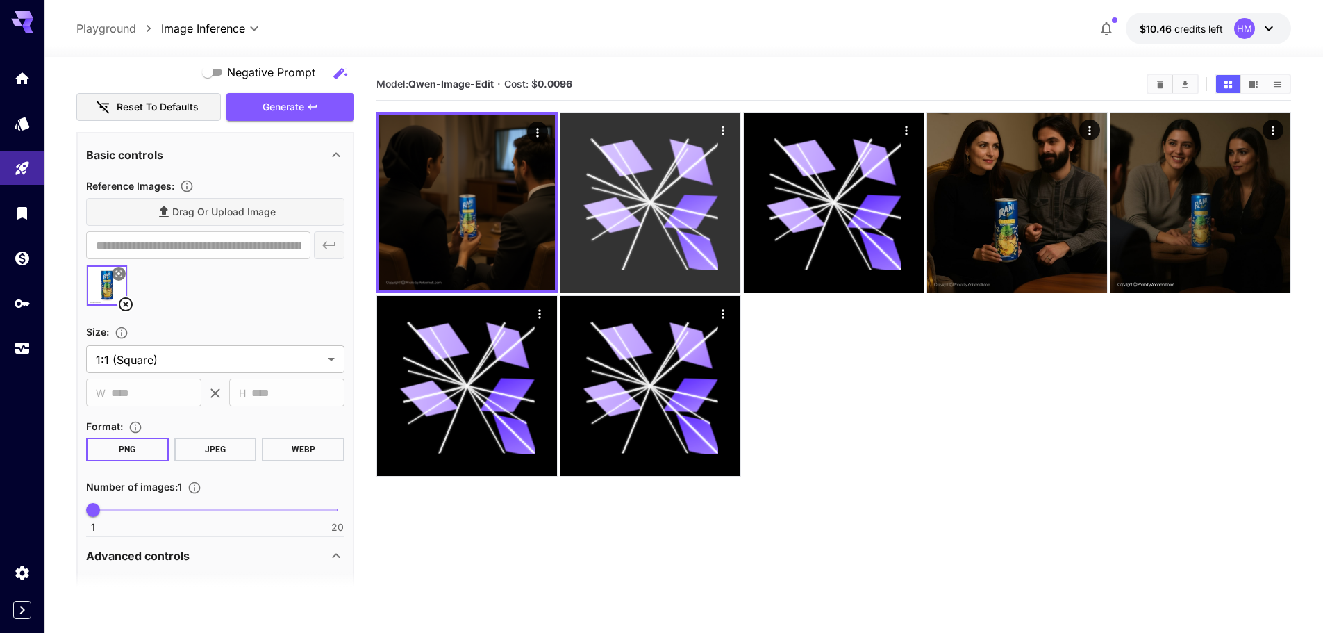
scroll to position [355, 0]
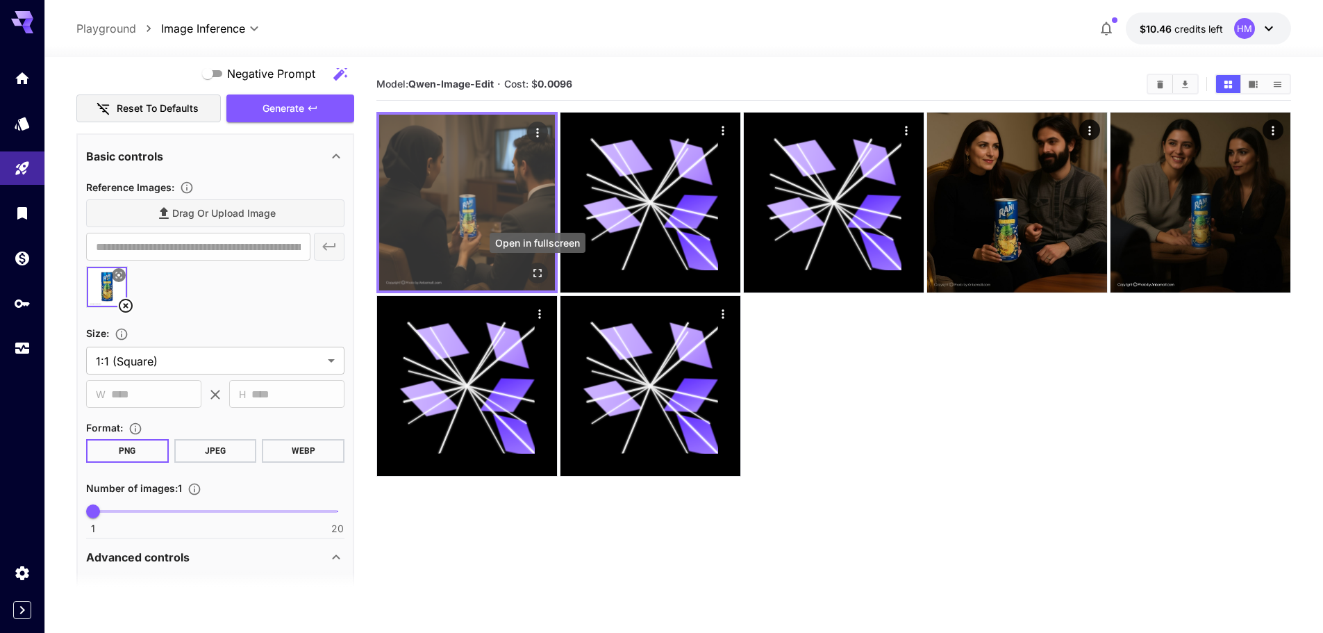
click at [537, 272] on icon "Open in fullscreen" at bounding box center [537, 273] width 14 height 14
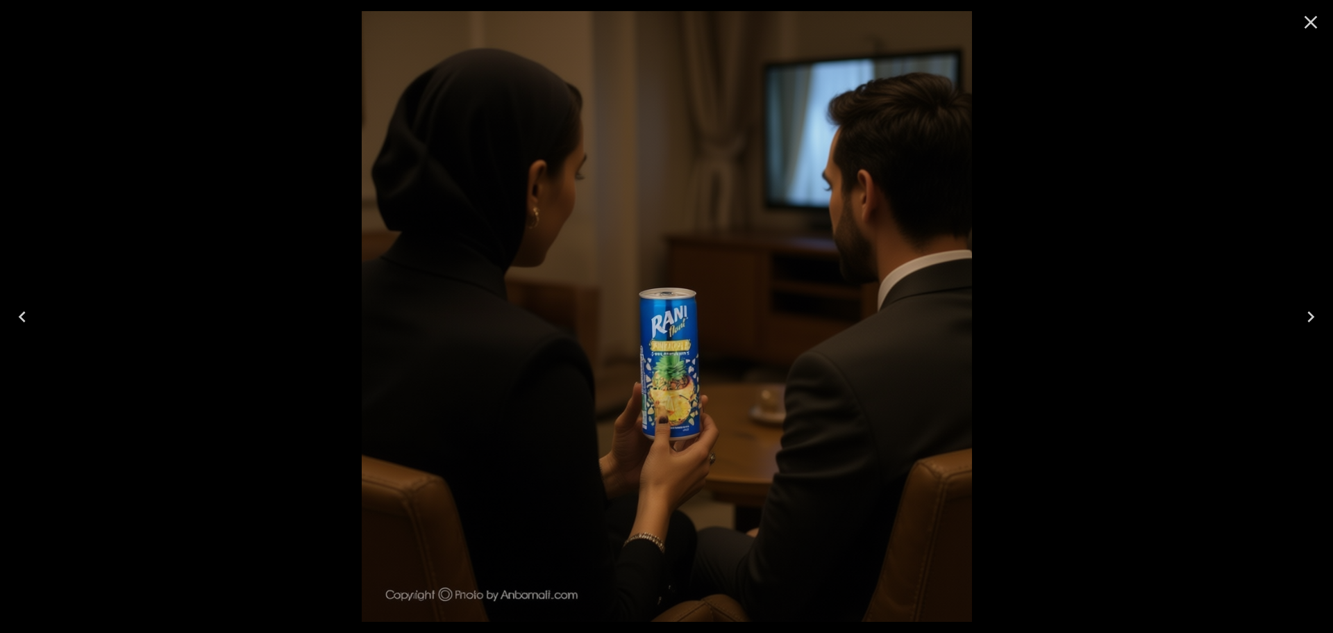
drag, startPoint x: 1311, startPoint y: 26, endPoint x: 1205, endPoint y: 144, distance: 158.3
click at [1311, 26] on icon "Close" at bounding box center [1311, 22] width 22 height 22
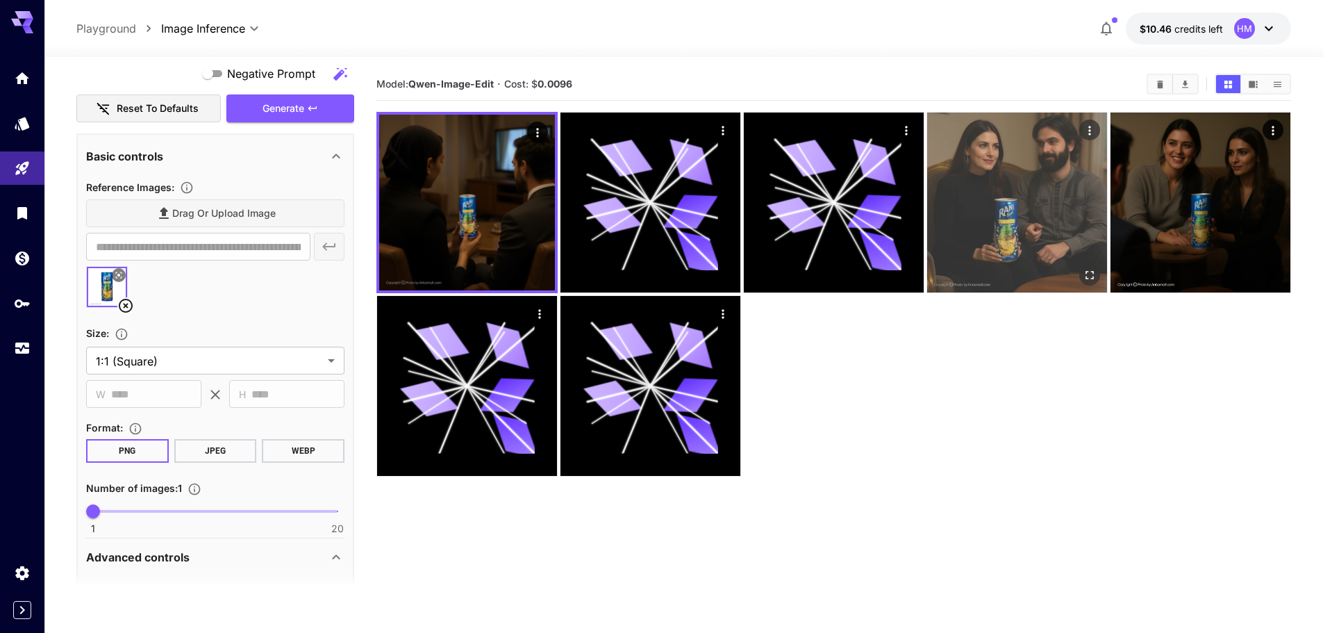
click at [1001, 203] on img at bounding box center [1017, 202] width 180 height 180
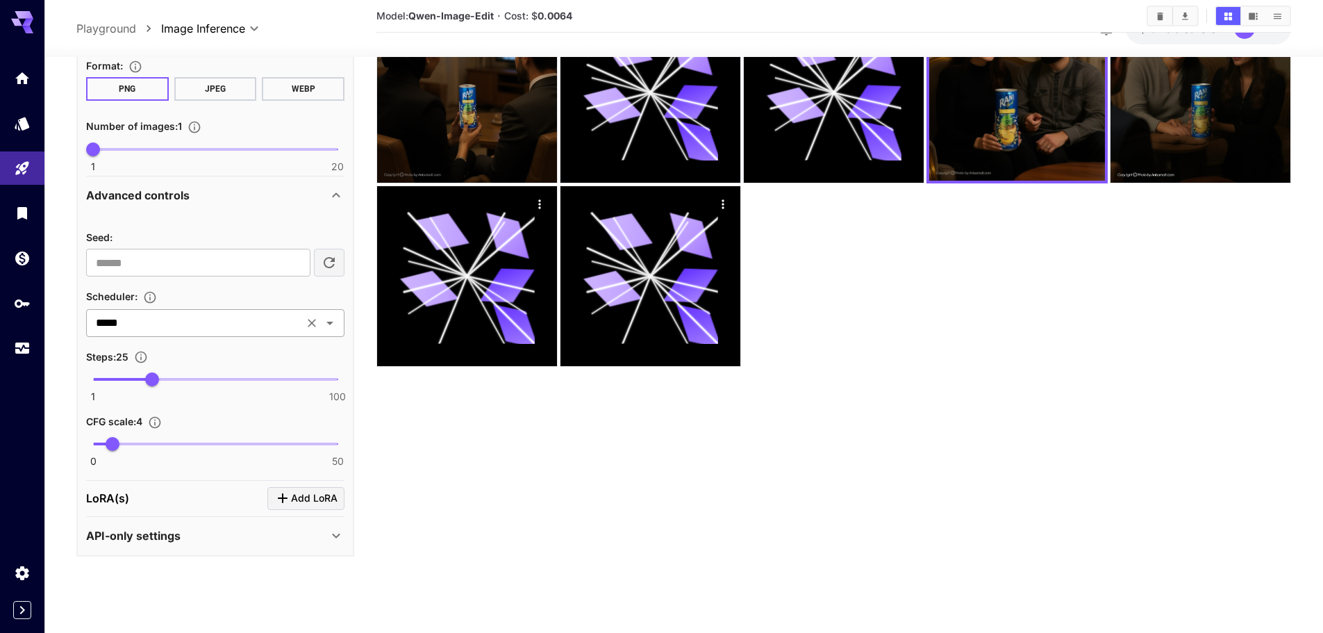
scroll to position [633, 0]
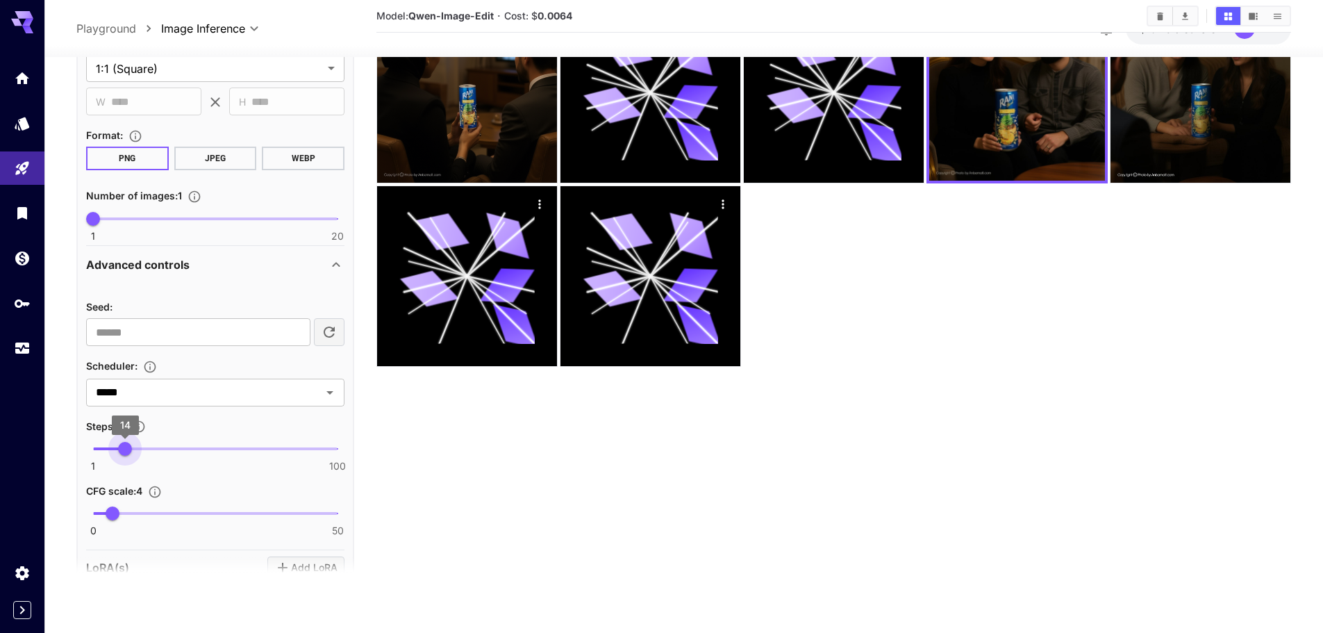
drag, startPoint x: 147, startPoint y: 449, endPoint x: 126, endPoint y: 447, distance: 20.2
click at [126, 447] on span "14" at bounding box center [125, 449] width 14 height 14
type input "**"
click at [128, 455] on span "15" at bounding box center [128, 449] width 14 height 14
drag, startPoint x: 485, startPoint y: 501, endPoint x: 418, endPoint y: 496, distance: 66.8
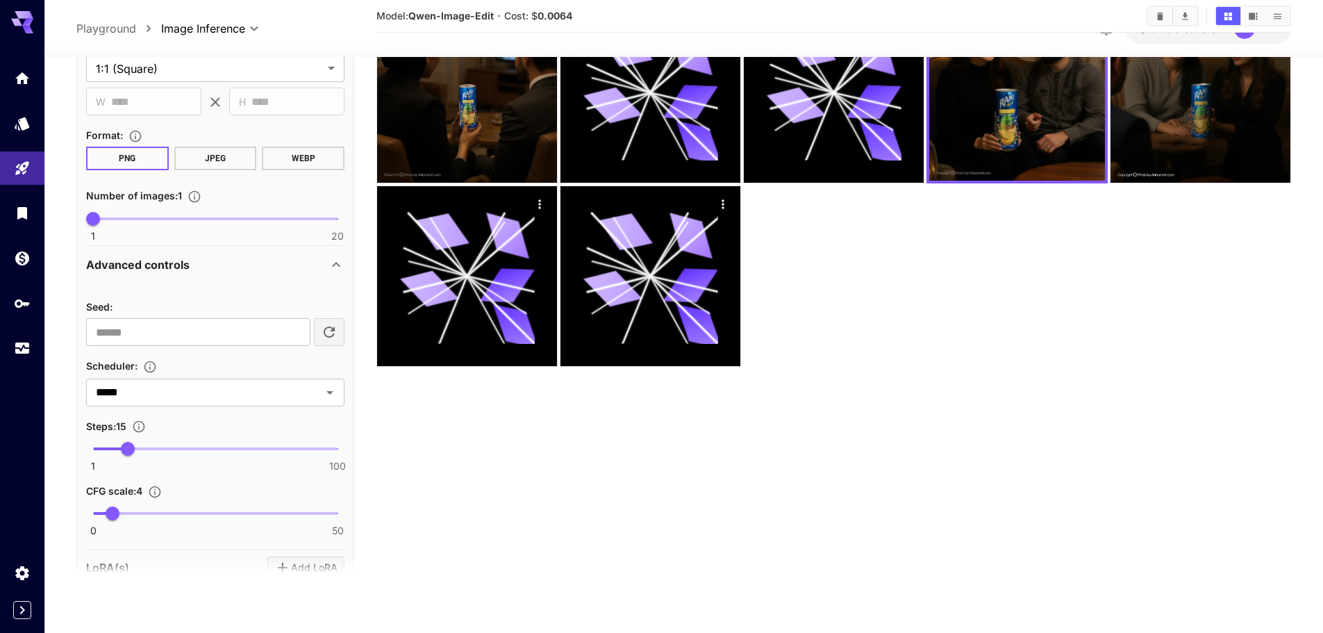
click at [485, 501] on section "Model: [PERSON_NAME]-Image-Edit · Cost: $ 0.0064" at bounding box center [833, 274] width 914 height 633
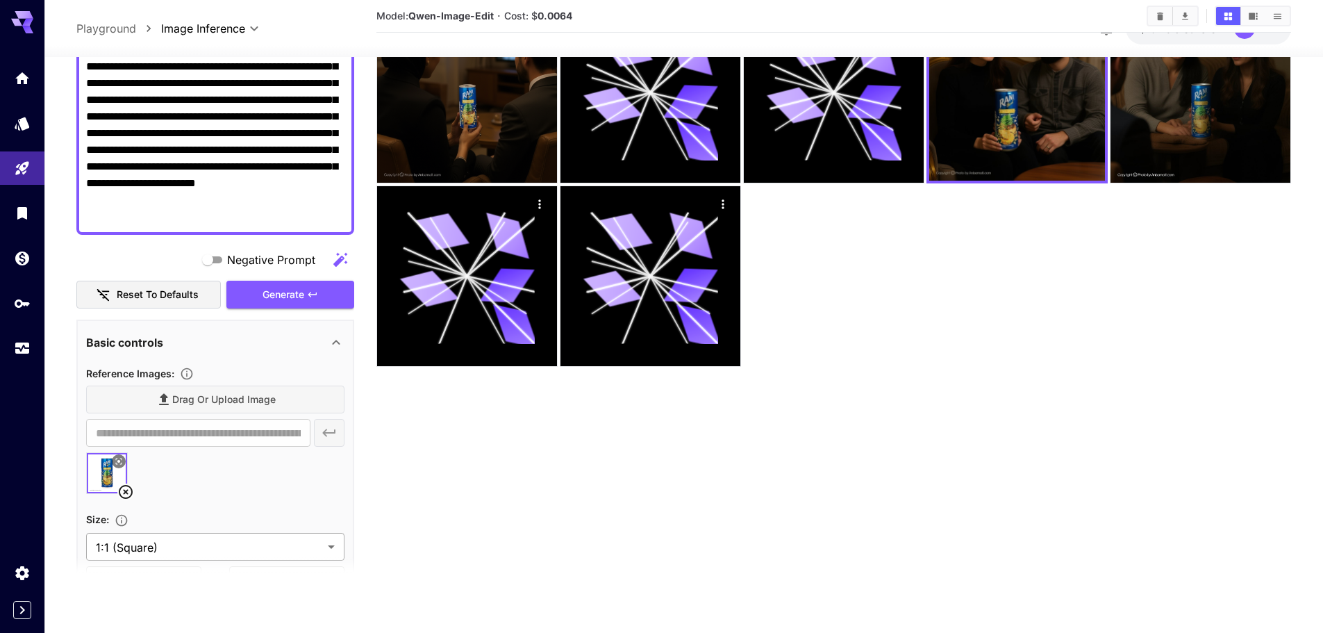
scroll to position [8, 0]
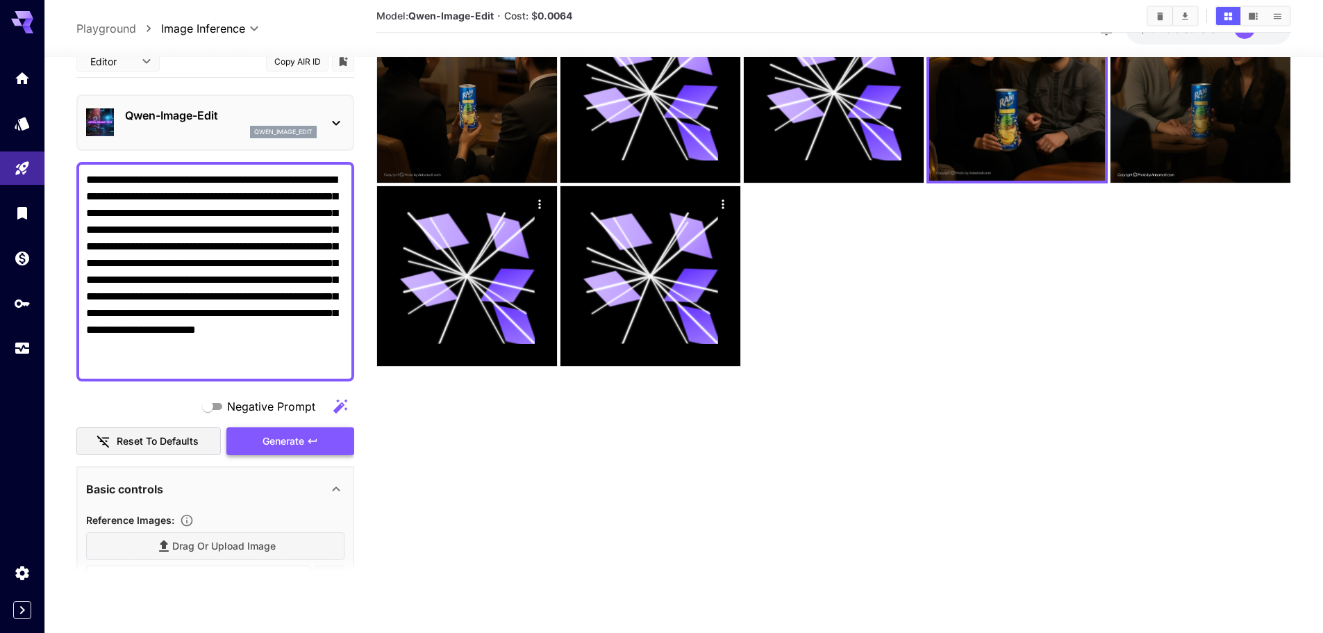
click at [286, 442] on span "Generate" at bounding box center [283, 440] width 42 height 17
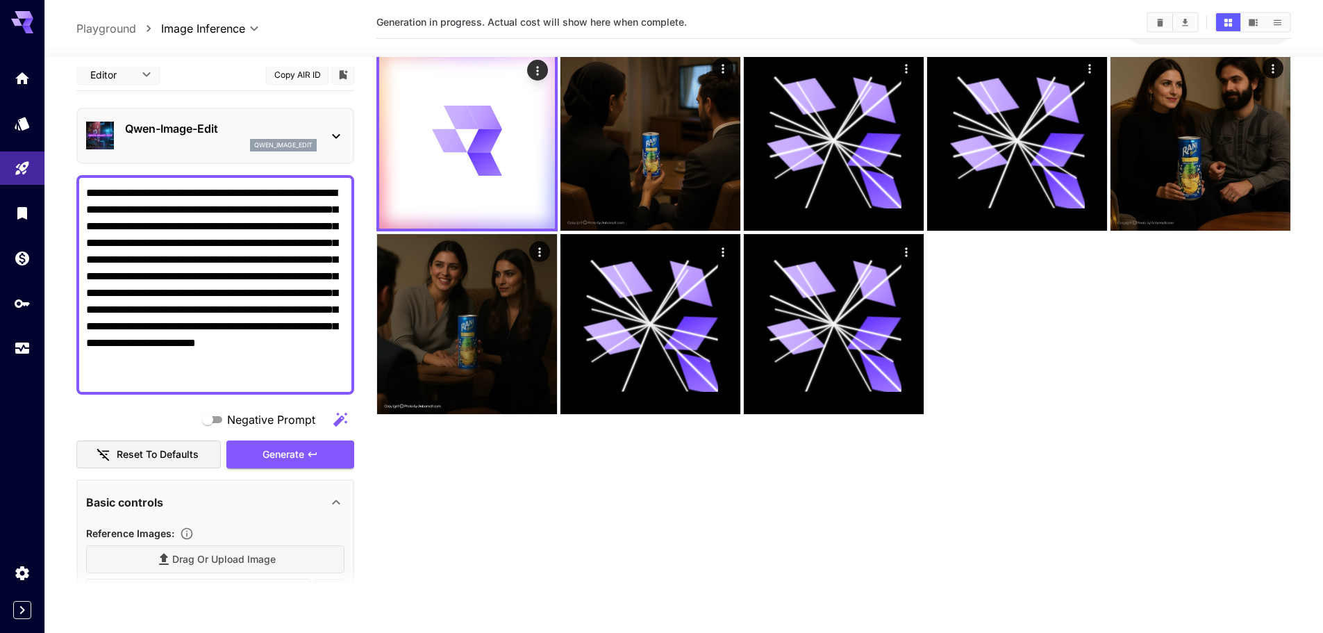
scroll to position [0, 0]
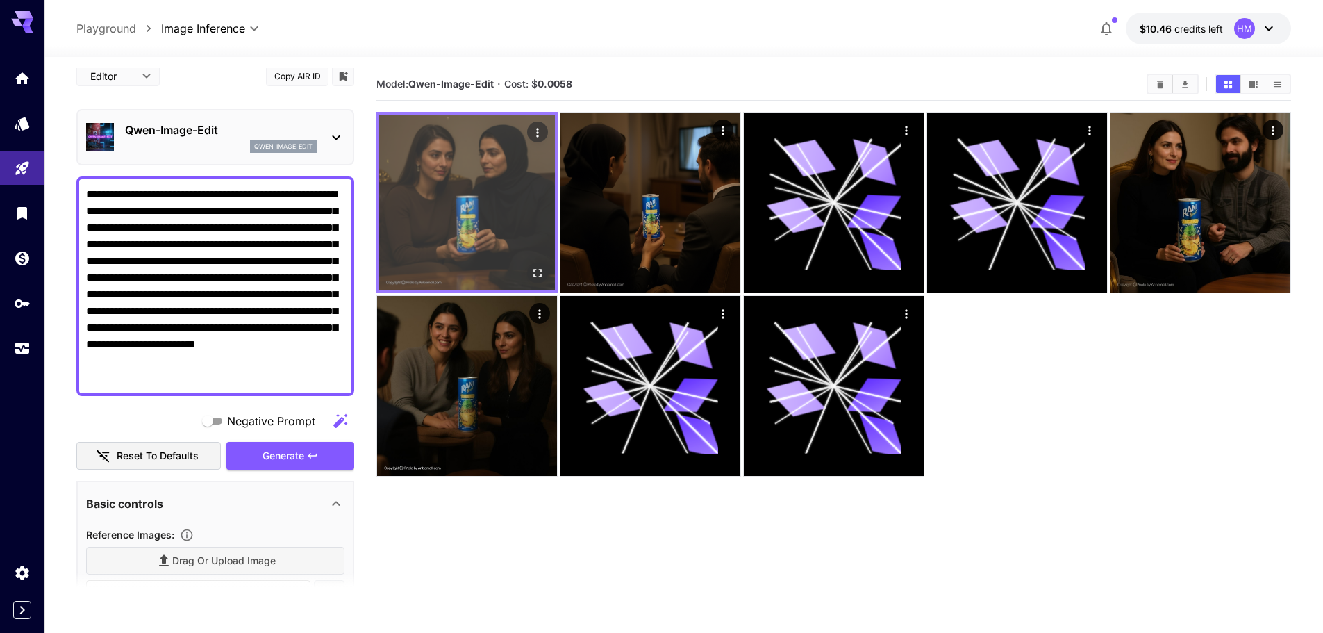
click at [488, 217] on img at bounding box center [467, 203] width 176 height 176
click at [540, 276] on icon "Open in fullscreen" at bounding box center [537, 273] width 8 height 8
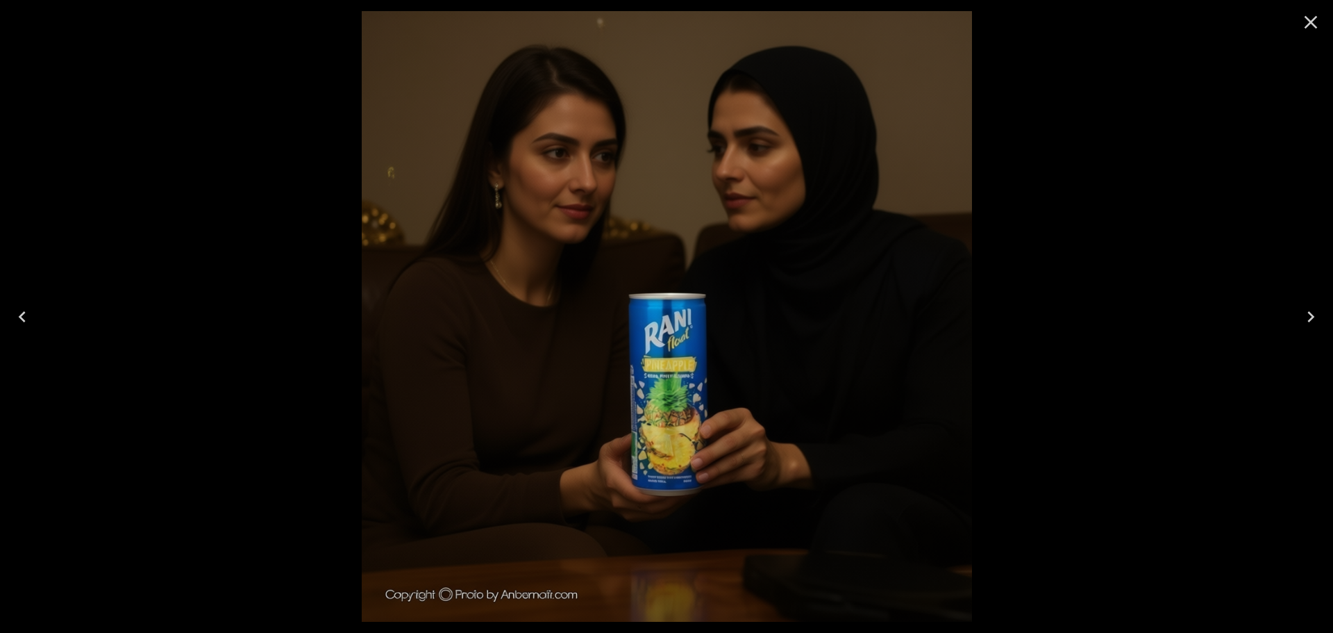
click at [1304, 19] on icon "Close" at bounding box center [1311, 22] width 22 height 22
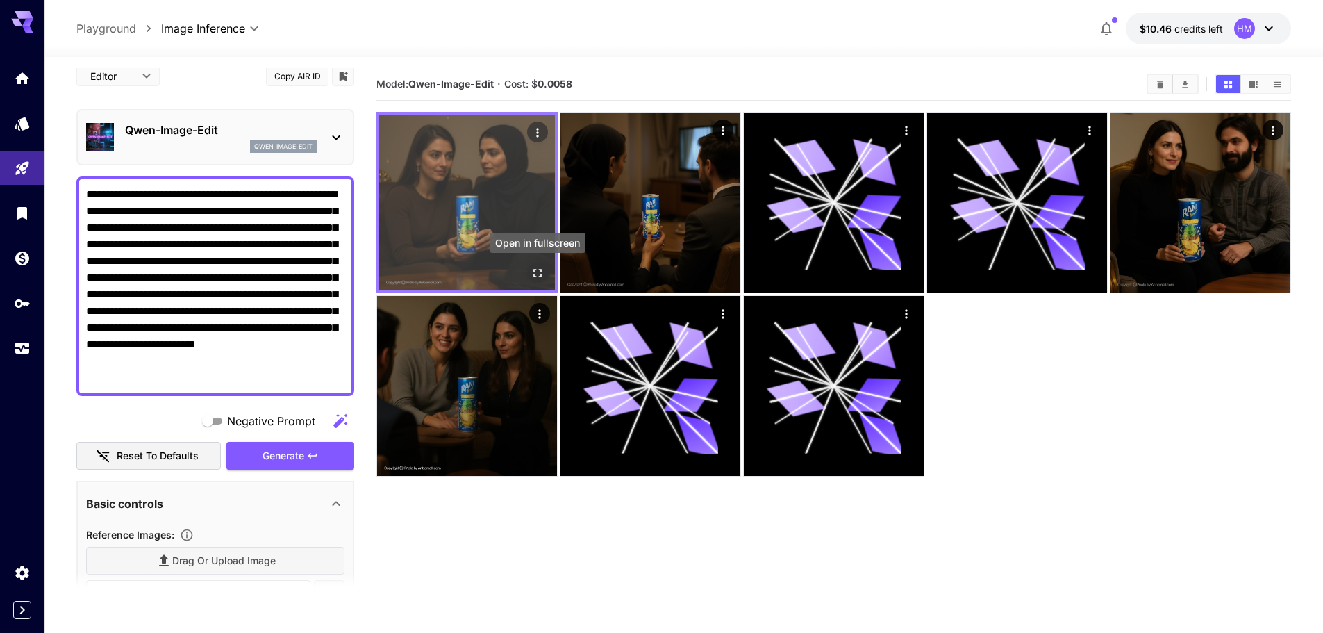
click at [542, 268] on icon "Open in fullscreen" at bounding box center [537, 273] width 14 height 14
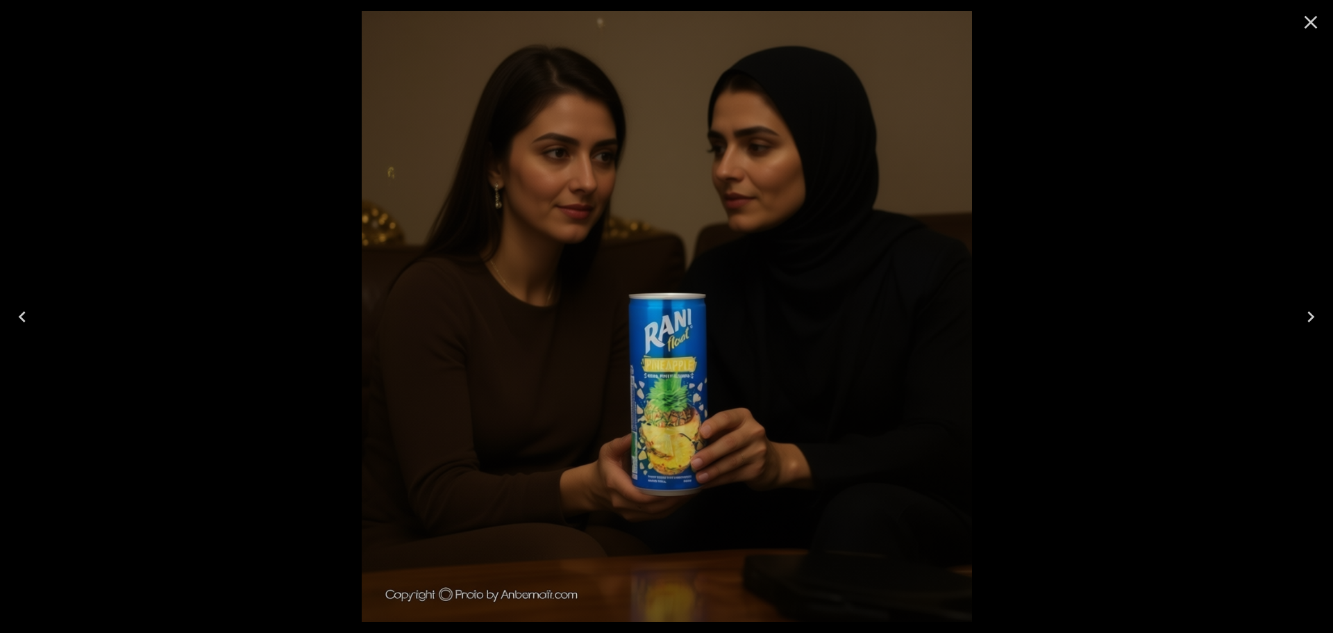
drag, startPoint x: 1312, startPoint y: 19, endPoint x: 1290, endPoint y: 31, distance: 25.2
click at [1312, 19] on icon "Close" at bounding box center [1311, 22] width 22 height 22
